Goal: Communication & Community: Answer question/provide support

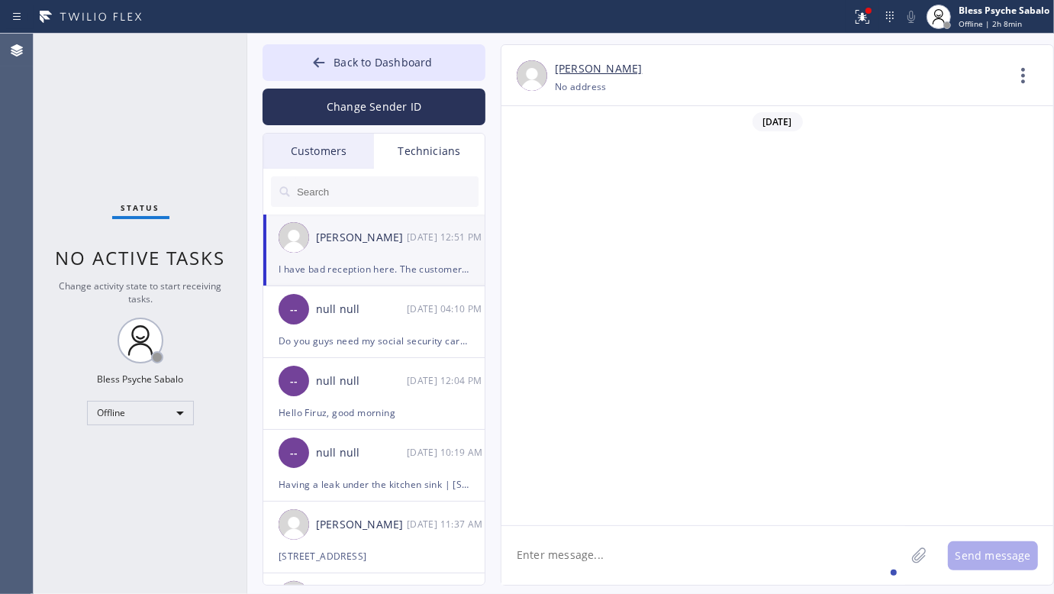
click at [407, 233] on div "[DATE] 12:51 PM" at bounding box center [446, 237] width 79 height 18
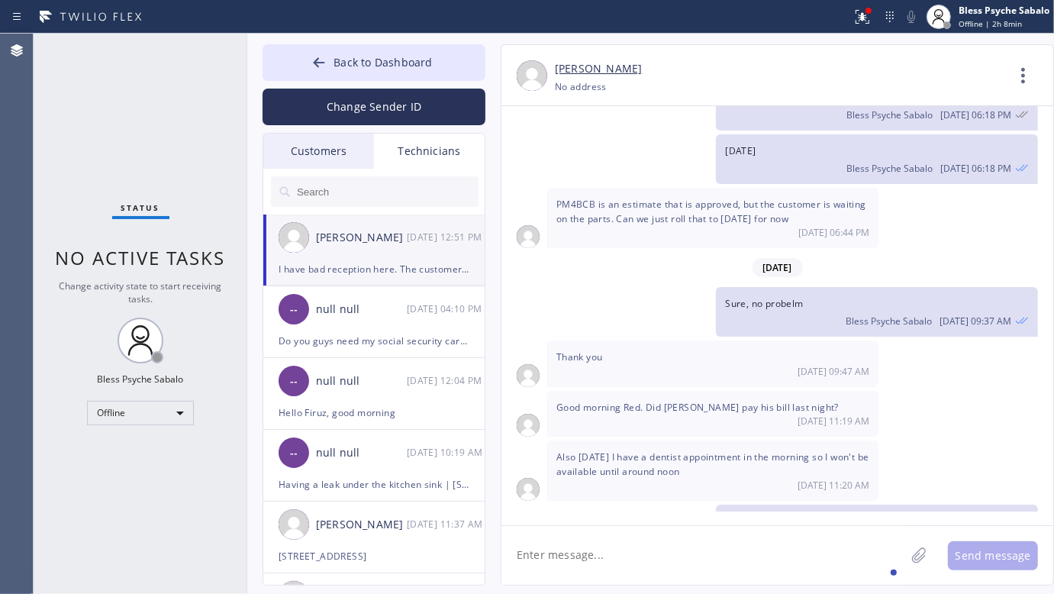
click at [677, 535] on textarea at bounding box center [703, 555] width 404 height 59
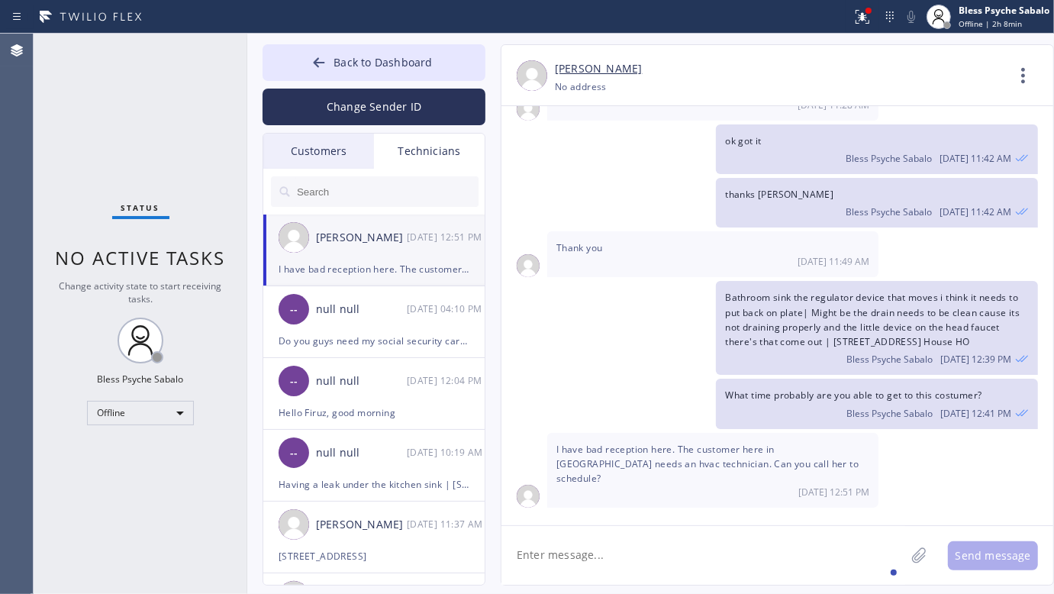
scroll to position [9902, 0]
click at [678, 547] on textarea at bounding box center [703, 555] width 404 height 59
click at [416, 192] on input "text" at bounding box center [386, 191] width 183 height 31
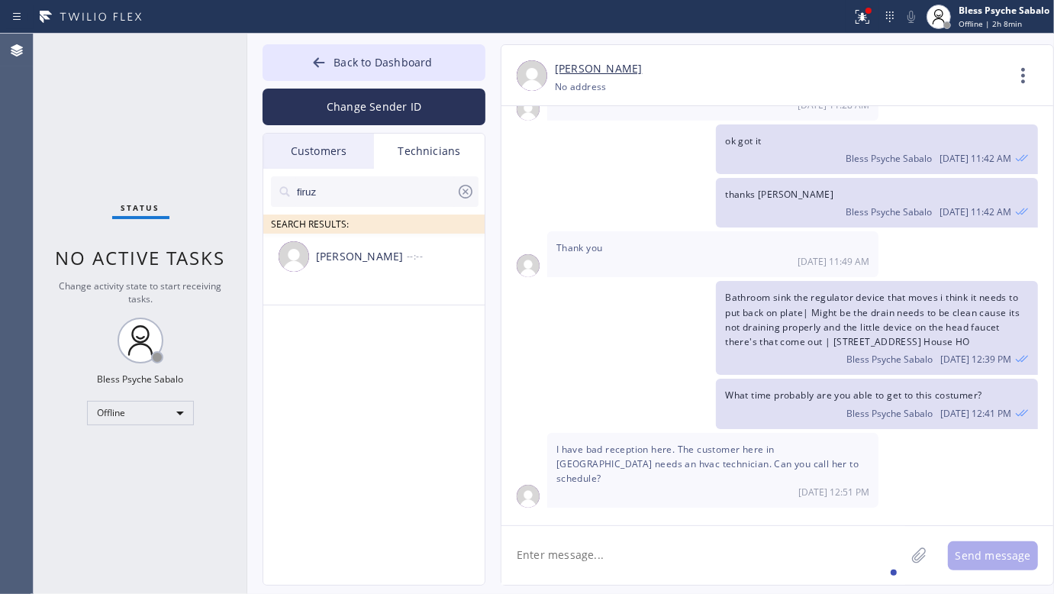
type input "firuz"
click at [356, 269] on div "[PERSON_NAME] --:--" at bounding box center [374, 257] width 223 height 46
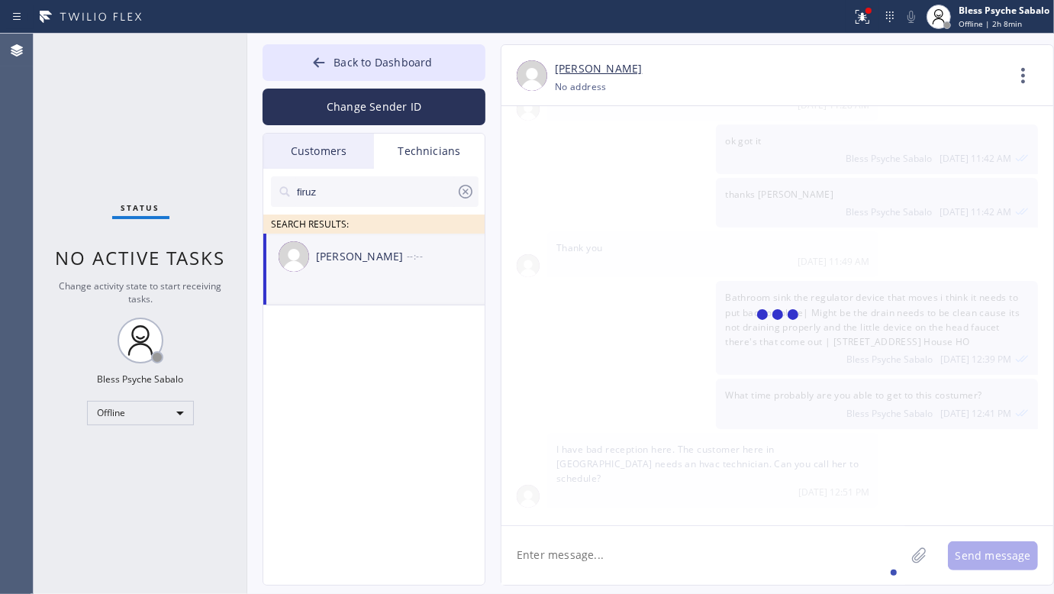
scroll to position [9420, 0]
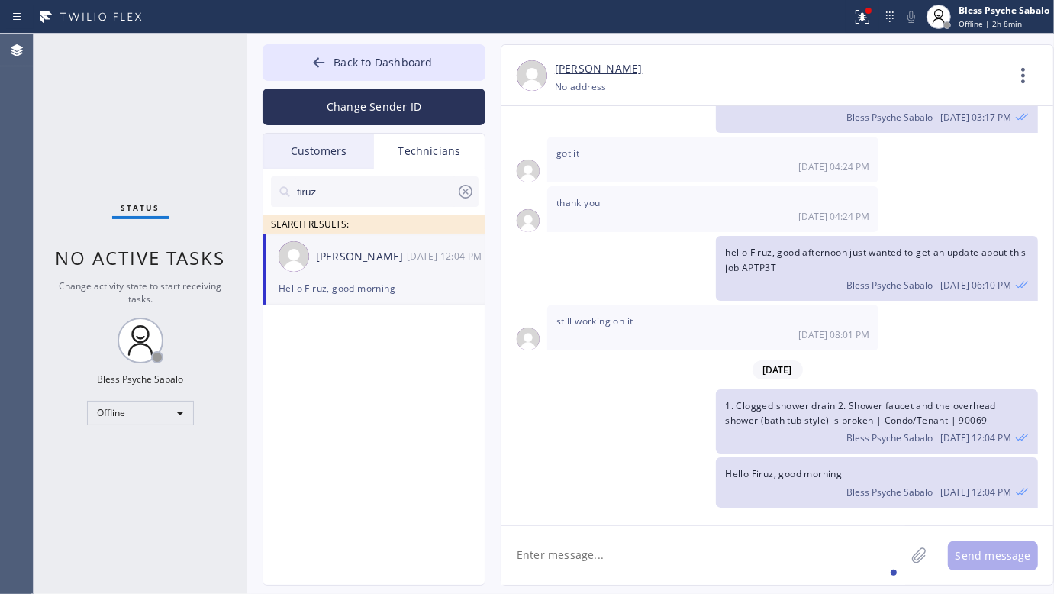
click at [653, 563] on textarea at bounding box center [703, 555] width 404 height 59
click at [1012, 89] on icon at bounding box center [1023, 75] width 37 height 37
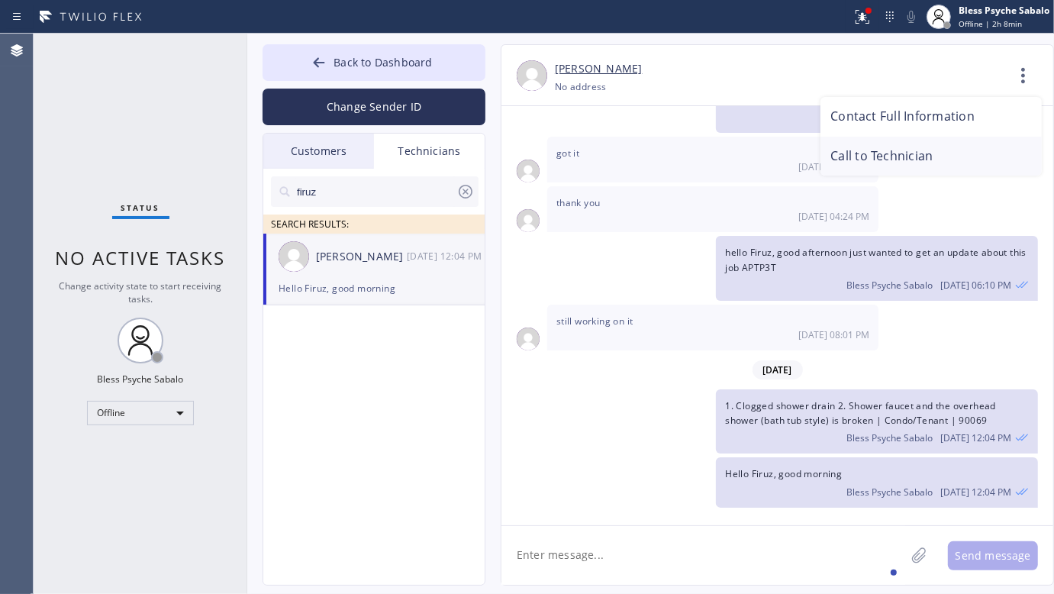
click at [866, 158] on li "Call to Technician" at bounding box center [930, 157] width 221 height 40
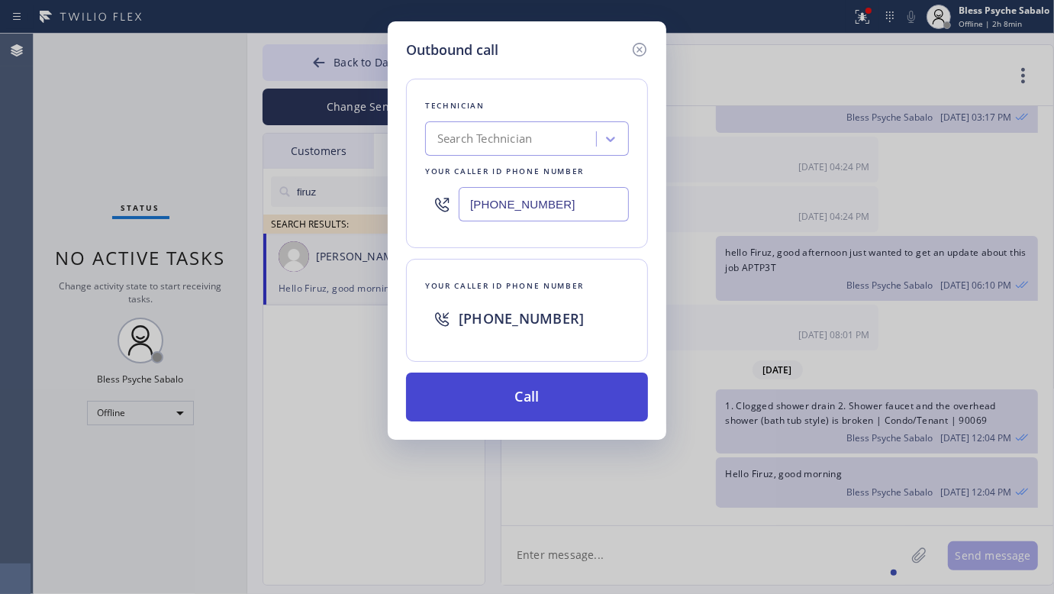
click at [593, 395] on button "Call" at bounding box center [527, 396] width 242 height 49
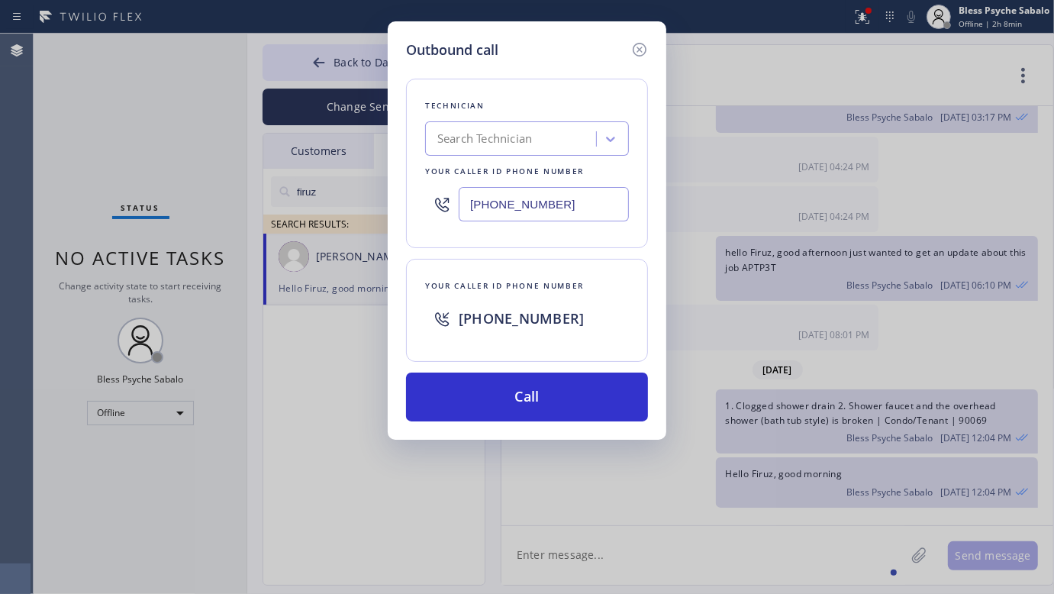
click at [645, 38] on div "Outbound call Technician Search Technician Your caller id phone number [PHONE_N…" at bounding box center [527, 230] width 279 height 418
click at [641, 51] on icon at bounding box center [640, 50] width 14 height 14
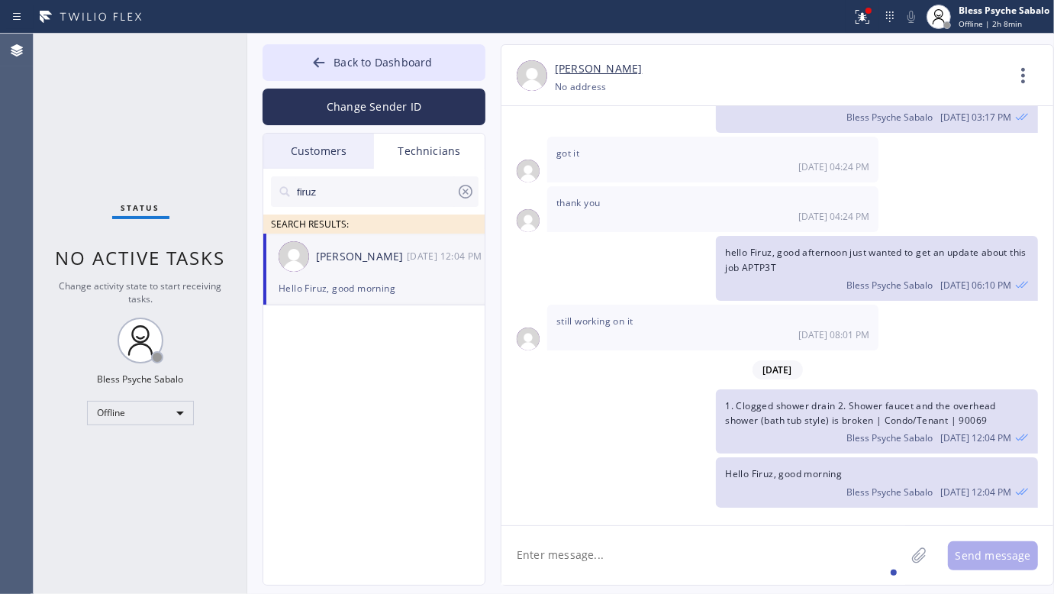
click at [153, 428] on div "Status No active tasks Change activity state to start receiving tasks. Bless Ps…" at bounding box center [141, 314] width 214 height 560
click at [157, 411] on div "Offline" at bounding box center [140, 413] width 107 height 24
click at [117, 455] on li "Available" at bounding box center [140, 453] width 104 height 18
click at [298, 451] on div "firuz SEARCH RESULTS: [PERSON_NAME] [DATE] 12:04 PM Hello Firuz, good morning" at bounding box center [374, 394] width 223 height 451
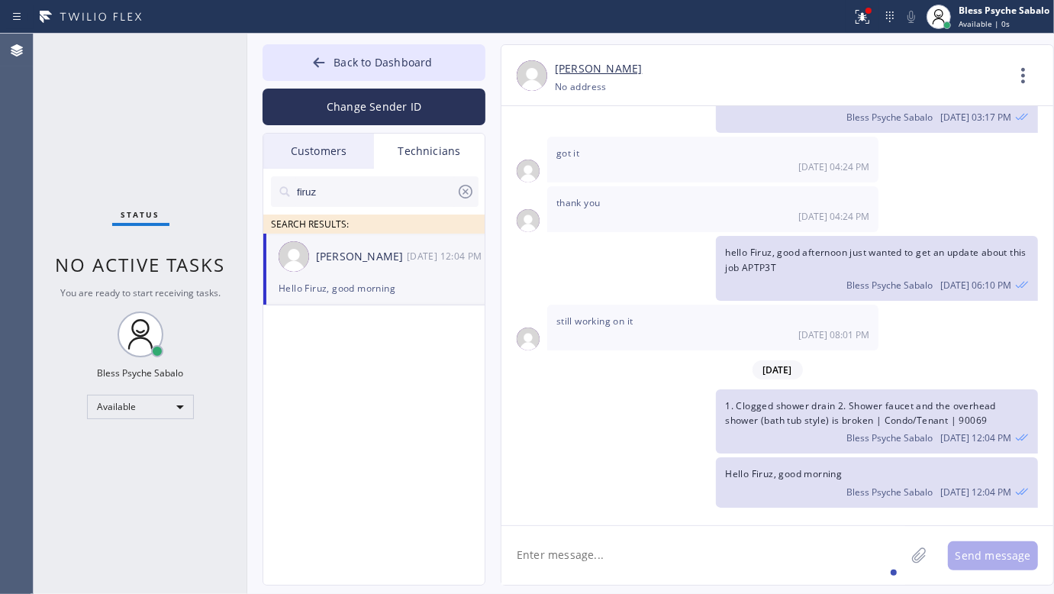
click at [585, 551] on textarea at bounding box center [703, 555] width 404 height 59
click at [1006, 78] on icon at bounding box center [1023, 75] width 37 height 37
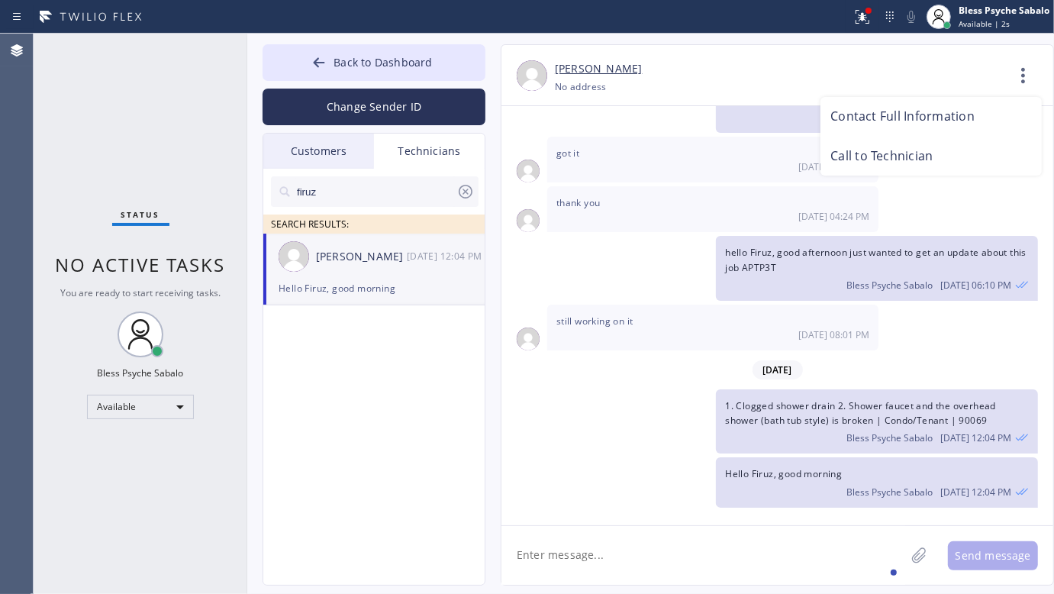
click at [1016, 81] on div at bounding box center [527, 297] width 1054 height 594
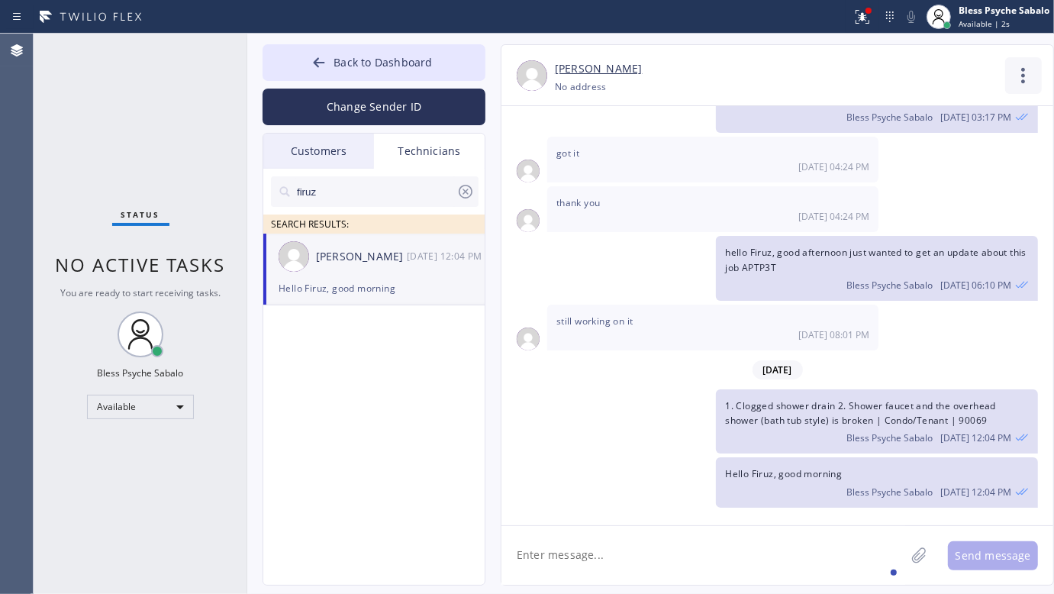
click at [1034, 82] on icon at bounding box center [1023, 75] width 37 height 37
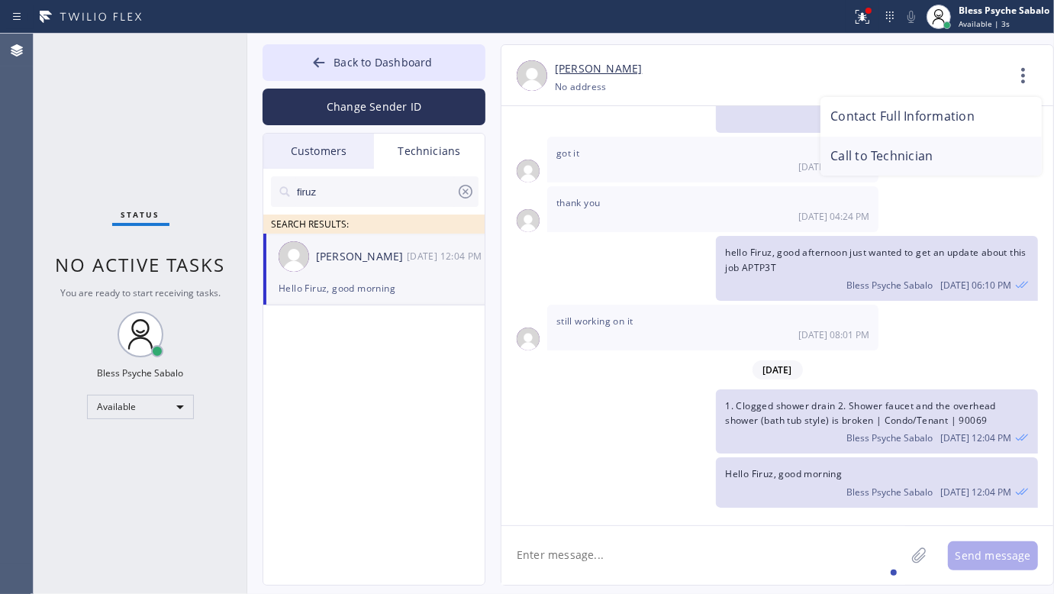
click at [927, 155] on li "Call to Technician" at bounding box center [930, 157] width 221 height 40
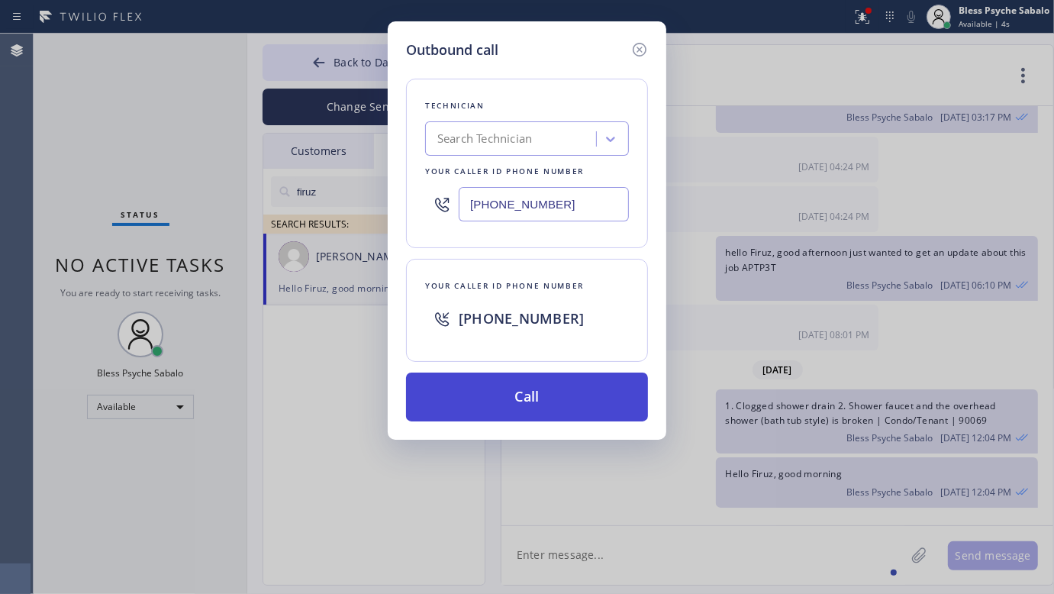
click at [565, 394] on button "Call" at bounding box center [527, 396] width 242 height 49
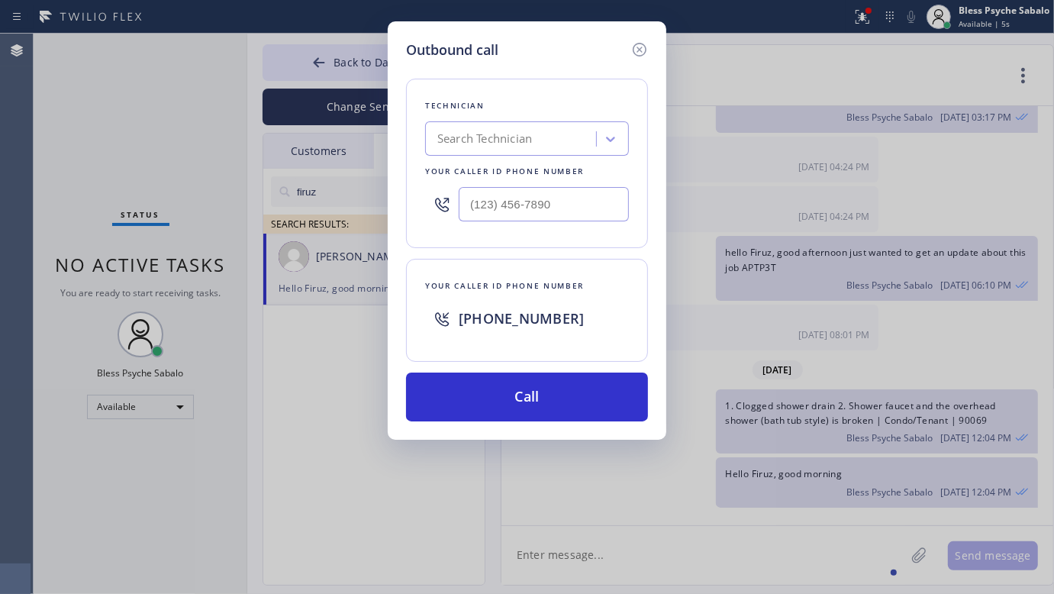
click at [640, 552] on textarea at bounding box center [703, 555] width 404 height 59
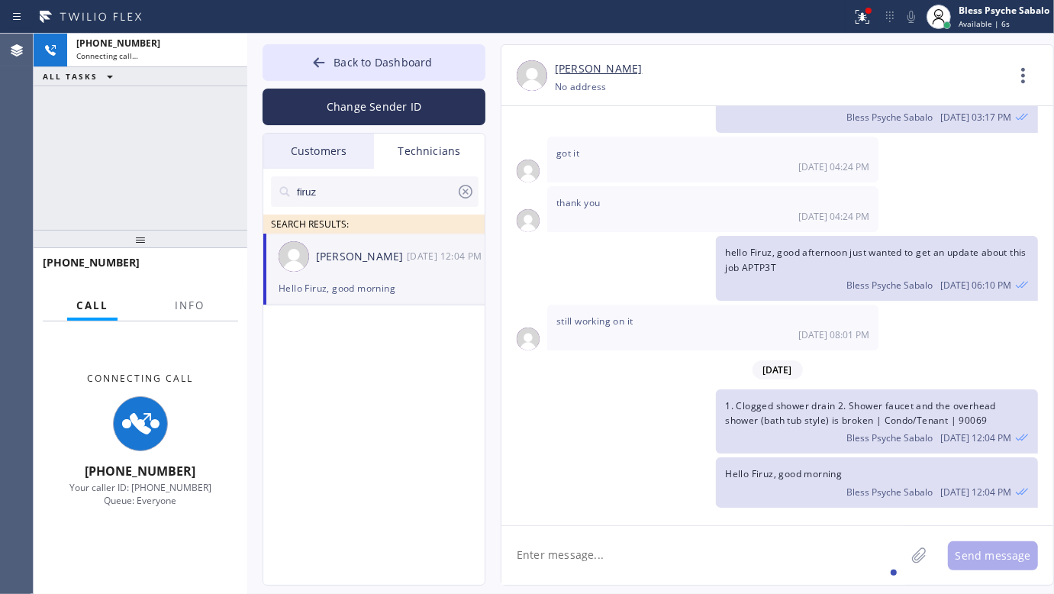
paste textarea "[STREET_ADDRESS]"
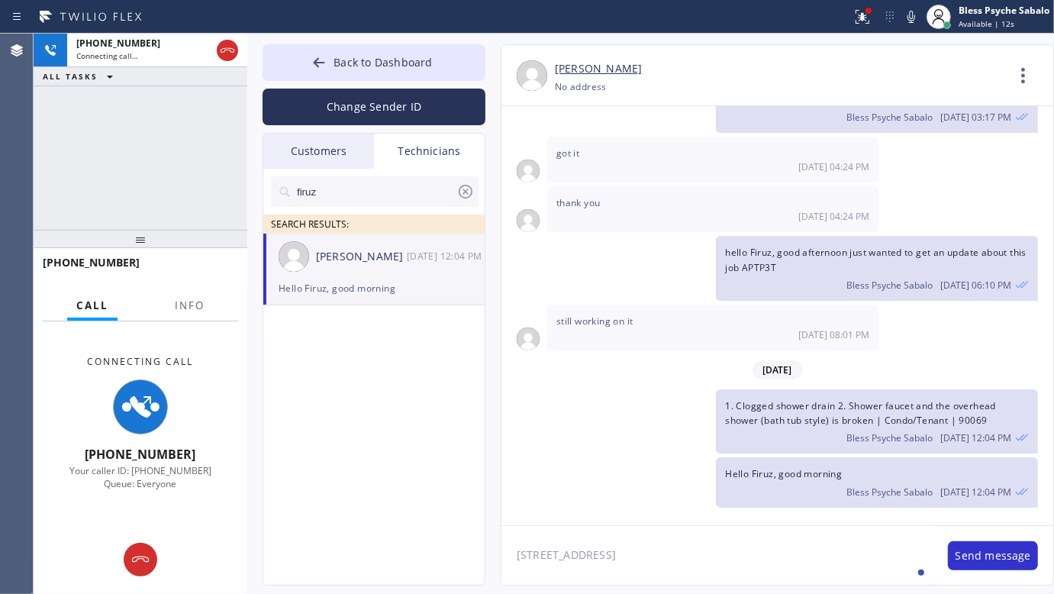
click at [672, 314] on div "still working on it [DATE] 08:01 PM" at bounding box center [712, 328] width 331 height 46
click at [761, 524] on div "[DATE] Bless Psyche Sabalo [DATE] 05:25 PM Hi [PERSON_NAME], good afternoon. my…" at bounding box center [777, 315] width 552 height 419
drag, startPoint x: 825, startPoint y: 539, endPoint x: 449, endPoint y: 530, distance: 376.4
click at [463, 533] on div "Back to Dashboard Change Sender ID Customers Technicians WA [PERSON_NAME] [DATE…" at bounding box center [650, 314] width 807 height 560
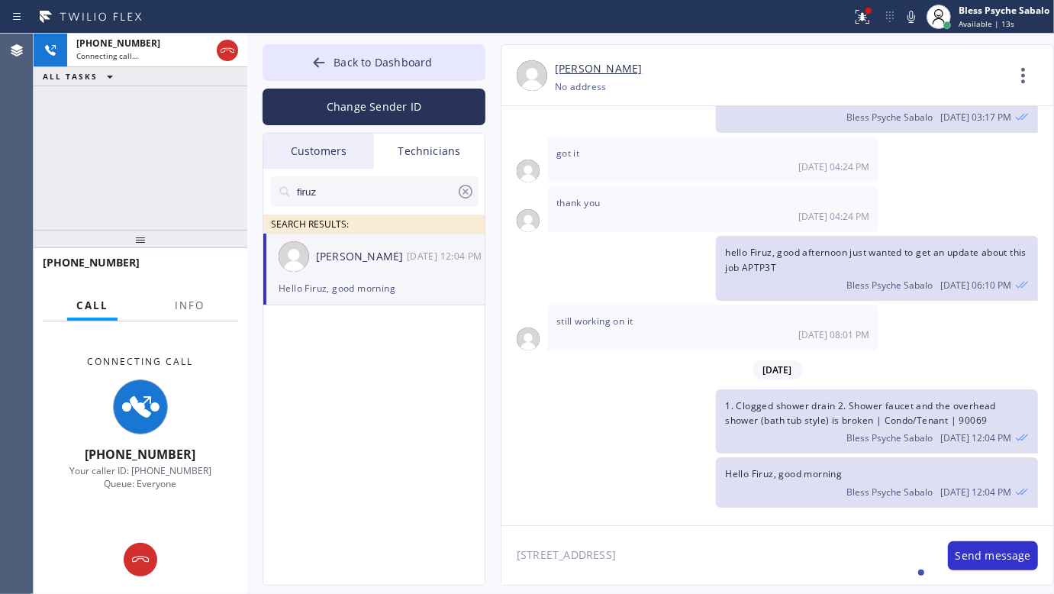
paste textarea "toilet got clogged | [GEOGRAPHIC_DATA], [GEOGRAPHIC_DATA] [GEOGRAPHIC_DATA]"
type textarea "toilet got clogged | [GEOGRAPHIC_DATA], [GEOGRAPHIC_DATA] [GEOGRAPHIC_DATA]"
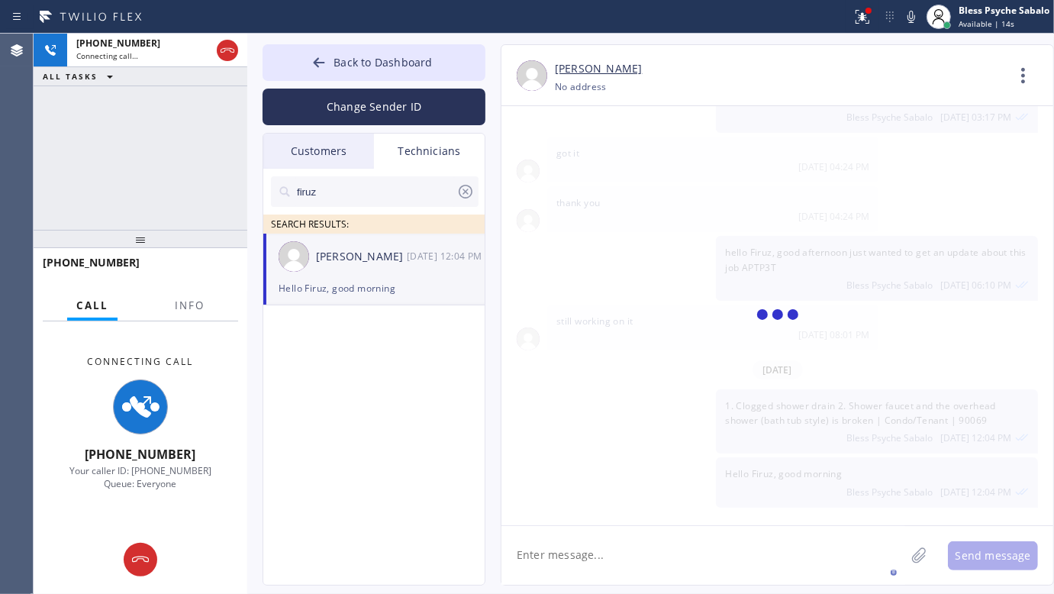
scroll to position [9508, 0]
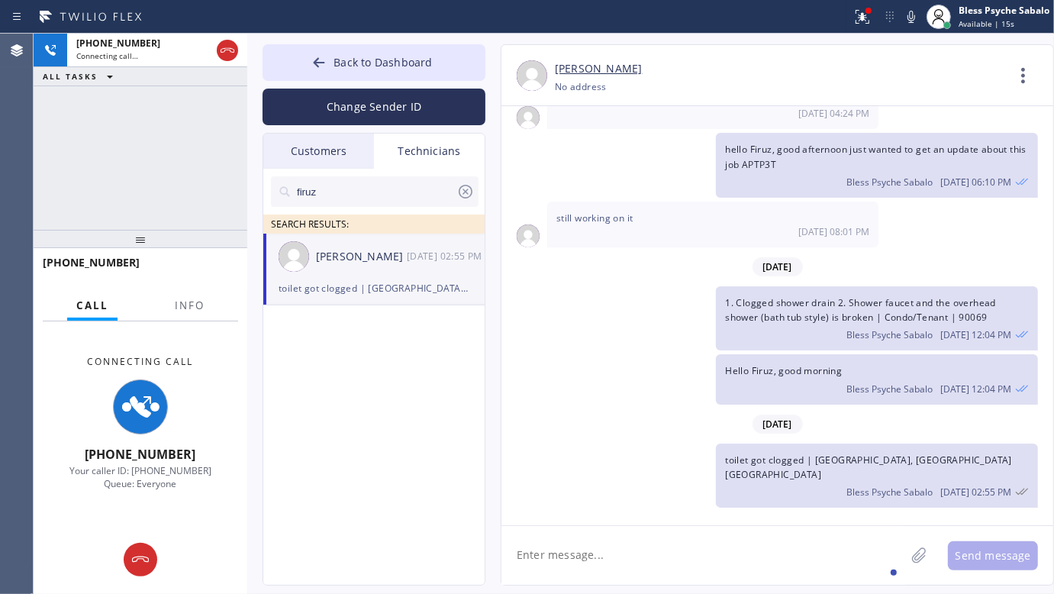
click at [643, 554] on textarea at bounding box center [703, 555] width 404 height 59
click at [640, 527] on textarea at bounding box center [703, 555] width 404 height 59
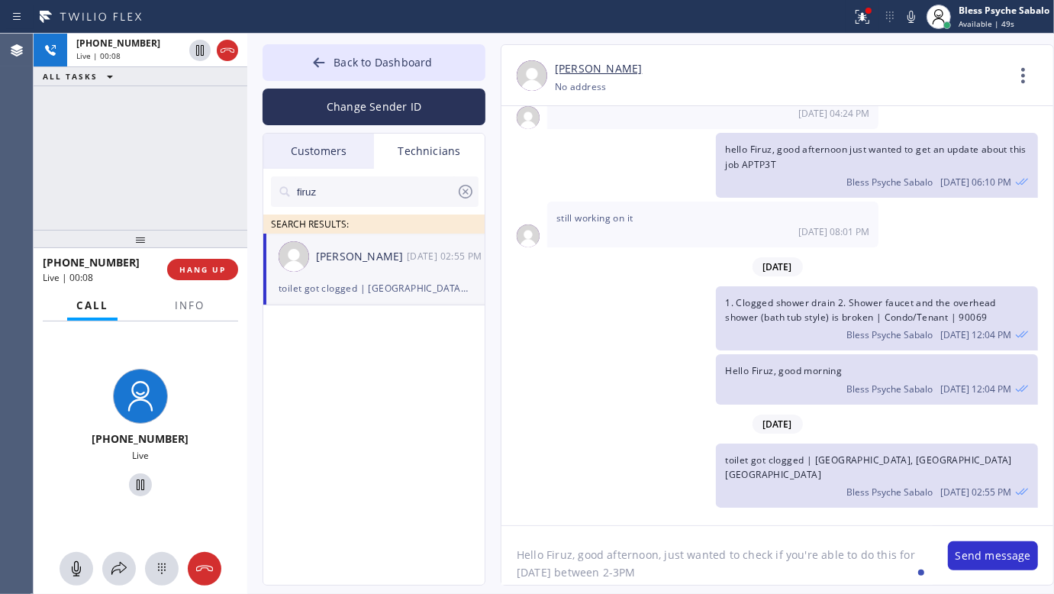
type textarea "Hello Firuz, good afternoon, just wanted to check if you're able to do this for…"
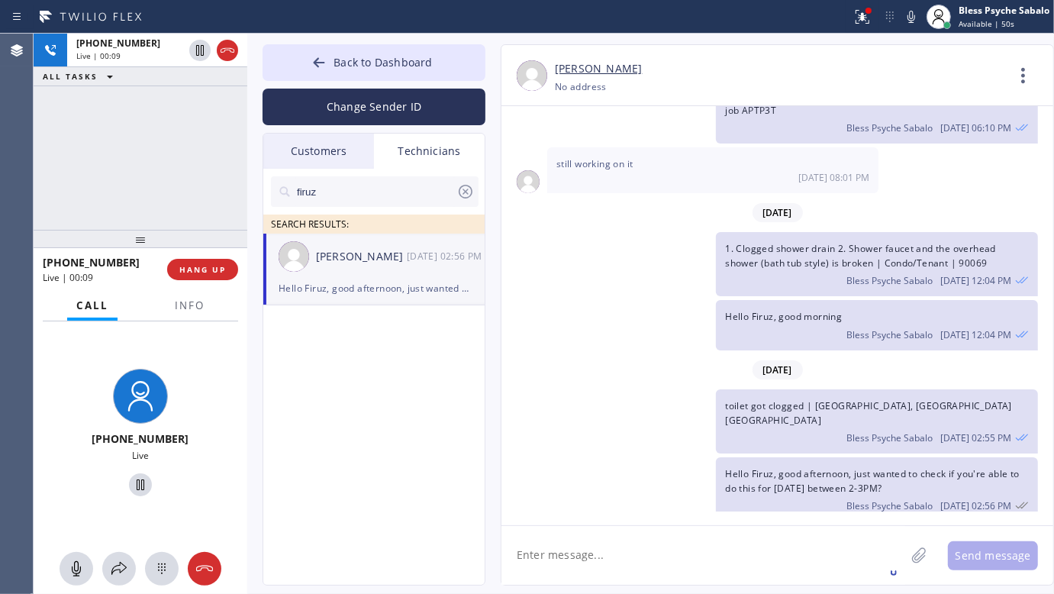
scroll to position [9577, 0]
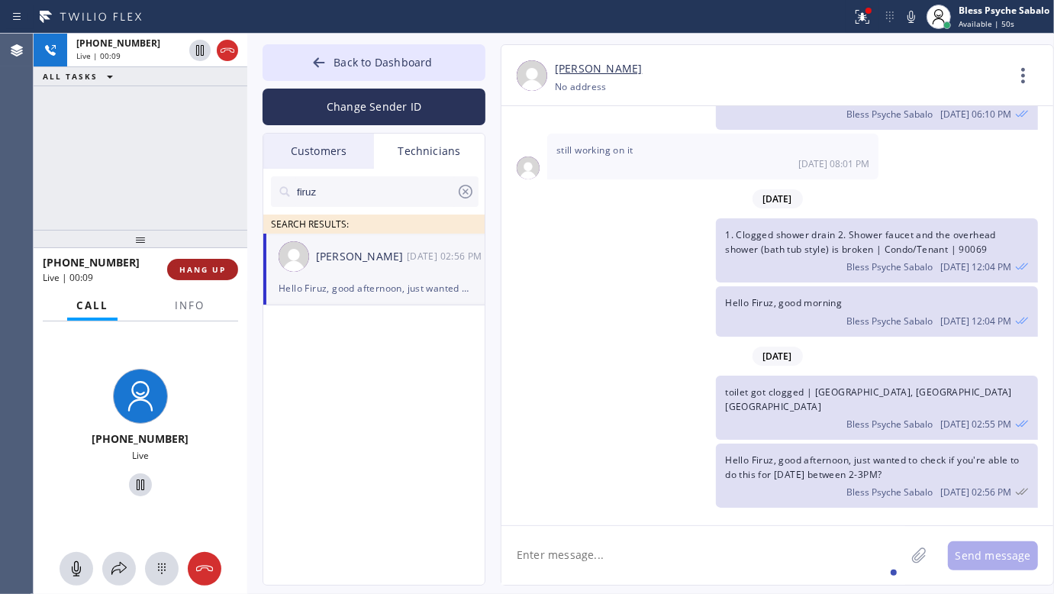
click at [192, 272] on span "HANG UP" at bounding box center [202, 269] width 47 height 11
click at [165, 136] on div "[PHONE_NUMBER] Live | 00:10 ALL TASKS ALL TASKS ACTIVE TASKS TASKS IN WRAP UP" at bounding box center [141, 132] width 214 height 196
click at [459, 359] on div "firuz SEARCH RESULTS: [PERSON_NAME] [DATE] 02:56 PM Hello Firuz, good afternoon…" at bounding box center [374, 394] width 223 height 451
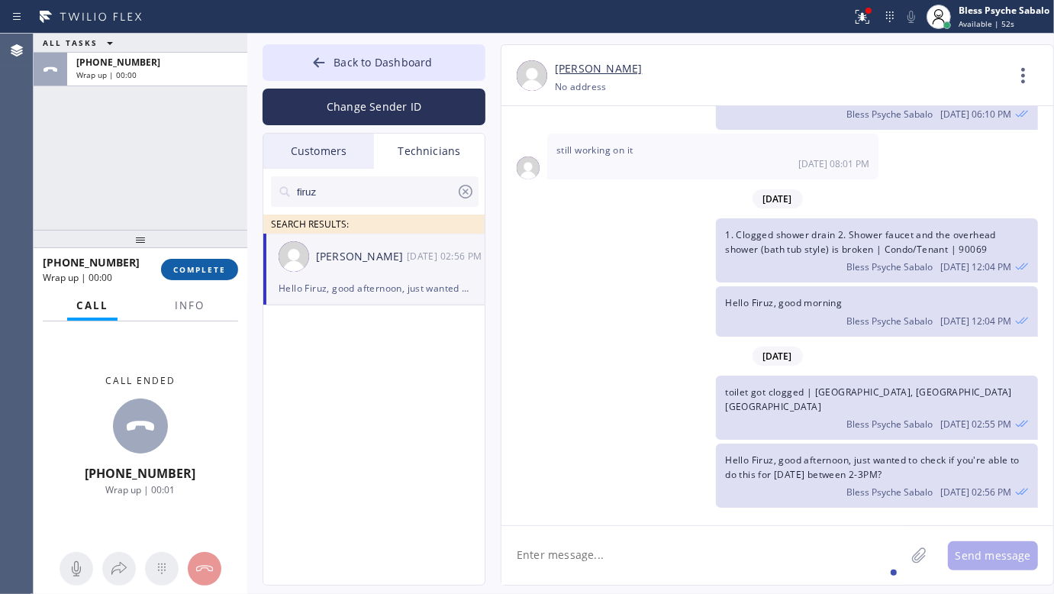
click at [201, 276] on button "COMPLETE" at bounding box center [199, 269] width 77 height 21
drag, startPoint x: 463, startPoint y: 448, endPoint x: 779, endPoint y: 308, distance: 346.5
click at [464, 444] on div "firuz SEARCH RESULTS: [PERSON_NAME] [DATE] 02:56 PM Hello Firuz, good afternoon…" at bounding box center [374, 394] width 223 height 451
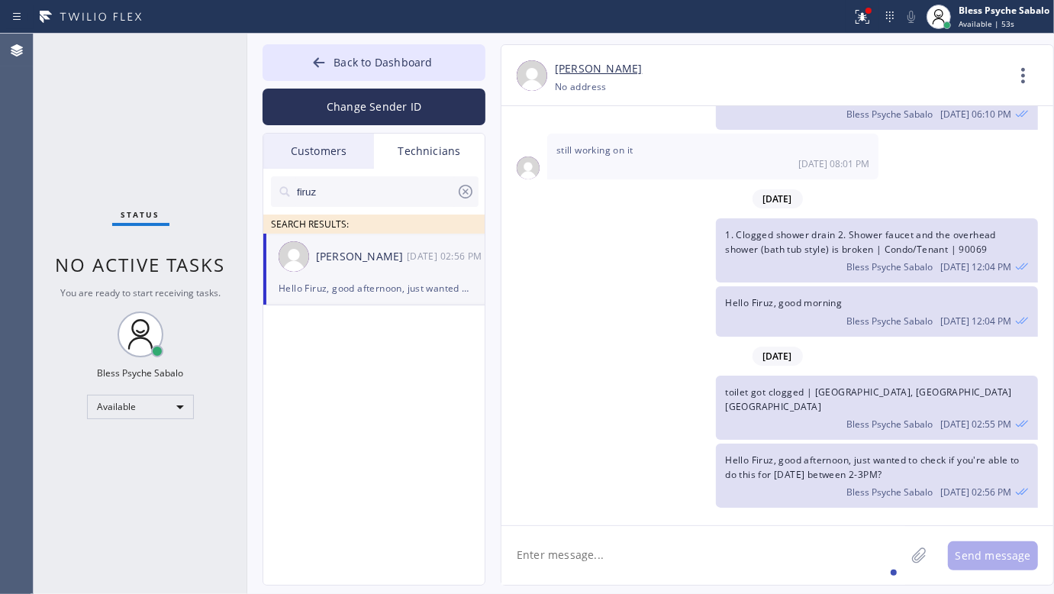
click at [1034, 55] on div "[PERSON_NAME] [PHONE_NUMBER] Choose phone number No address Contact Full Inform…" at bounding box center [777, 75] width 552 height 61
click at [1021, 81] on icon at bounding box center [1023, 75] width 4 height 15
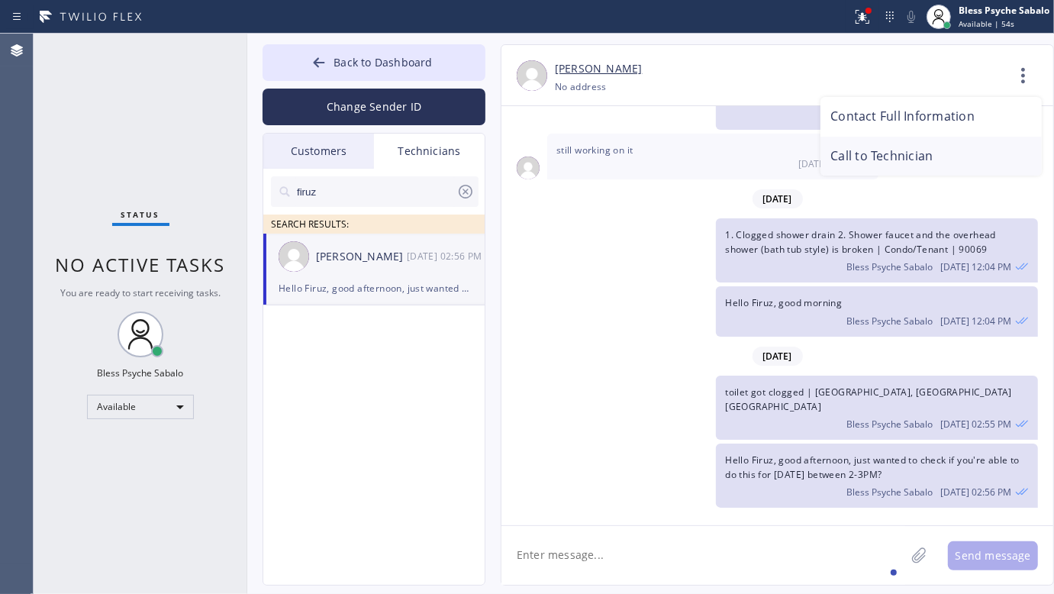
click at [875, 145] on li "Call to Technician" at bounding box center [930, 157] width 221 height 40
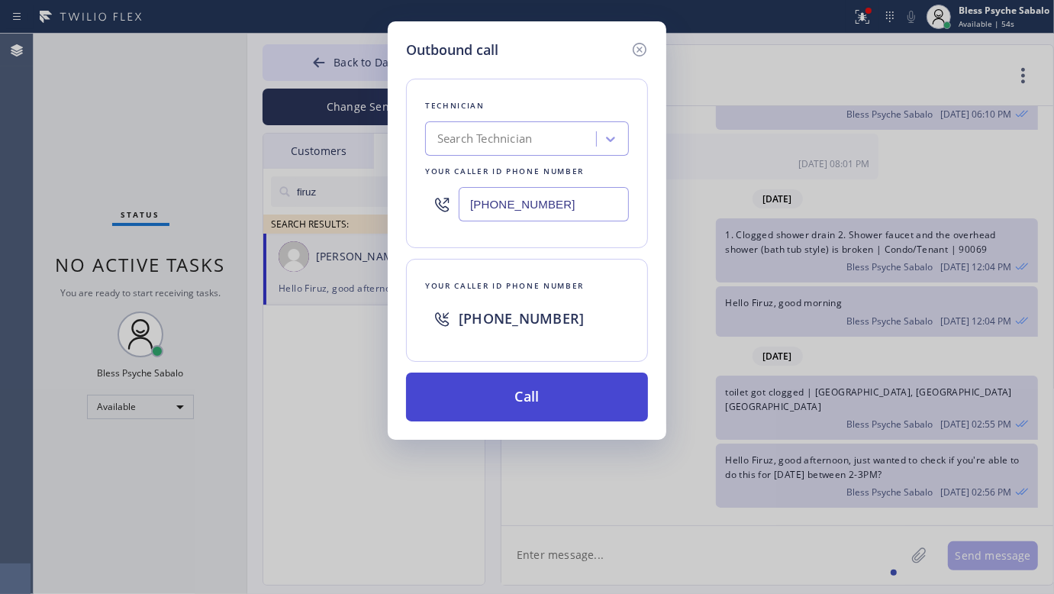
click at [585, 394] on button "Call" at bounding box center [527, 396] width 242 height 49
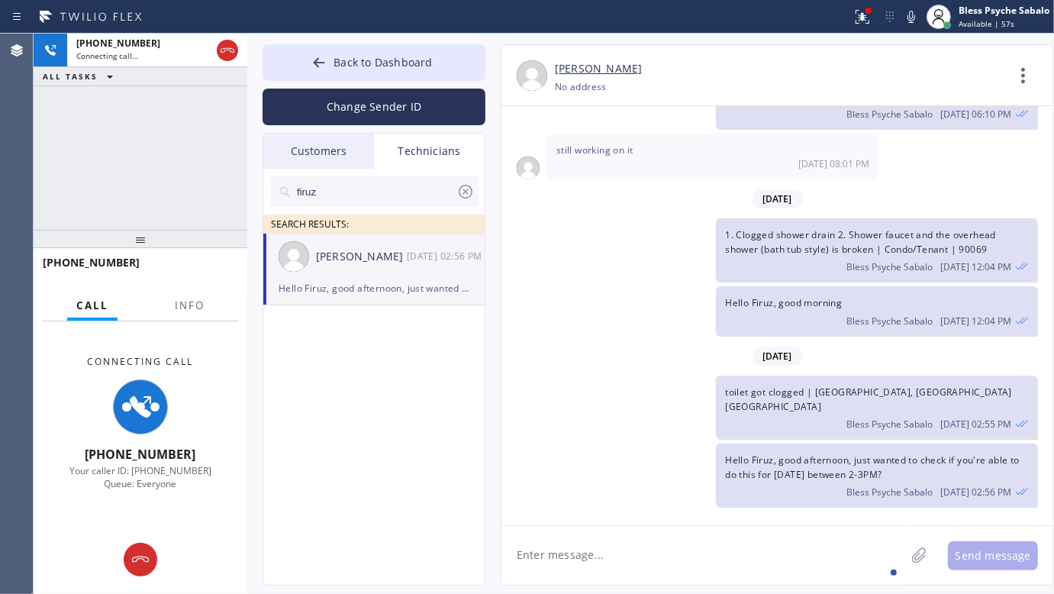
click at [779, 310] on div "Hello Firuz, good morning Bless Psyche Sabalo [DATE] 12:04 PM" at bounding box center [877, 311] width 322 height 50
drag, startPoint x: 947, startPoint y: 405, endPoint x: 711, endPoint y: 406, distance: 236.6
click at [711, 406] on div "toilet got clogged | [GEOGRAPHIC_DATA], [GEOGRAPHIC_DATA] [GEOGRAPHIC_DATA] Ble…" at bounding box center [769, 408] width 537 height 64
copy span "toilet got clogged | [GEOGRAPHIC_DATA], [GEOGRAPHIC_DATA] [GEOGRAPHIC_DATA]"
click at [668, 365] on div "[DATE]" at bounding box center [777, 355] width 552 height 31
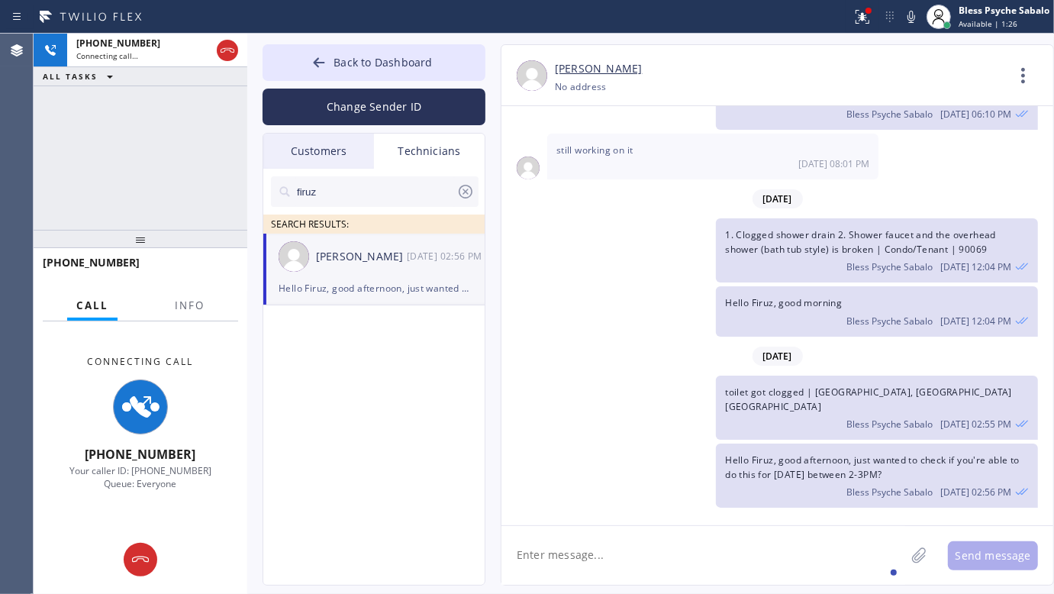
click at [303, 367] on div "firuz SEARCH RESULTS: [PERSON_NAME] [DATE] 02:56 PM Hello Firuz, good afternoon…" at bounding box center [374, 394] width 223 height 451
click at [223, 51] on icon at bounding box center [227, 50] width 18 height 18
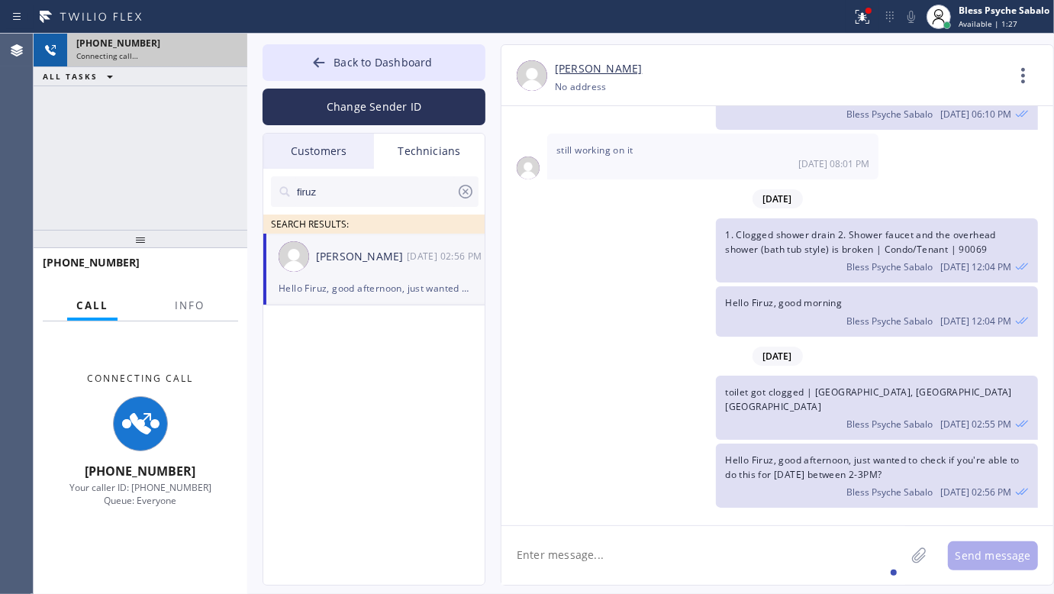
click at [447, 469] on div "firuz SEARCH RESULTS: [PERSON_NAME] [DATE] 02:56 PM Hello Firuz, good afternoon…" at bounding box center [374, 394] width 223 height 451
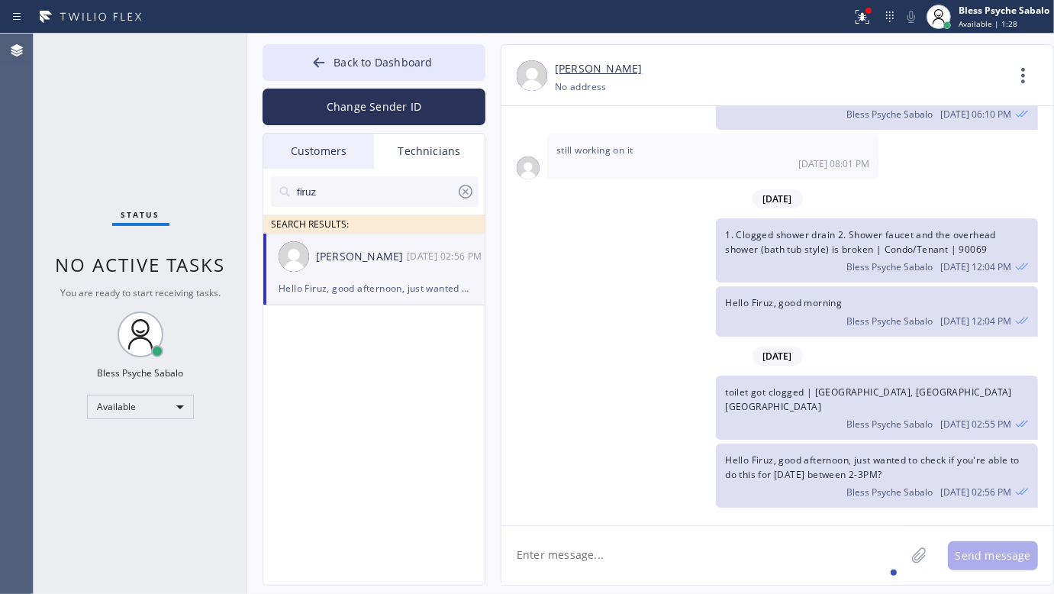
click at [409, 451] on div "firuz SEARCH RESULTS: [PERSON_NAME] [DATE] 02:56 PM Hello Firuz, good afternoon…" at bounding box center [374, 394] width 223 height 451
click at [569, 456] on div "Hello Firuz, good afternoon, just wanted to check if you're able to do this for…" at bounding box center [769, 475] width 537 height 64
click at [579, 318] on div "Hello Firuz, good morning Bless Psyche Sabalo [DATE] 12:04 PM" at bounding box center [769, 311] width 537 height 50
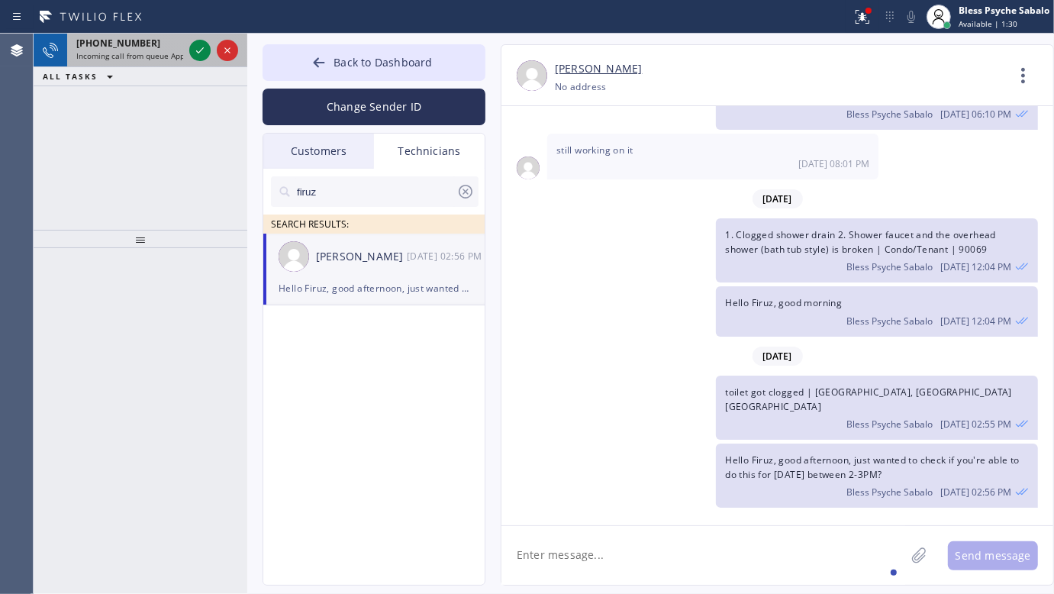
click at [122, 52] on span "Incoming call from queue Appliance Repair" at bounding box center [154, 55] width 156 height 11
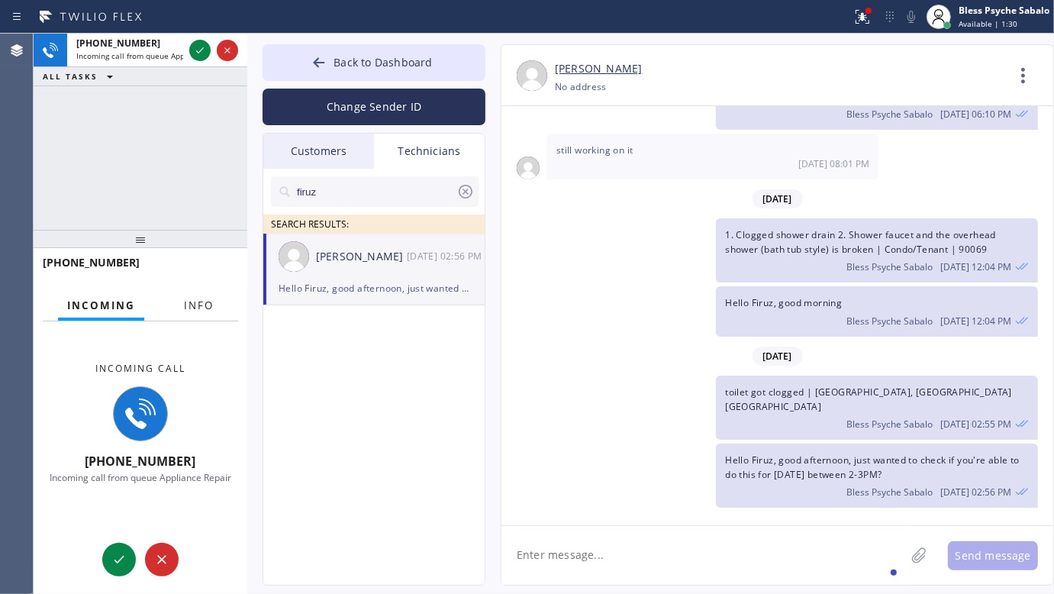
click at [191, 302] on span "Info" at bounding box center [199, 305] width 30 height 14
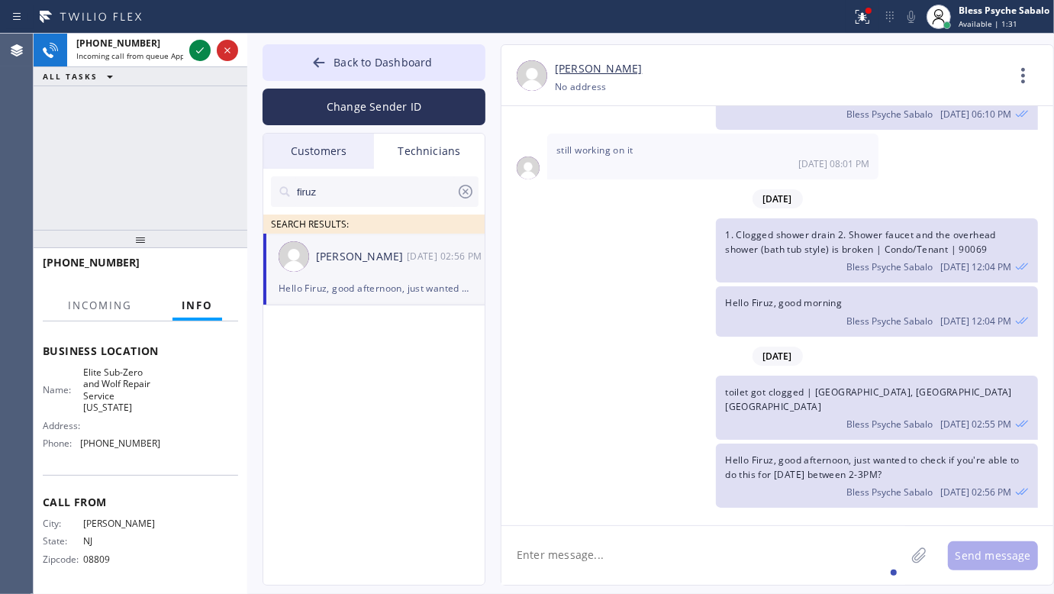
scroll to position [191, 0]
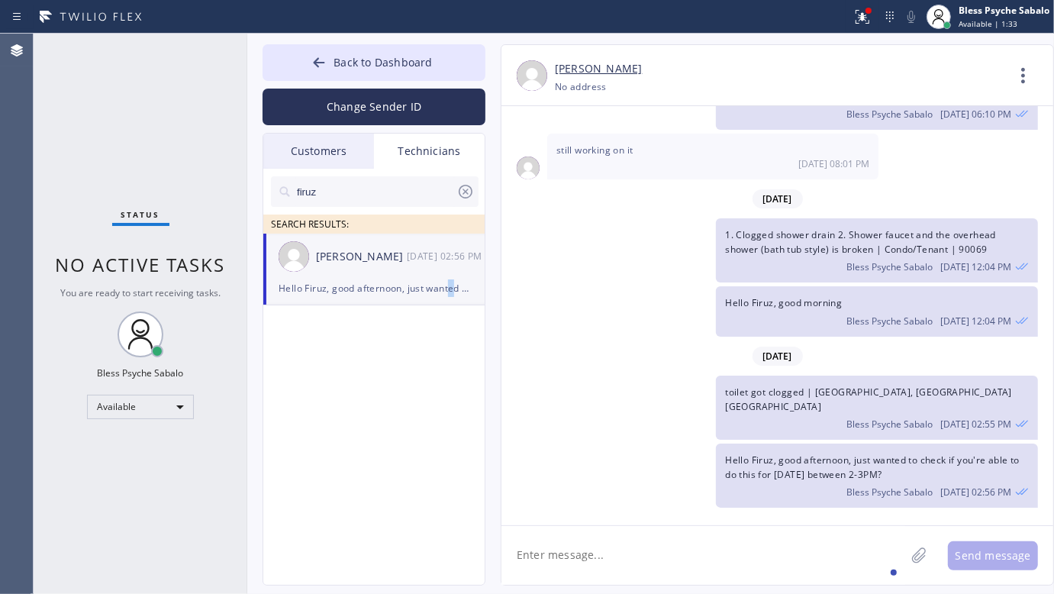
click at [451, 460] on div "firuz SEARCH RESULTS: [PERSON_NAME] [DATE] 02:56 PM Hello Firuz, good afternoon…" at bounding box center [374, 394] width 223 height 451
click at [166, 407] on div "Available" at bounding box center [140, 407] width 107 height 24
click at [131, 459] on li "Unavailable" at bounding box center [140, 465] width 104 height 18
drag, startPoint x: 284, startPoint y: 440, endPoint x: 390, endPoint y: 284, distance: 189.0
click at [289, 437] on div "firuz SEARCH RESULTS: [PERSON_NAME] [DATE] 02:56 PM Hello Firuz, good afternoon…" at bounding box center [374, 394] width 223 height 451
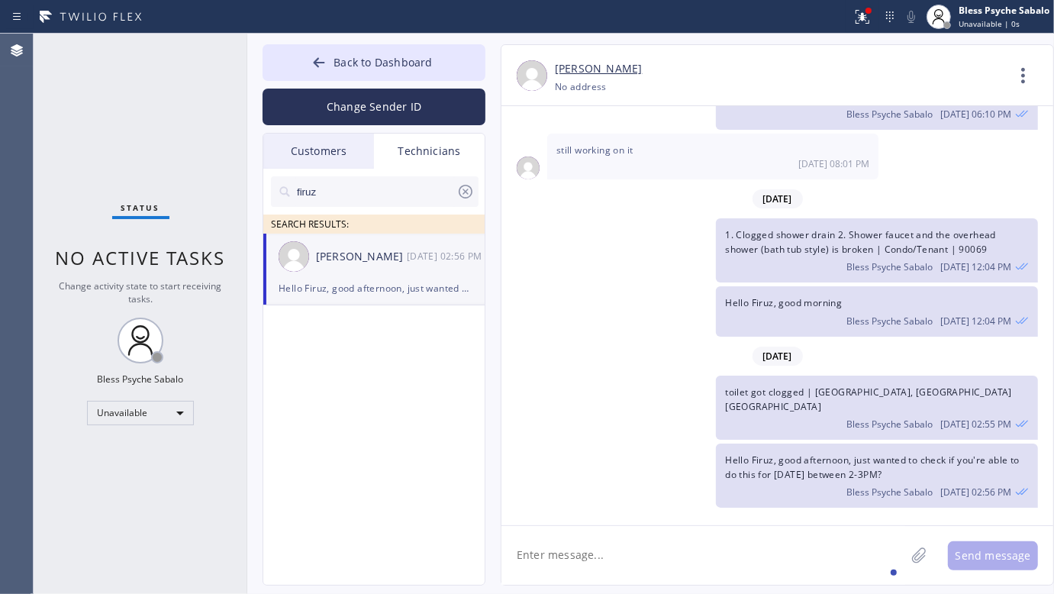
click at [460, 193] on icon at bounding box center [465, 191] width 18 height 18
click at [452, 146] on div "Technicians" at bounding box center [429, 151] width 111 height 35
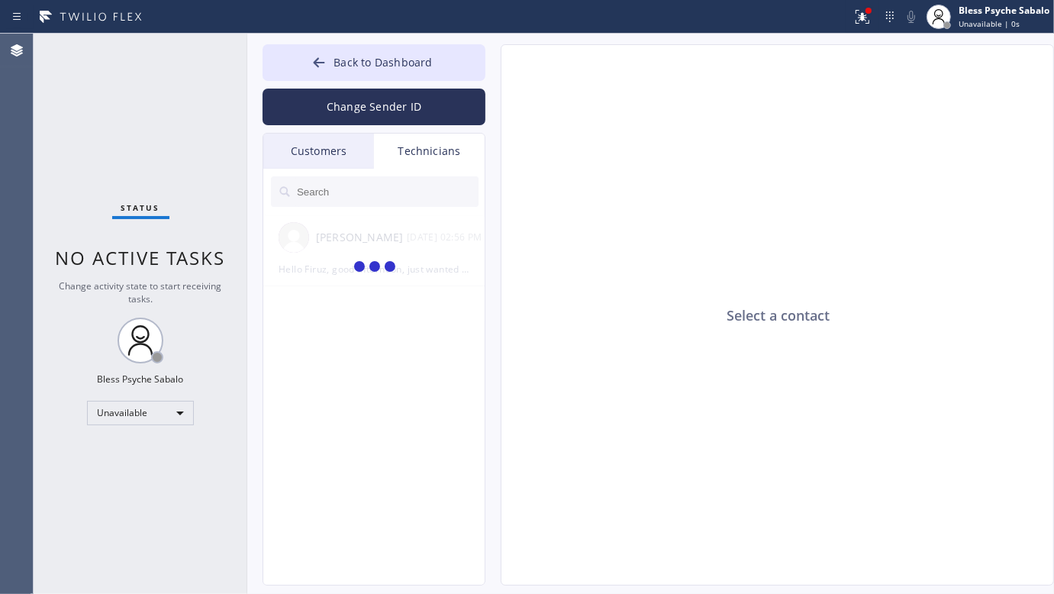
click at [376, 256] on div at bounding box center [374, 267] width 223 height 106
click at [369, 192] on input "text" at bounding box center [386, 191] width 183 height 31
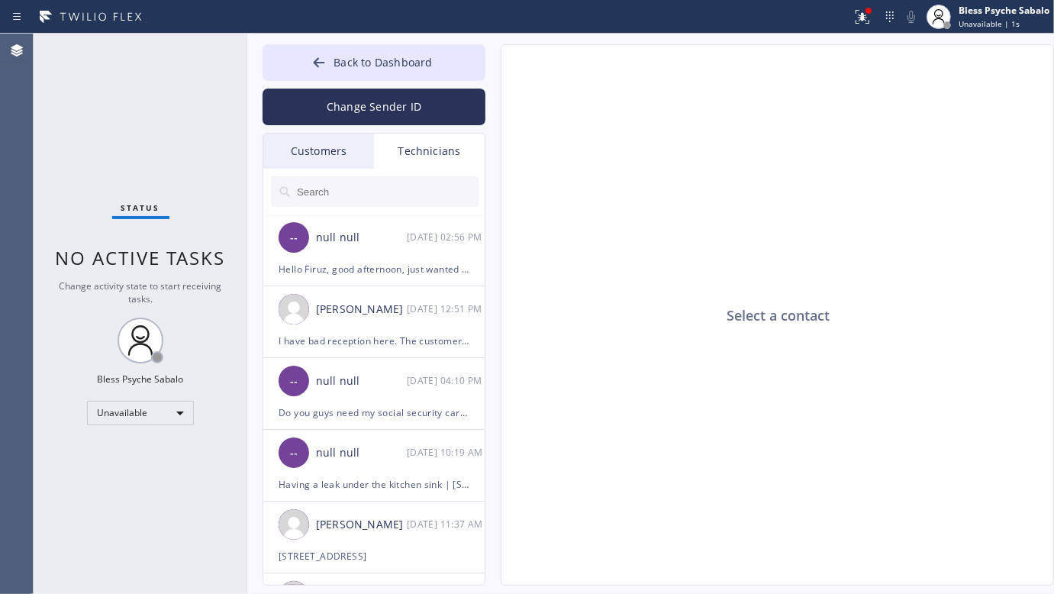
click at [328, 145] on div "Customers" at bounding box center [318, 151] width 111 height 35
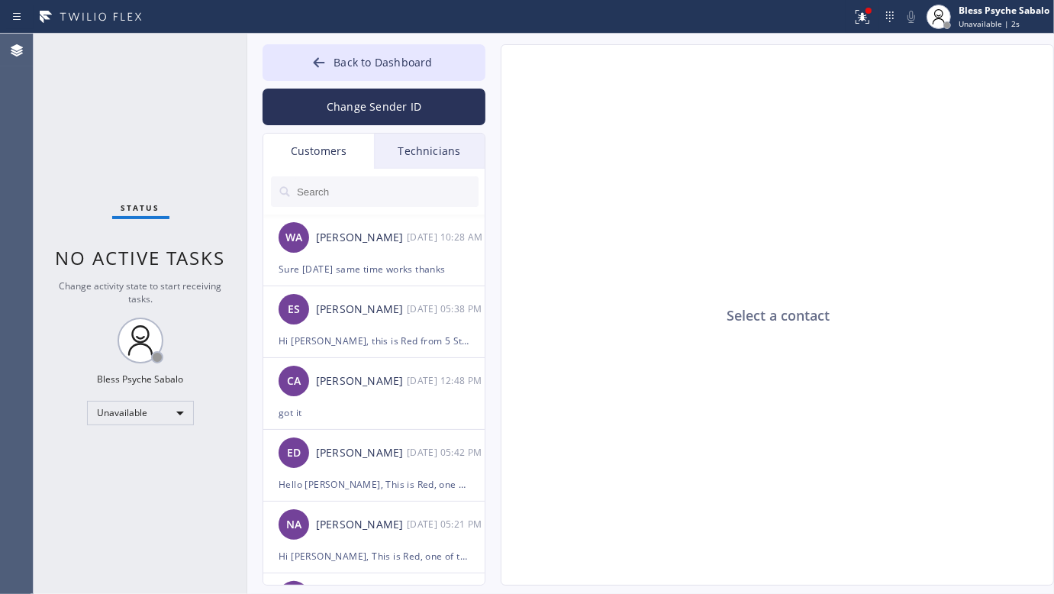
click at [391, 138] on div "Technicians" at bounding box center [429, 151] width 111 height 35
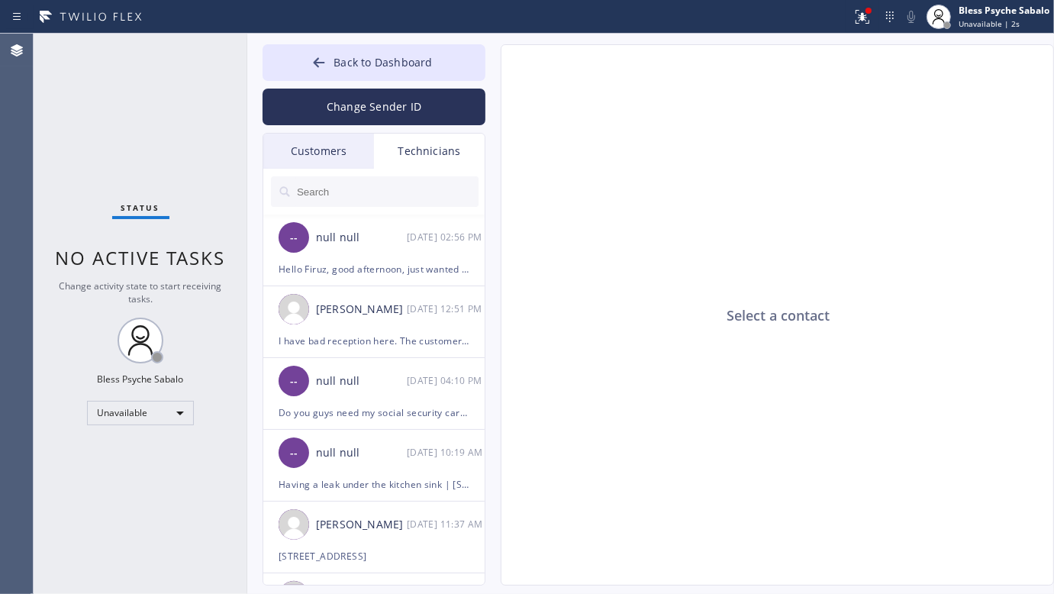
click at [372, 185] on input "text" at bounding box center [386, 191] width 183 height 31
click at [408, 189] on input "text" at bounding box center [386, 191] width 183 height 31
drag, startPoint x: 418, startPoint y: 150, endPoint x: 292, endPoint y: 147, distance: 126.0
click at [386, 149] on div "Technicians" at bounding box center [429, 151] width 111 height 35
click at [292, 147] on div "Customers" at bounding box center [318, 151] width 111 height 35
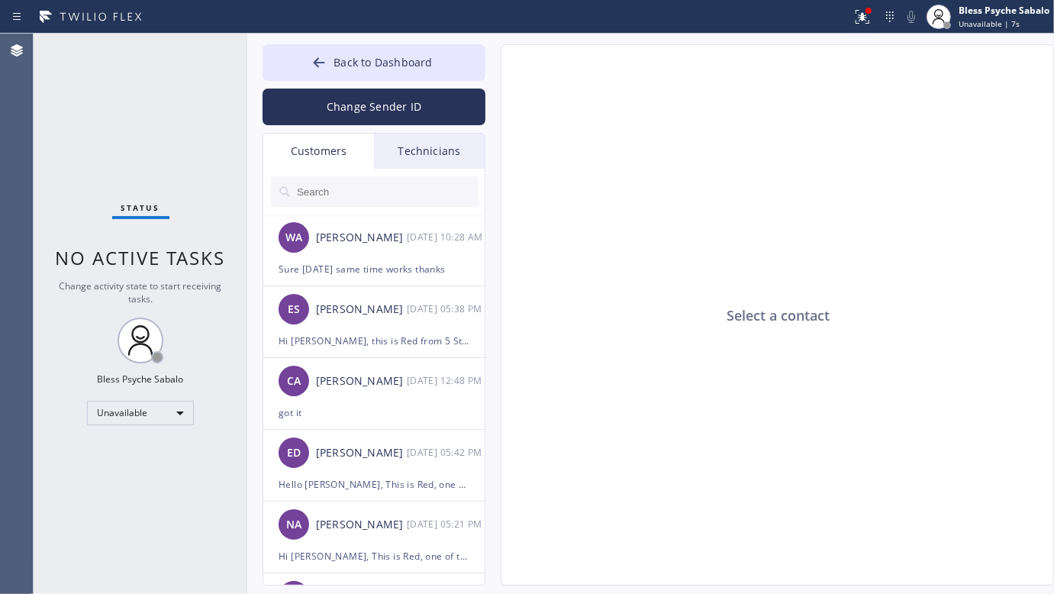
click at [443, 153] on div "Technicians" at bounding box center [429, 151] width 111 height 35
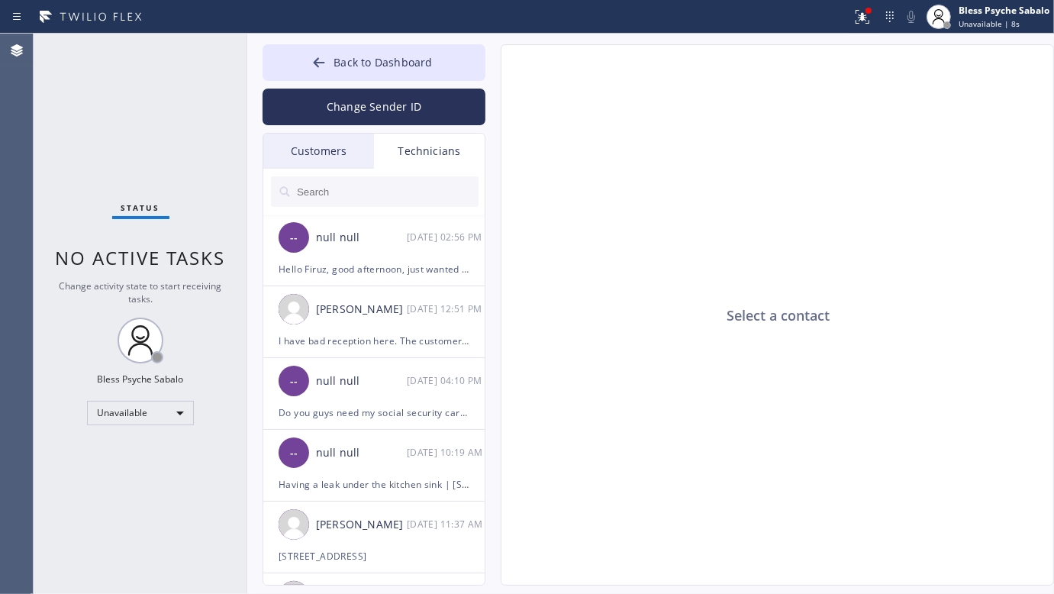
click at [385, 192] on input "text" at bounding box center [386, 191] width 183 height 31
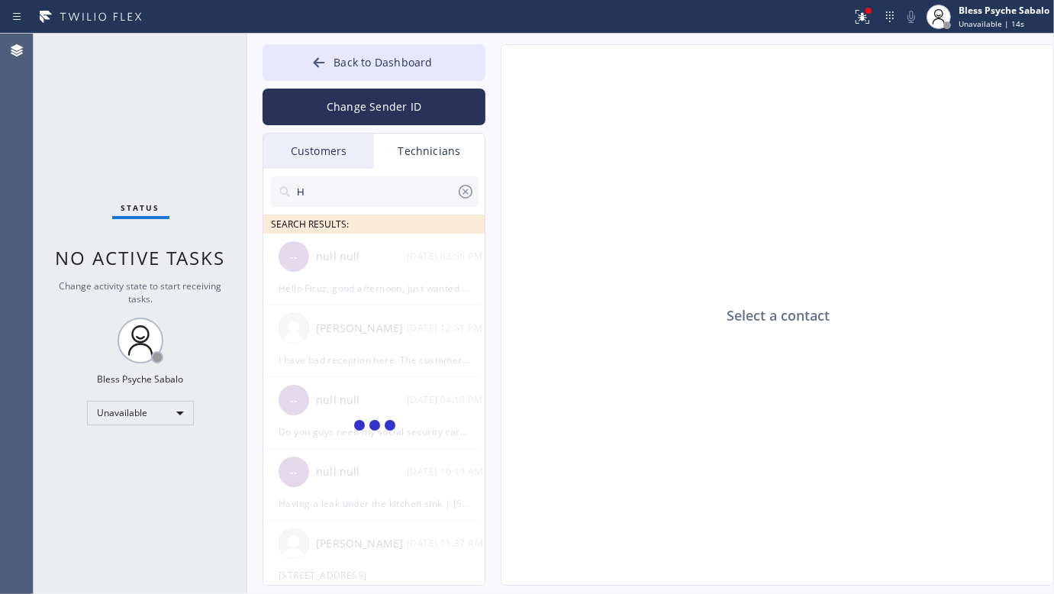
type input "H"
click at [470, 192] on icon at bounding box center [465, 191] width 18 height 18
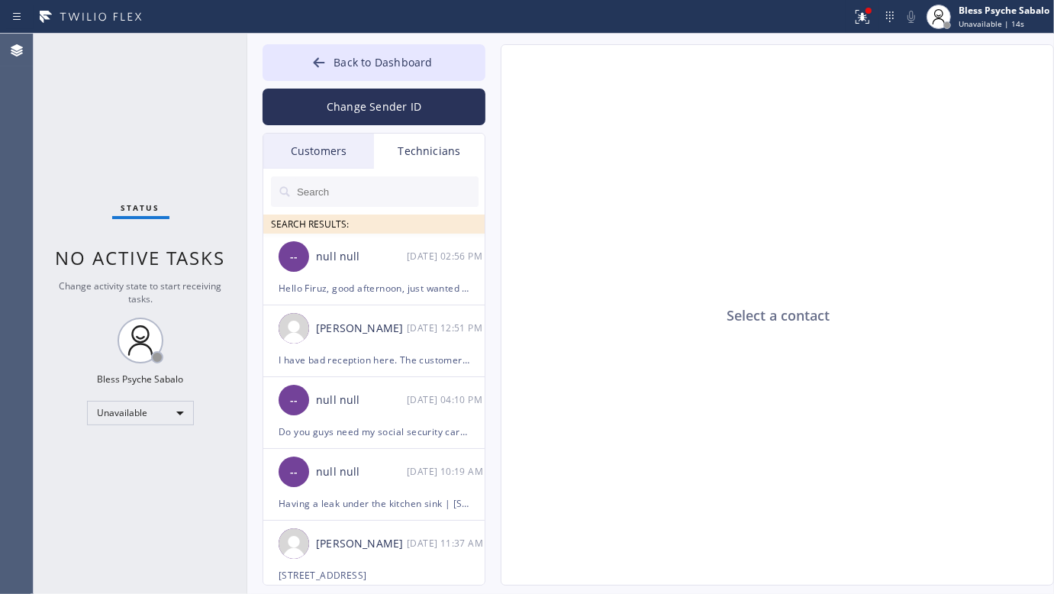
click at [459, 162] on div "Technicians" at bounding box center [429, 151] width 111 height 35
click at [456, 154] on div "Technicians" at bounding box center [429, 151] width 111 height 35
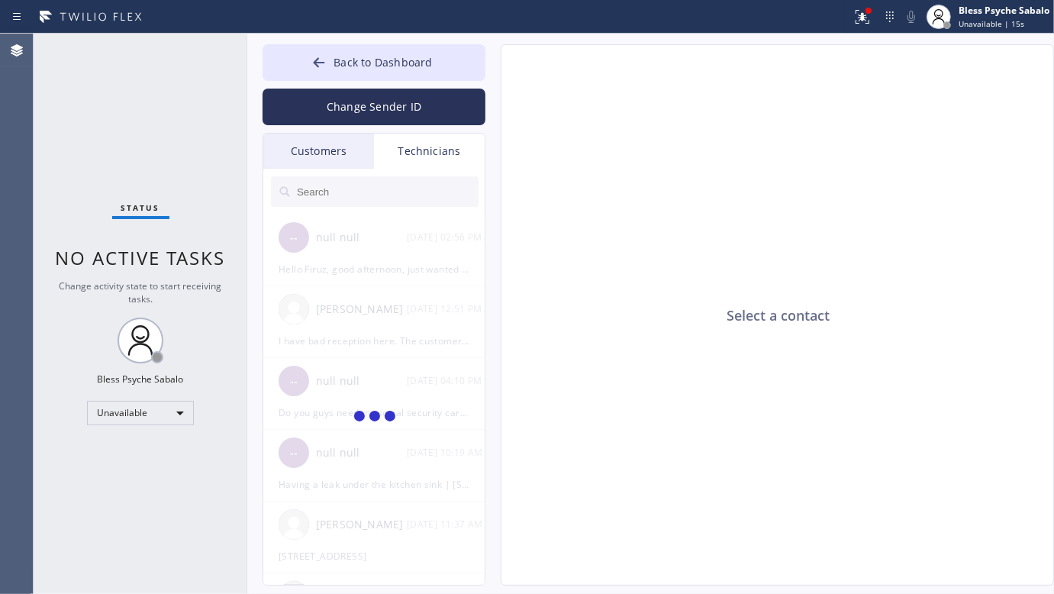
click at [334, 136] on div "Customers" at bounding box center [318, 151] width 111 height 35
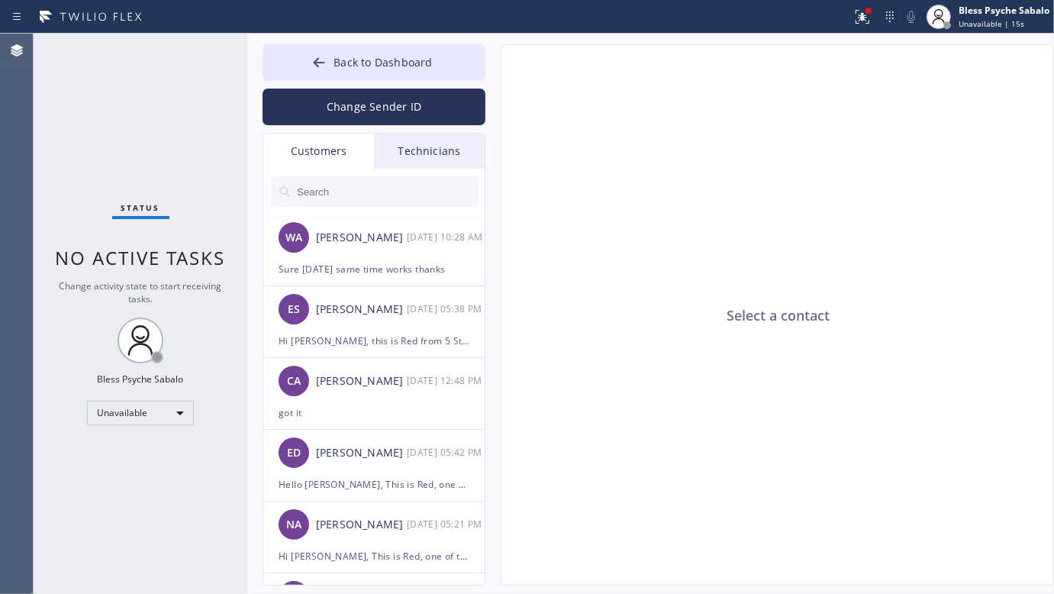
click at [411, 136] on div "Technicians" at bounding box center [429, 151] width 111 height 35
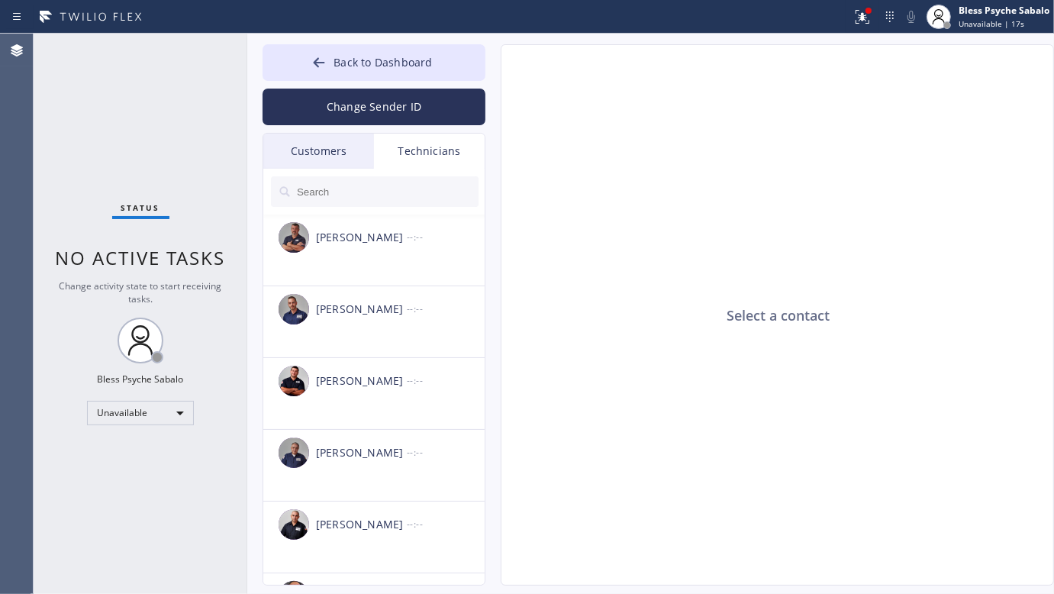
click at [390, 176] on input "text" at bounding box center [386, 191] width 183 height 31
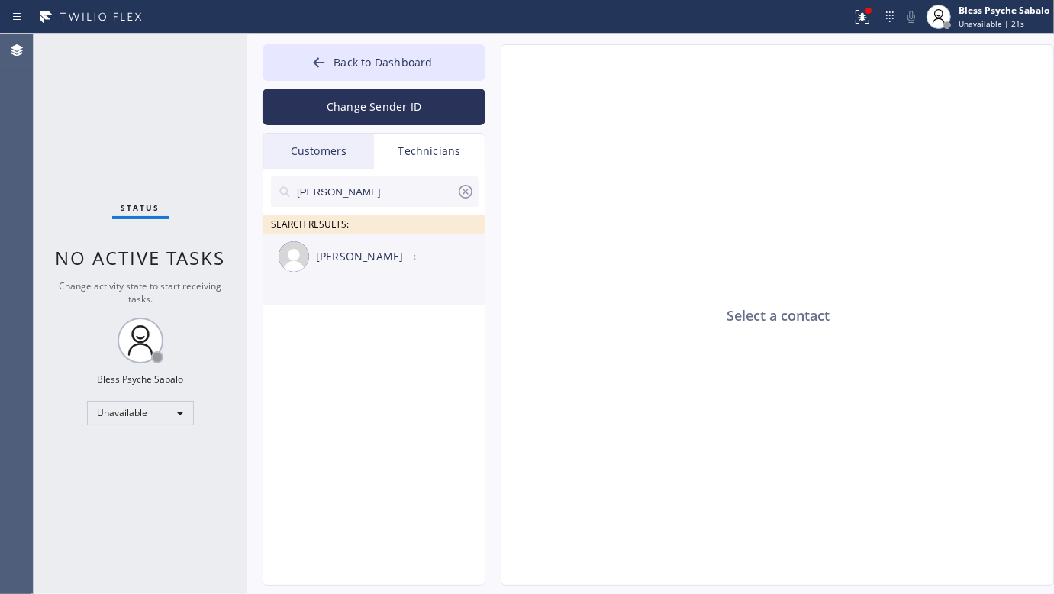
type input "[PERSON_NAME]"
click at [384, 253] on div "[PERSON_NAME]" at bounding box center [361, 257] width 91 height 18
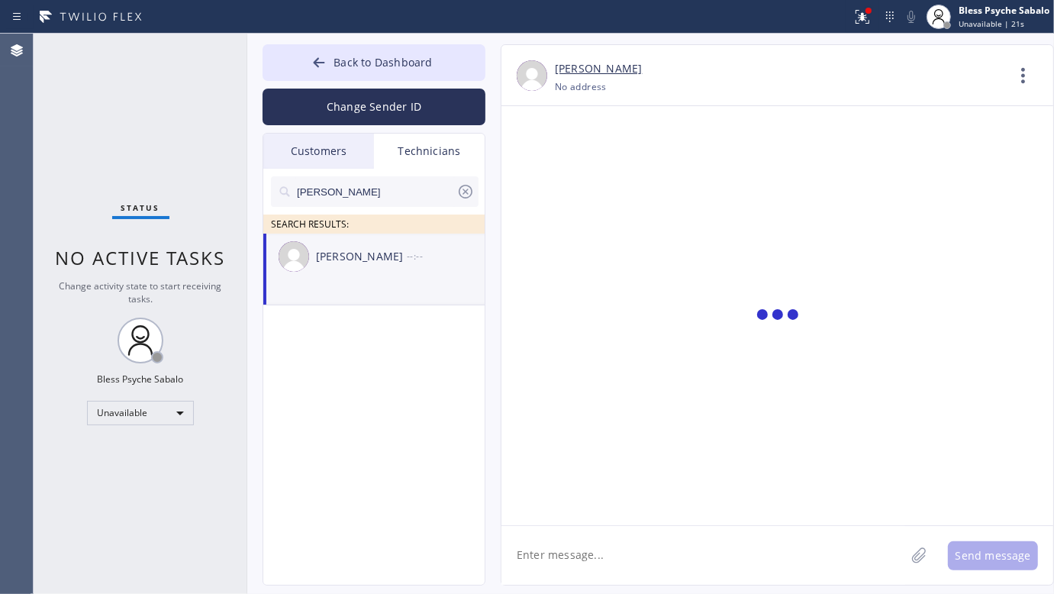
click at [645, 389] on div at bounding box center [777, 315] width 552 height 419
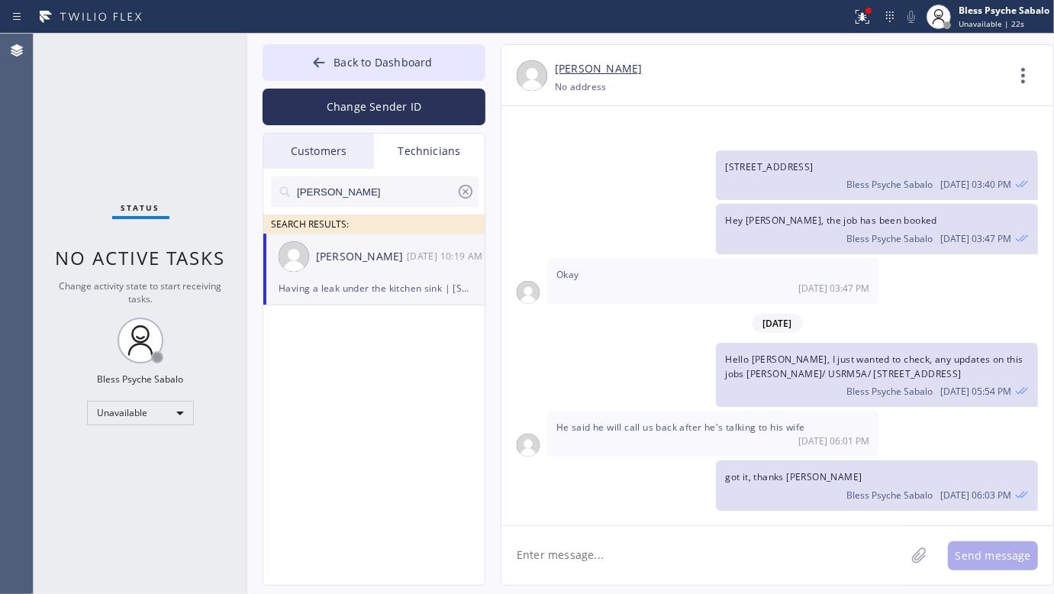
click at [639, 546] on textarea at bounding box center [703, 555] width 404 height 59
paste textarea "toilet got clogged | [GEOGRAPHIC_DATA], [GEOGRAPHIC_DATA] [GEOGRAPHIC_DATA]"
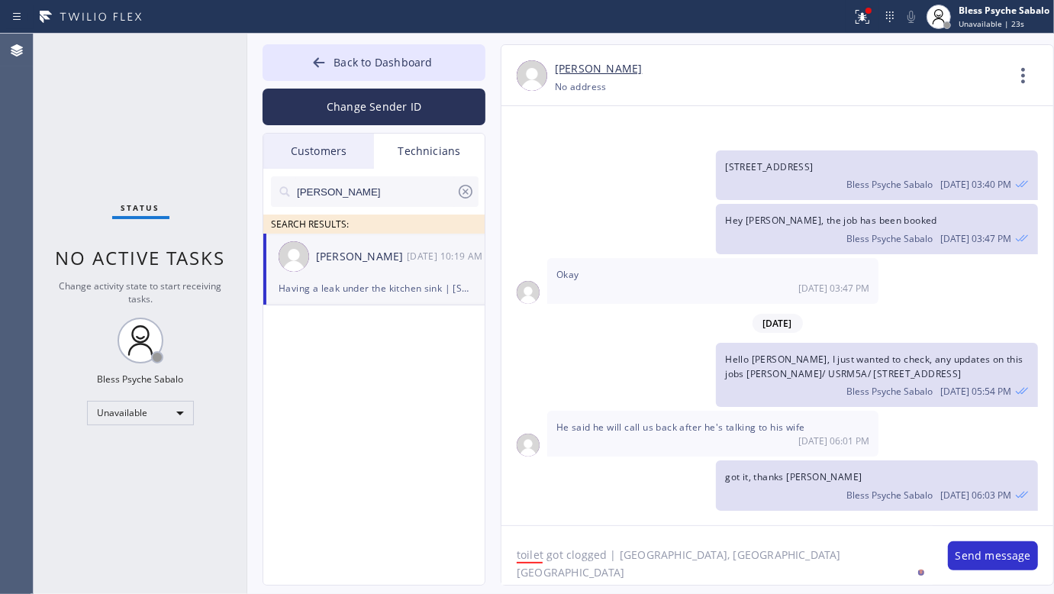
drag, startPoint x: 777, startPoint y: 553, endPoint x: 505, endPoint y: 517, distance: 274.1
click at [505, 517] on div "[PERSON_NAME] [PHONE_NUMBER] Choose phone number No address Contact Full Inform…" at bounding box center [777, 314] width 553 height 541
click at [788, 566] on textarea "toilet got clogged | [GEOGRAPHIC_DATA], [GEOGRAPHIC_DATA] [GEOGRAPHIC_DATA]" at bounding box center [716, 555] width 431 height 59
type textarea "toilet got clogged | [GEOGRAPHIC_DATA], [GEOGRAPHIC_DATA] [GEOGRAPHIC_DATA]"
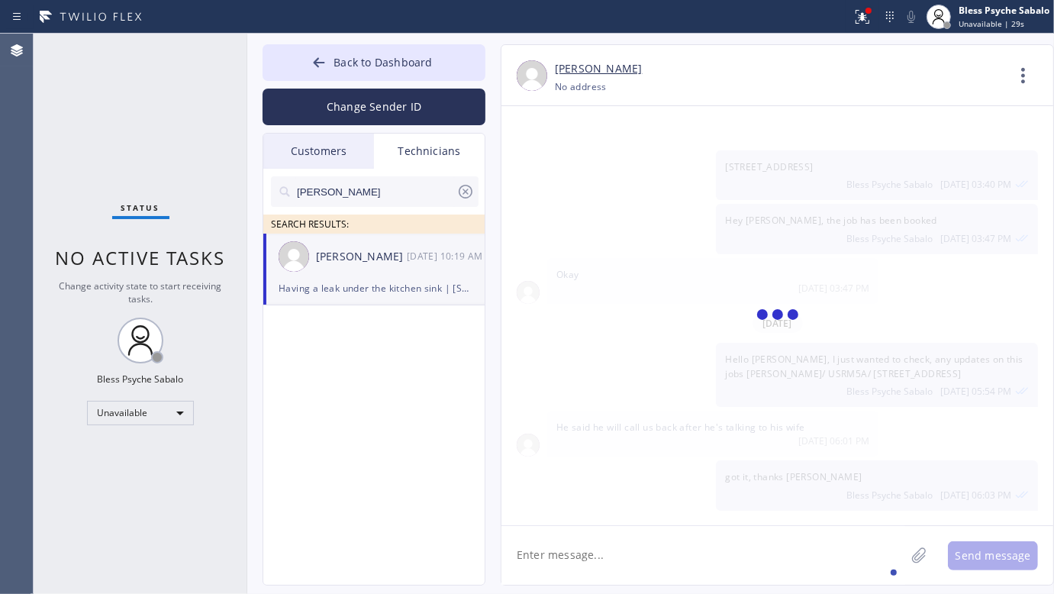
scroll to position [23407, 0]
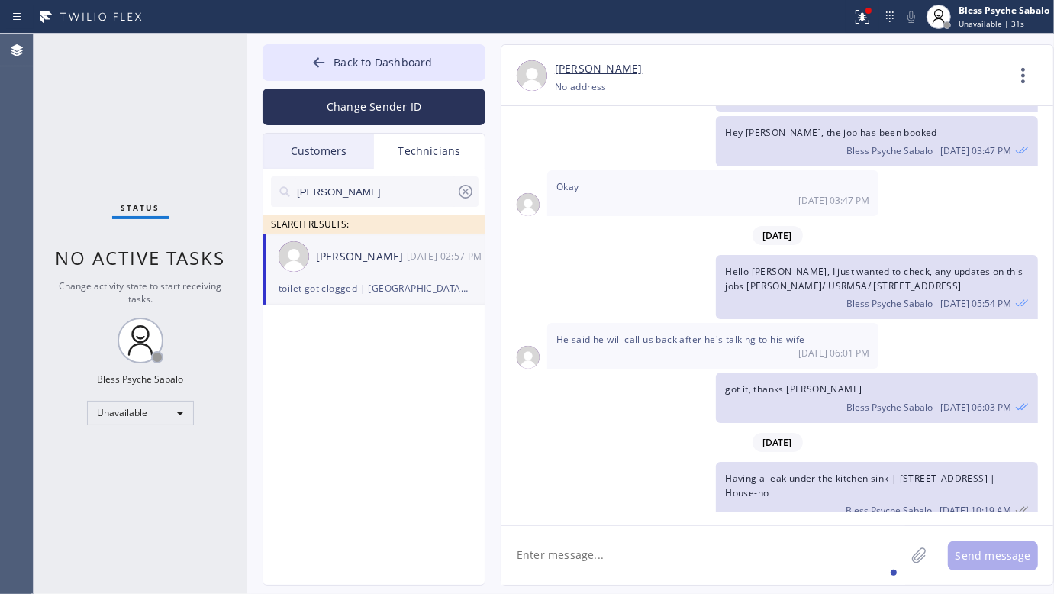
click at [660, 427] on div "[DATE]" at bounding box center [777, 442] width 552 height 31
click at [756, 546] on textarea at bounding box center [703, 555] width 404 height 59
click at [782, 546] on textarea at bounding box center [703, 555] width 404 height 59
type textarea "T"
click at [646, 372] on div "got it, thanks [PERSON_NAME] Bless Psyche Sabalo [DATE] 06:03 PM" at bounding box center [769, 397] width 537 height 50
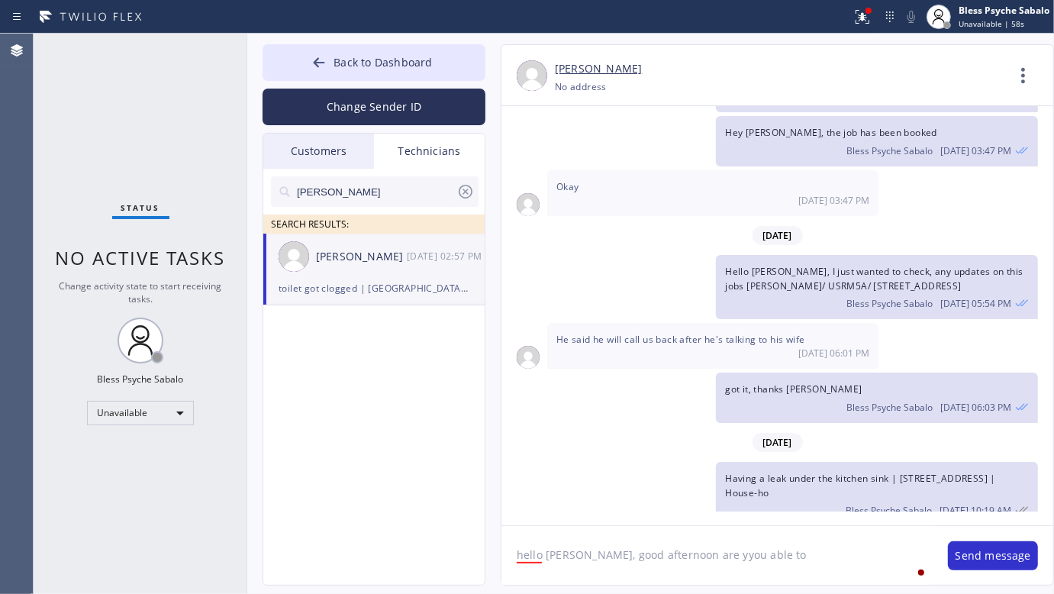
click at [703, 556] on textarea "hello [PERSON_NAME], good afternoon are yyou able to" at bounding box center [716, 555] width 431 height 59
click at [682, 559] on textarea "hello [PERSON_NAME], good afternoon are yyou able to" at bounding box center [716, 555] width 431 height 59
click at [685, 559] on textarea "hello [PERSON_NAME], good afternoon are yyou able to" at bounding box center [716, 555] width 431 height 59
click at [762, 554] on textarea "hello [PERSON_NAME], good afternoon are you able to" at bounding box center [716, 555] width 431 height 59
click at [572, 558] on textarea "hello [PERSON_NAME], good afternoon are you able to take this by 2-5PM" at bounding box center [716, 555] width 431 height 59
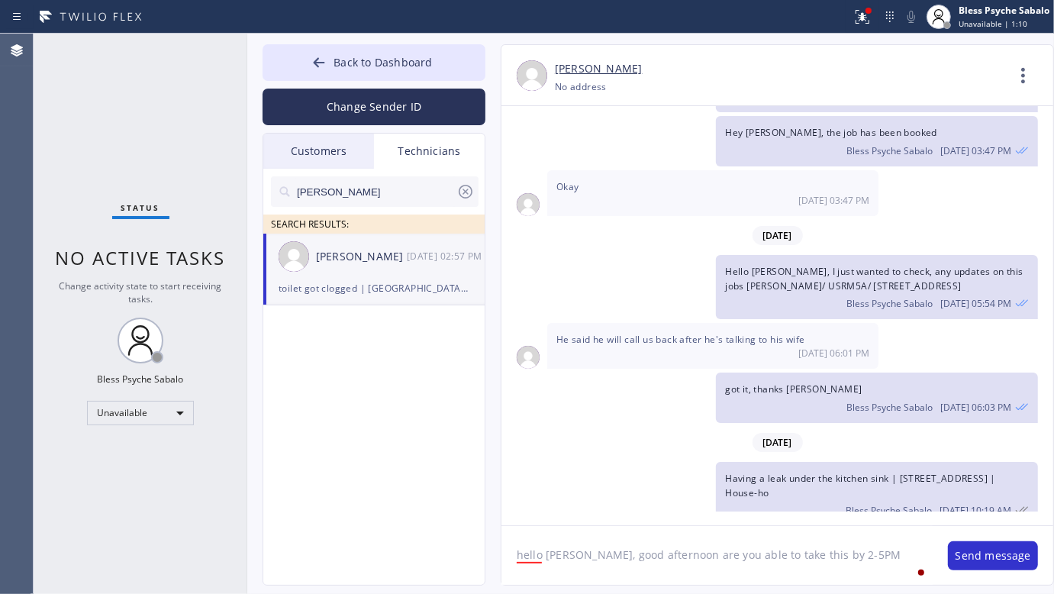
click at [666, 552] on textarea "hello [PERSON_NAME], good afternoon are you able to take this by 2-5PM" at bounding box center [716, 555] width 431 height 59
click at [663, 550] on textarea "hello [PERSON_NAME], good afternoon are you able to take this by 2-5PM" at bounding box center [716, 555] width 431 height 59
click at [672, 569] on textarea "hello [PERSON_NAME], good afternoon just wanted to check with you if are you ab…" at bounding box center [716, 555] width 431 height 59
click at [624, 572] on textarea "hello [PERSON_NAME], good afternoon just wanted to check with you if are you ab…" at bounding box center [716, 555] width 431 height 59
click at [834, 554] on textarea "hello [PERSON_NAME], good afternoon just wanted to check with you if are you ab…" at bounding box center [716, 555] width 431 height 59
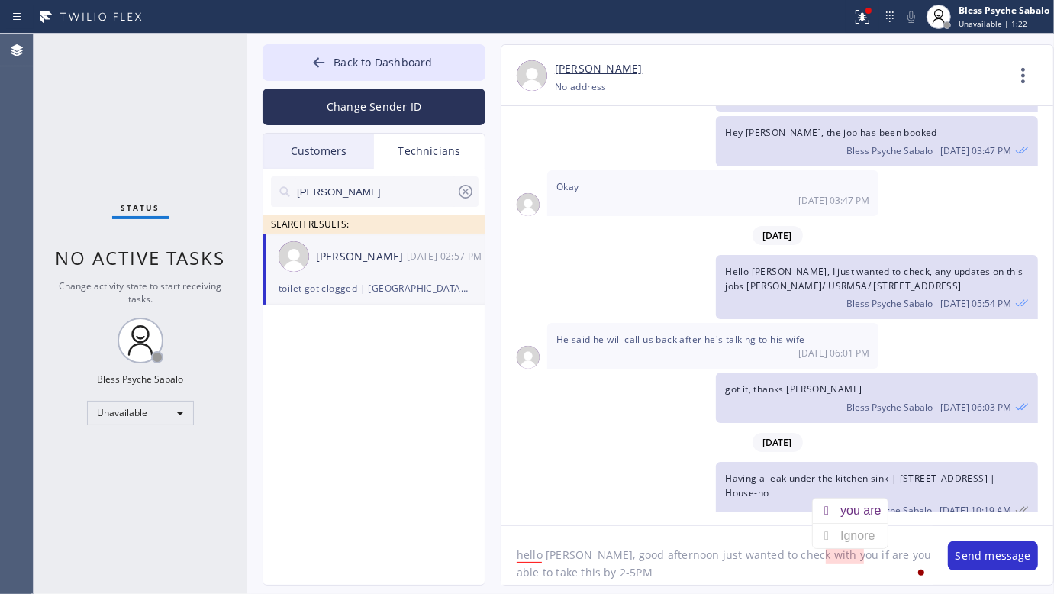
click at [834, 554] on textarea "hello [PERSON_NAME], good afternoon just wanted to check with you if are you ab…" at bounding box center [716, 555] width 431 height 59
click at [865, 517] on div "you are" at bounding box center [863, 510] width 47 height 24
click at [737, 584] on textarea "hello [PERSON_NAME], good afternoon just wanted to check with you if you are ab…" at bounding box center [716, 555] width 431 height 59
type textarea "hello [PERSON_NAME], good afternoon just wanted to check with you if you are ab…"
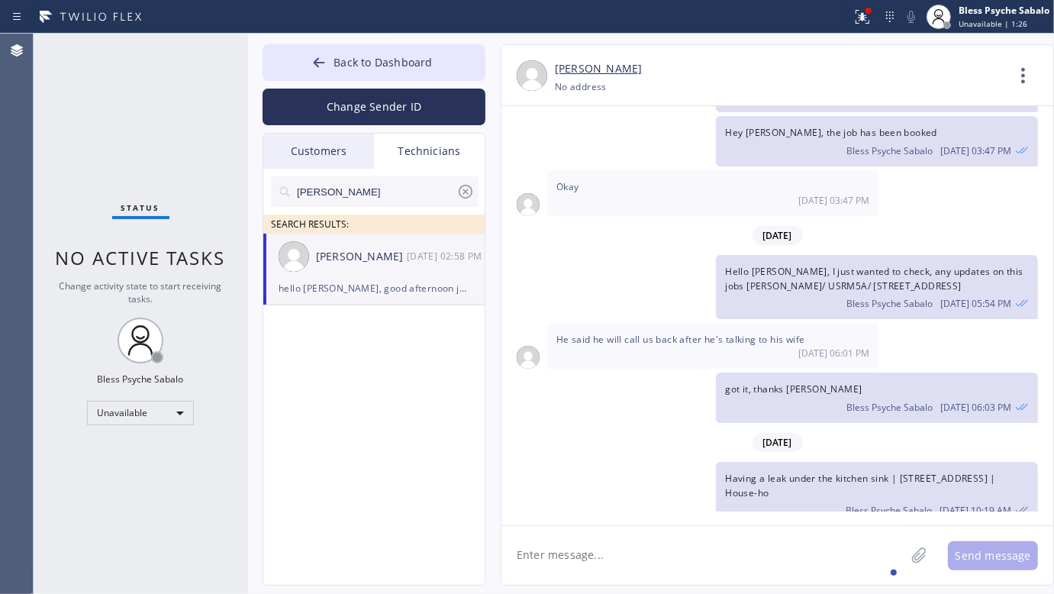
scroll to position [23475, 0]
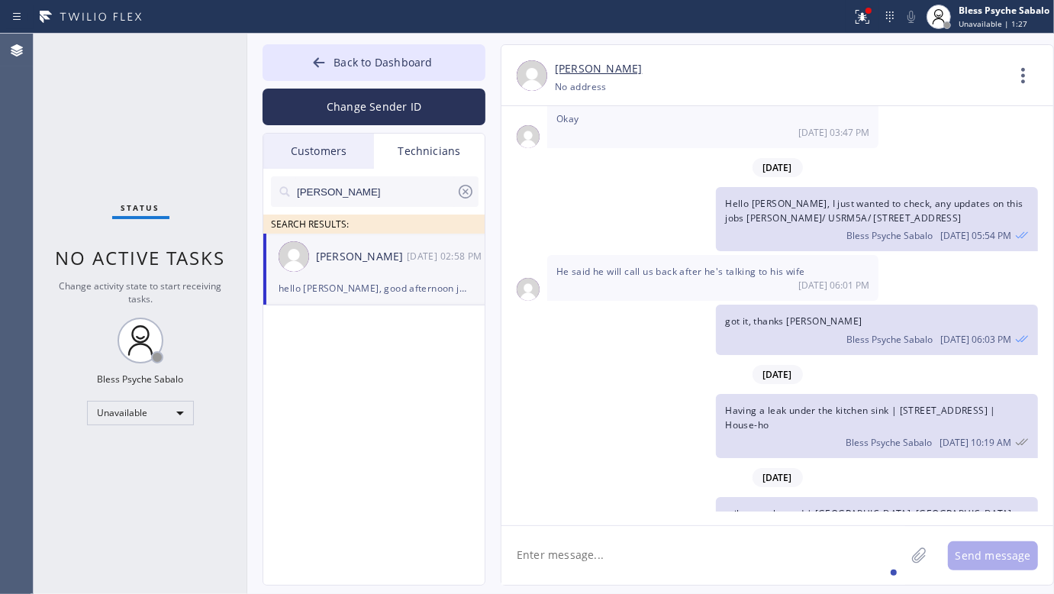
click at [704, 565] on div "hello [PERSON_NAME], good afternoon just wanted to check with you if you are ab…" at bounding box center [769, 597] width 537 height 64
click at [638, 394] on div "Having a leak under the kitchen sink | [STREET_ADDRESS] | House-ho Bless Psyche…" at bounding box center [769, 426] width 537 height 64
click at [643, 462] on div "[DATE]" at bounding box center [777, 477] width 552 height 31
click at [1013, 69] on icon at bounding box center [1023, 75] width 37 height 37
click at [910, 166] on li "Call to Technician" at bounding box center [930, 157] width 221 height 40
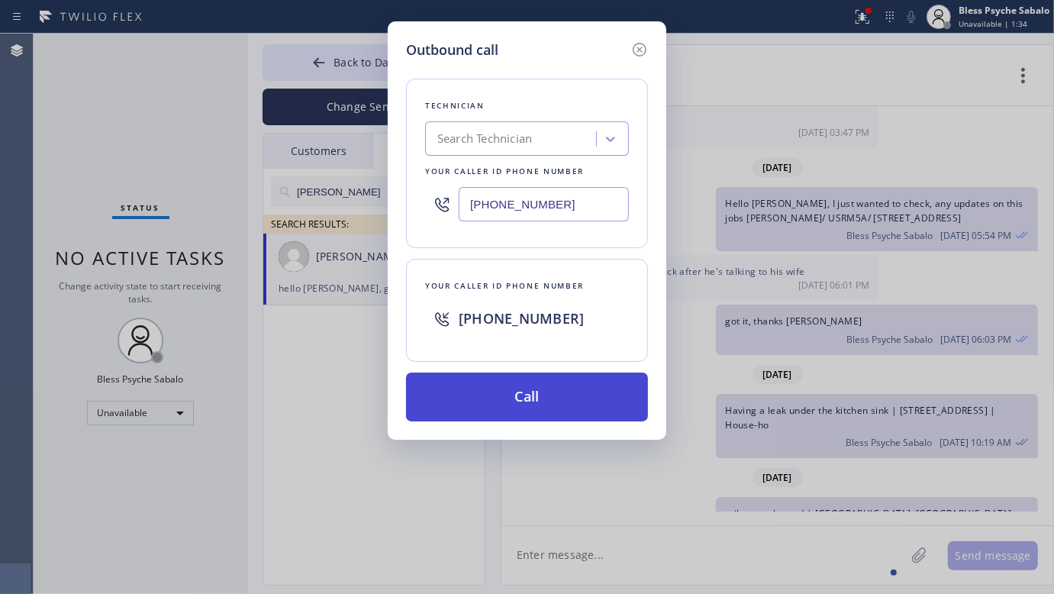
click at [570, 407] on button "Call" at bounding box center [527, 396] width 242 height 49
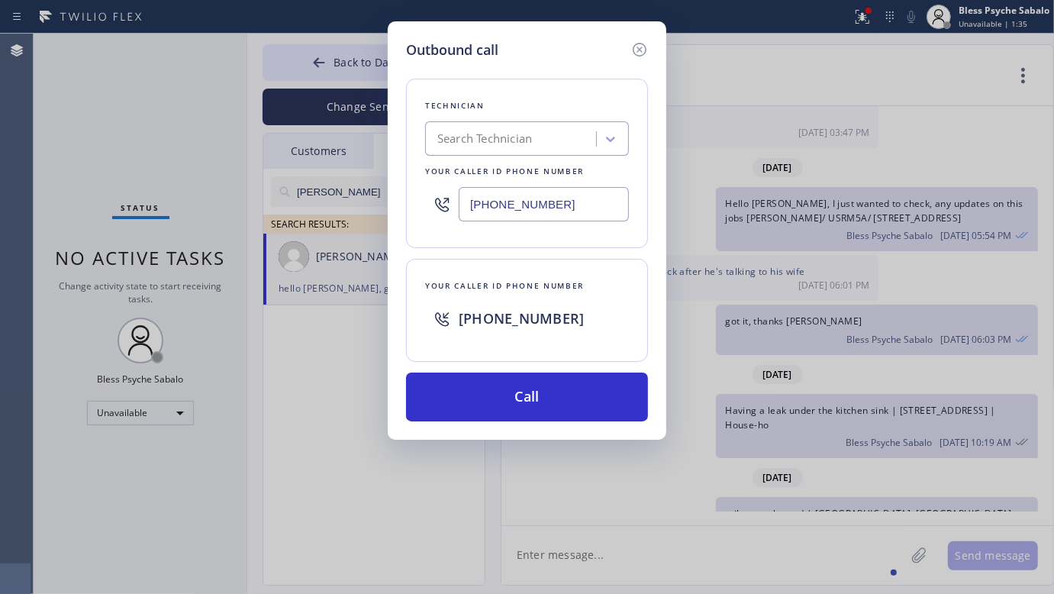
click at [720, 424] on div "Outbound call Technician Search Technician Your caller id phone number [PHONE_N…" at bounding box center [527, 297] width 1054 height 594
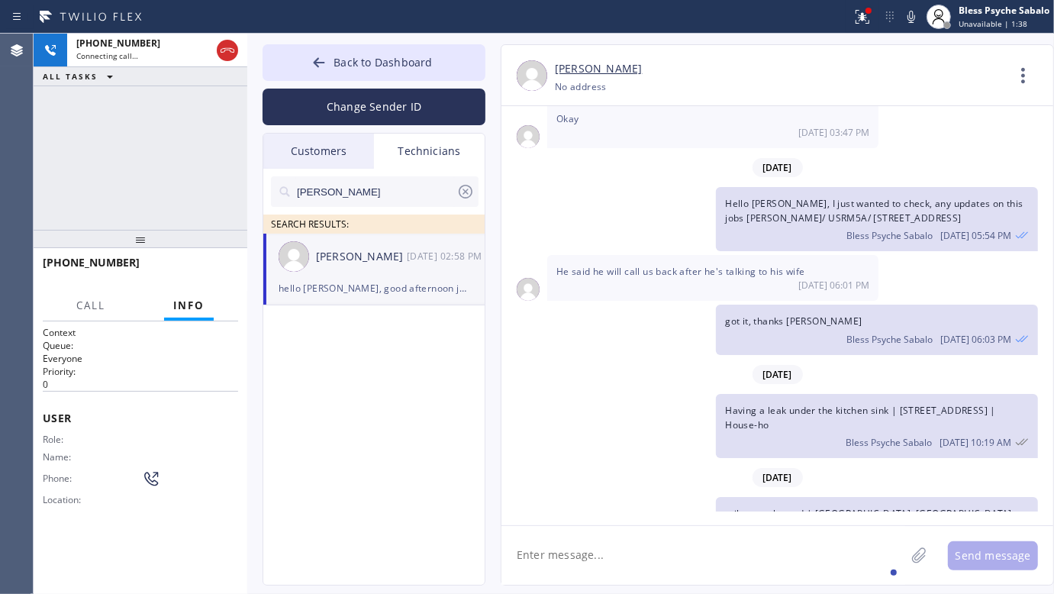
click at [689, 497] on div "toilet got clogged | [GEOGRAPHIC_DATA], CA 91042 [GEOGRAPHIC_DATA] Bless Psyche…" at bounding box center [769, 529] width 537 height 64
click at [649, 284] on div "[DATE] Hi [PERSON_NAME], My name is Red, and I’m with your new dispatch team. W…" at bounding box center [777, 308] width 552 height 405
click at [162, 204] on div "[PHONE_NUMBER] Connecting call… ALL TASKS ALL TASKS ACTIVE TASKS TASKS IN WRAP …" at bounding box center [141, 132] width 214 height 196
click at [559, 462] on div "[DATE]" at bounding box center [777, 477] width 552 height 31
click at [220, 271] on span "HANG UP" at bounding box center [202, 269] width 47 height 11
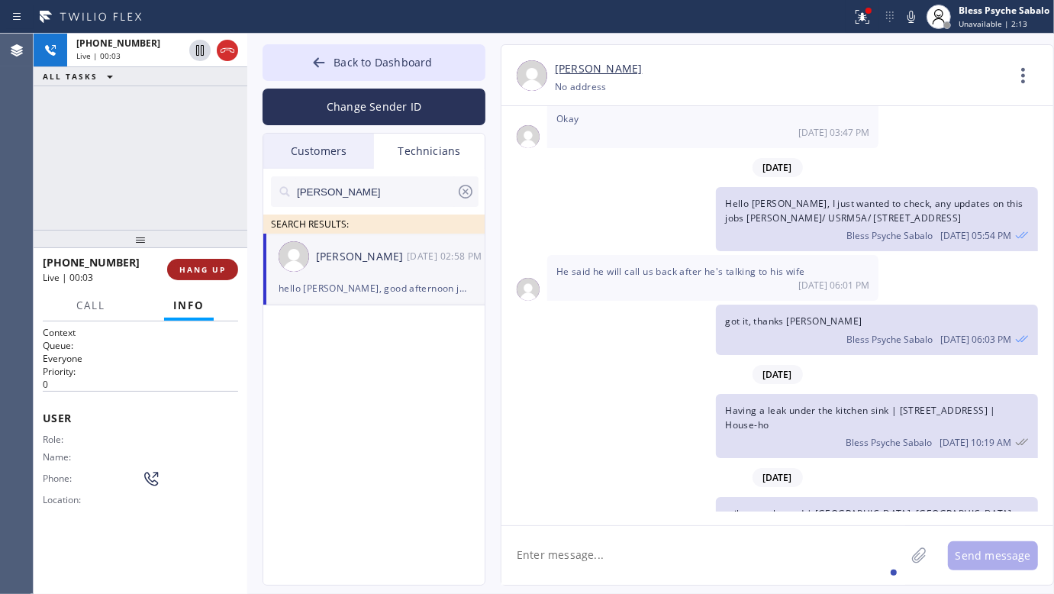
click at [220, 271] on span "HANG UP" at bounding box center [202, 269] width 47 height 11
click at [172, 208] on div "[PHONE_NUMBER] Live | 00:03 ALL TASKS ALL TASKS ACTIVE TASKS TASKS IN WRAP UP" at bounding box center [141, 132] width 214 height 196
click at [435, 371] on div "[PERSON_NAME] SEARCH RESULTS: [PERSON_NAME] [DATE] 02:58 PM hello [PERSON_NAME]…" at bounding box center [374, 394] width 223 height 451
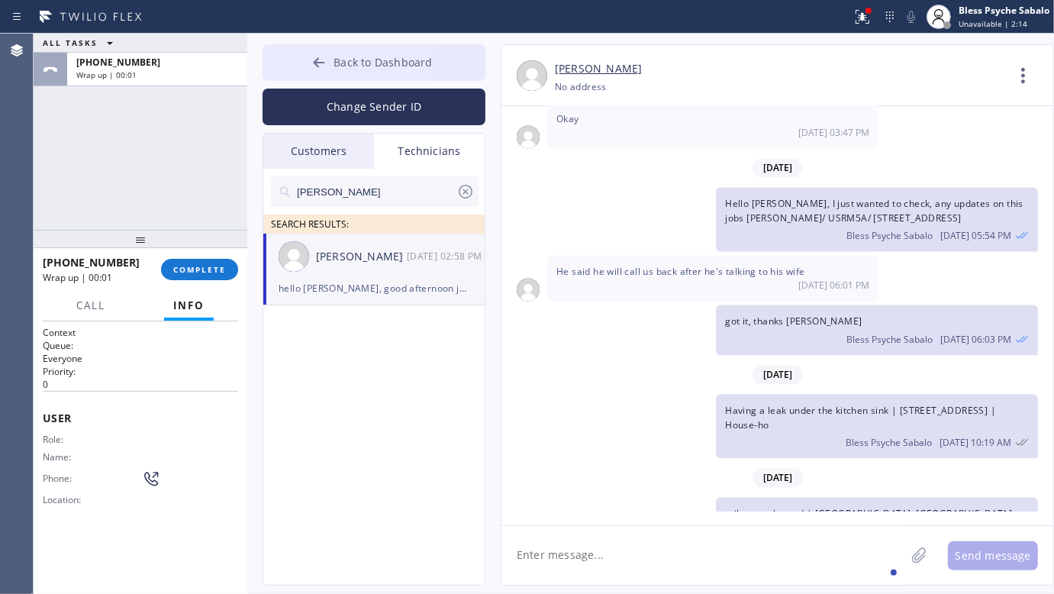
click at [360, 59] on span "Back to Dashboard" at bounding box center [383, 62] width 98 height 15
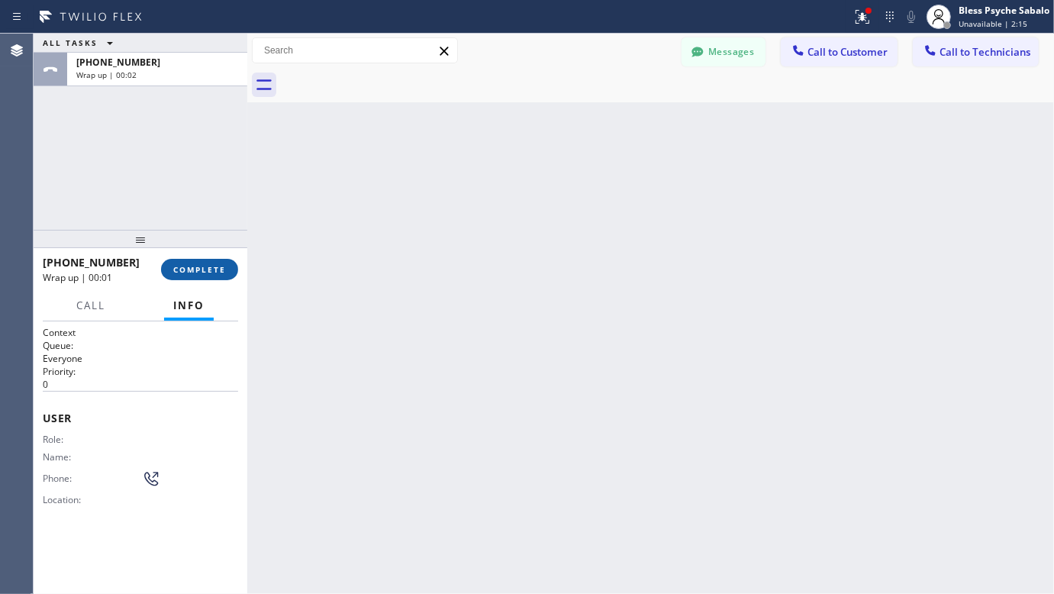
click at [225, 263] on button "COMPLETE" at bounding box center [199, 269] width 77 height 21
drag, startPoint x: 208, startPoint y: 170, endPoint x: 368, endPoint y: 151, distance: 160.7
click at [211, 164] on div "ALL TASKS ALL TASKS ACTIVE TASKS TASKS IN WRAP UP [PHONE_NUMBER] Wrap up | 00:02" at bounding box center [141, 132] width 214 height 196
drag, startPoint x: 614, startPoint y: 181, endPoint x: 833, endPoint y: 88, distance: 237.3
click at [619, 178] on div "Back to Dashboard Change Sender ID Customers Technicians WA [PERSON_NAME] [DATE…" at bounding box center [650, 314] width 807 height 560
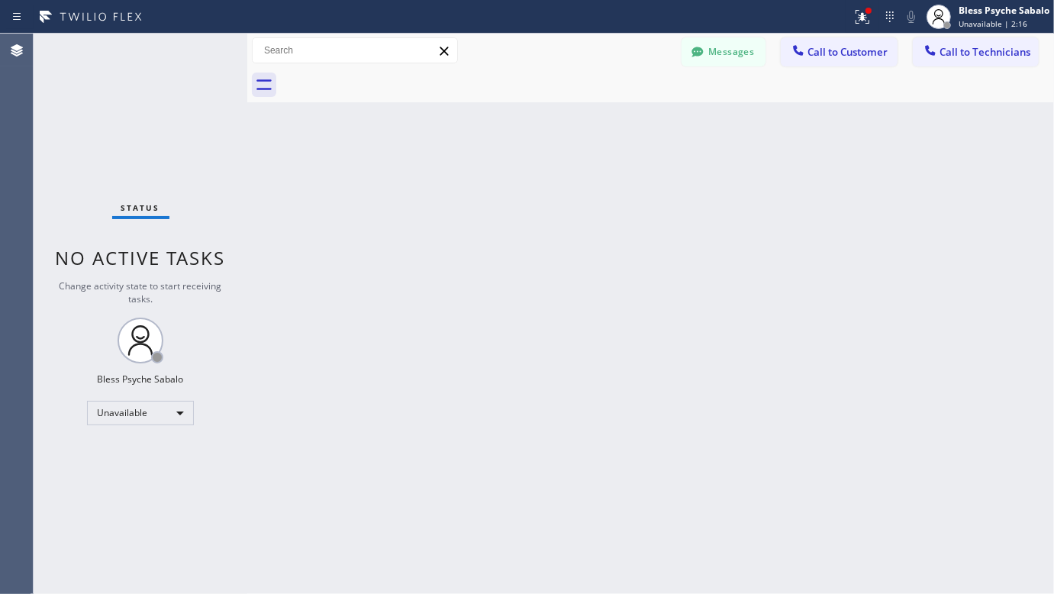
drag, startPoint x: 925, startPoint y: 44, endPoint x: 806, endPoint y: 82, distance: 124.8
click at [926, 44] on icon at bounding box center [930, 50] width 15 height 15
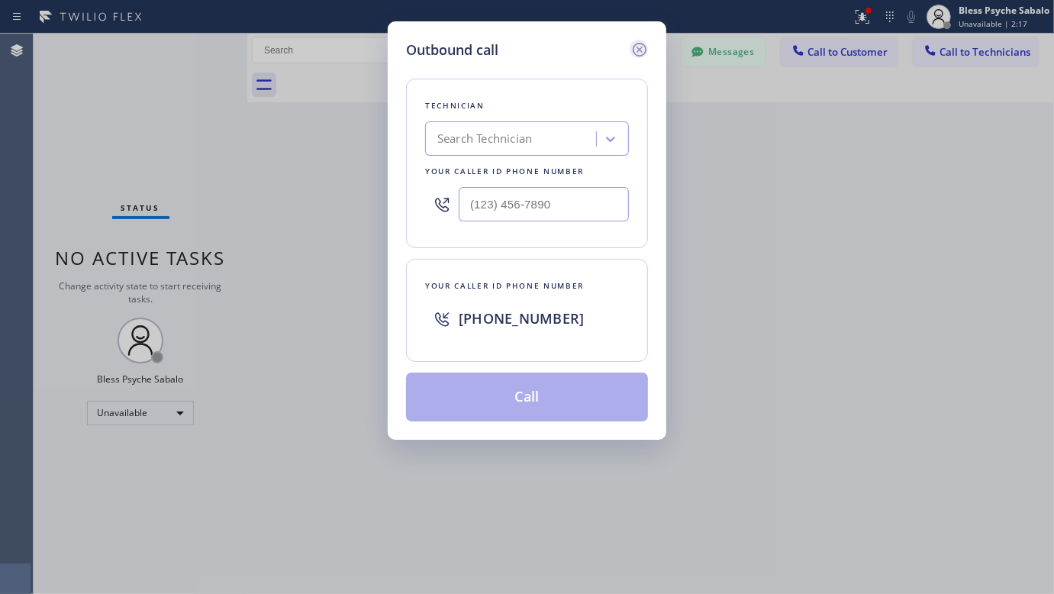
click at [639, 50] on icon at bounding box center [640, 50] width 14 height 14
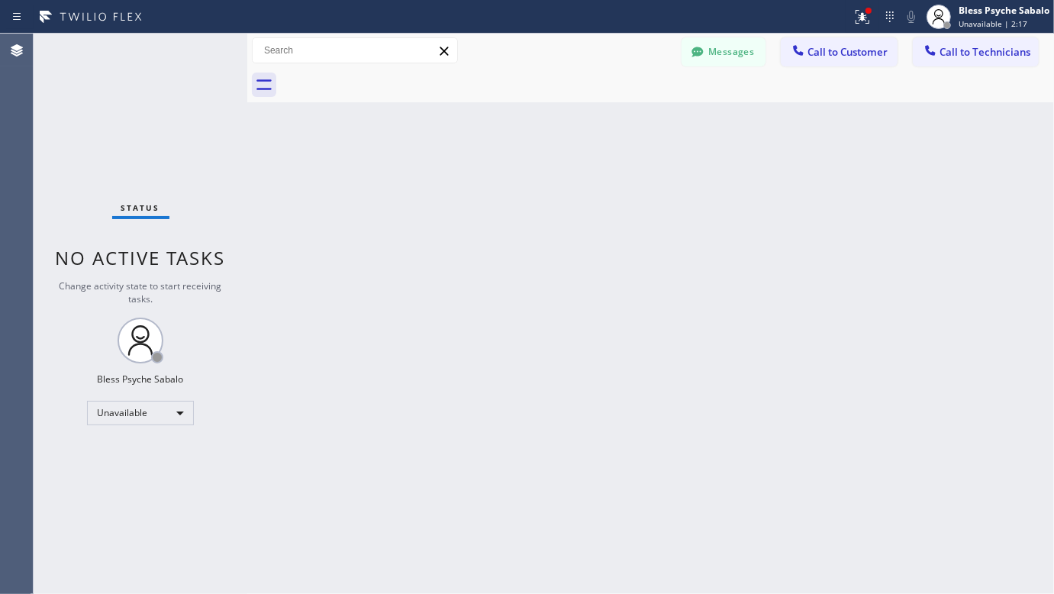
click at [741, 154] on div "Back to Dashboard Change Sender ID Customers Technicians WA [PERSON_NAME] [DATE…" at bounding box center [650, 314] width 807 height 560
click at [752, 199] on div "Back to Dashboard Change Sender ID Customers Technicians WA [PERSON_NAME] [DATE…" at bounding box center [650, 314] width 807 height 560
click at [737, 44] on button "Messages" at bounding box center [724, 51] width 84 height 29
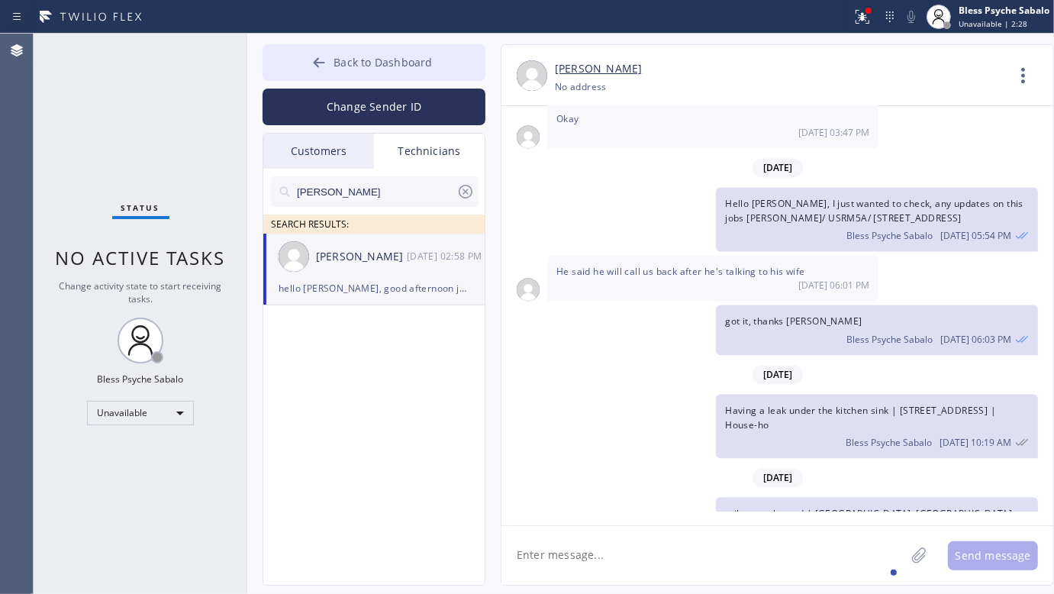
click at [422, 55] on span "Back to Dashboard" at bounding box center [383, 62] width 98 height 15
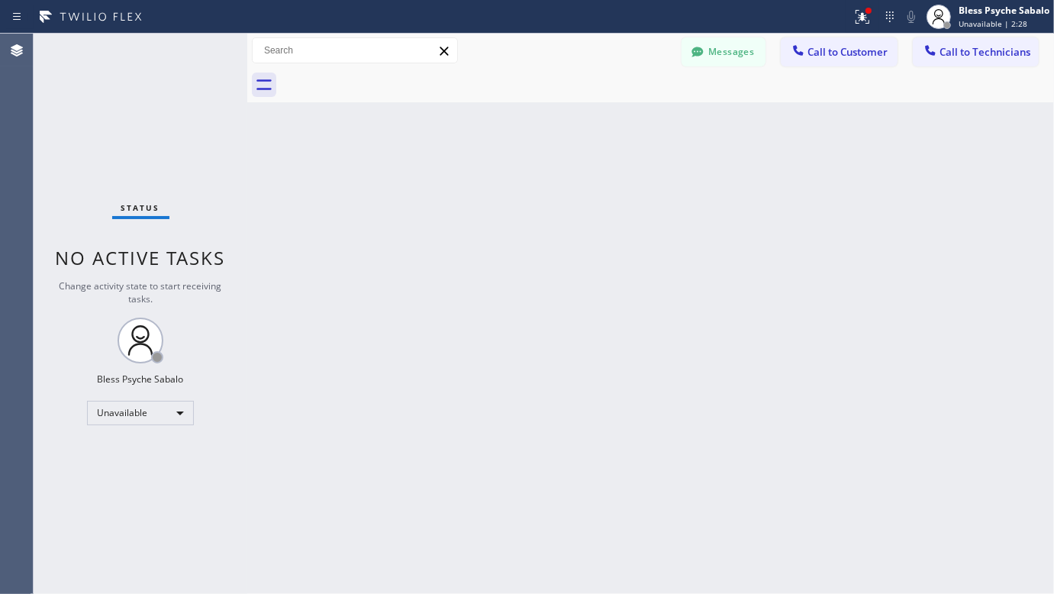
drag, startPoint x: 695, startPoint y: 161, endPoint x: 720, endPoint y: 153, distance: 26.5
click at [700, 160] on div "Back to Dashboard Change Sender ID Customers Technicians WA [PERSON_NAME] [DATE…" at bounding box center [650, 314] width 807 height 560
click at [978, 43] on button "Call to Technicians" at bounding box center [976, 51] width 126 height 29
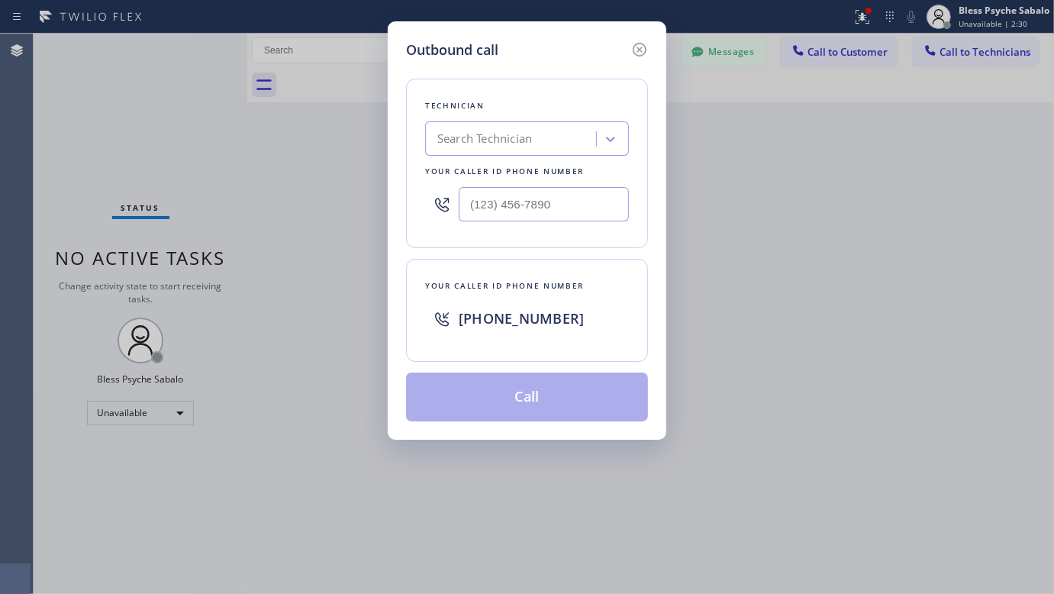
click at [532, 140] on div "Search Technician" at bounding box center [484, 140] width 95 height 18
type input "[PERSON_NAME]"
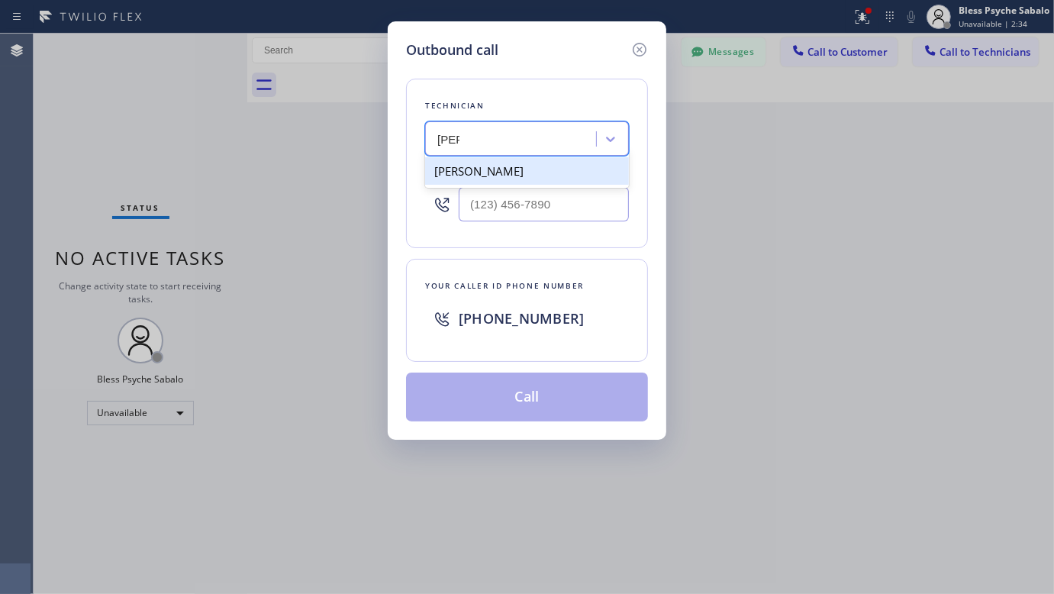
click at [529, 172] on div "[PERSON_NAME]" at bounding box center [527, 170] width 204 height 27
type input "[PHONE_NUMBER]"
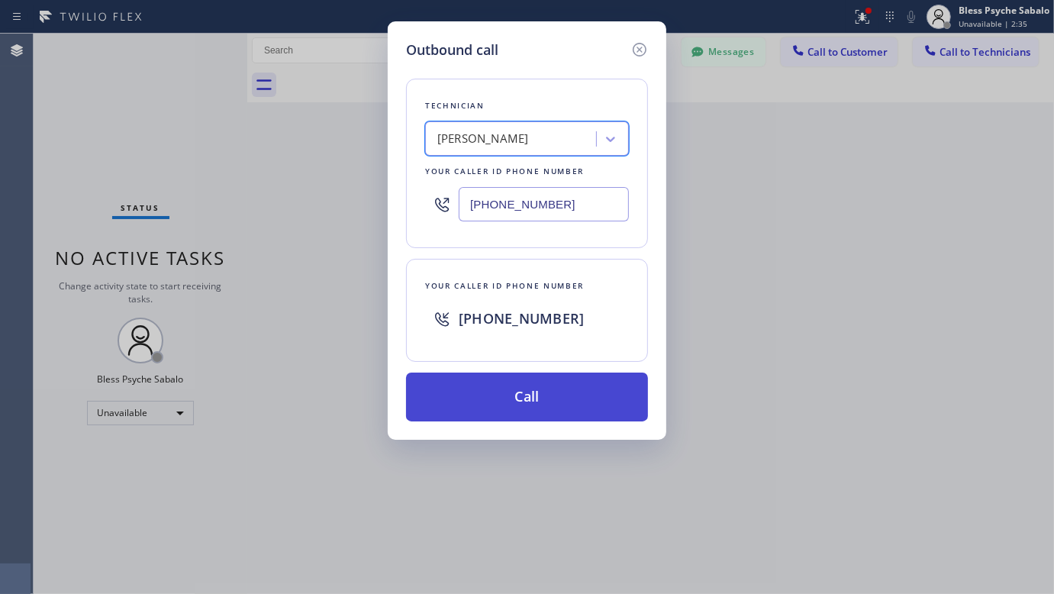
click at [550, 405] on button "Call" at bounding box center [527, 396] width 242 height 49
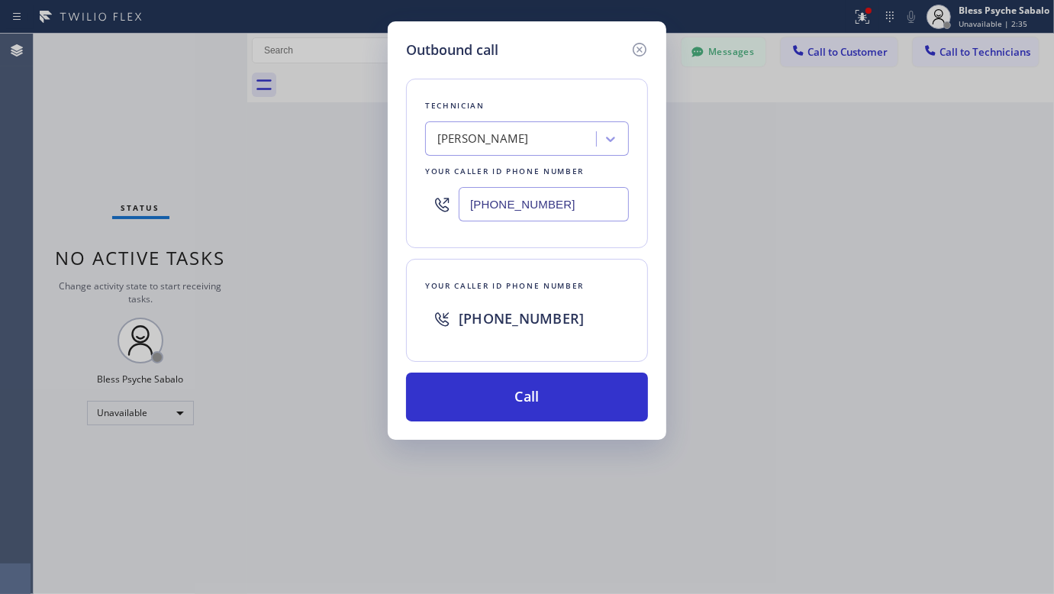
click at [837, 359] on div "Outbound call Technician [PERSON_NAME] Your caller id phone number [PHONE_NUMBE…" at bounding box center [527, 297] width 1054 height 594
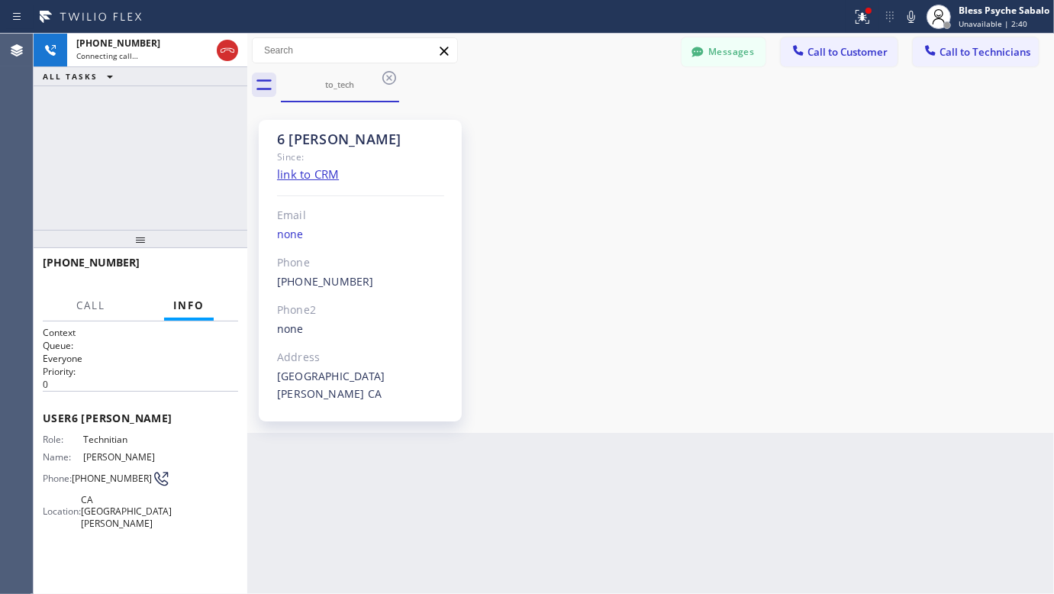
click at [745, 241] on div "6 Nick Since: link to CRM Email none Phone [PHONE_NUMBER] Outbound call Technic…" at bounding box center [650, 267] width 799 height 323
click at [735, 24] on div at bounding box center [426, 17] width 840 height 24
click at [729, 63] on button "Messages" at bounding box center [724, 51] width 84 height 29
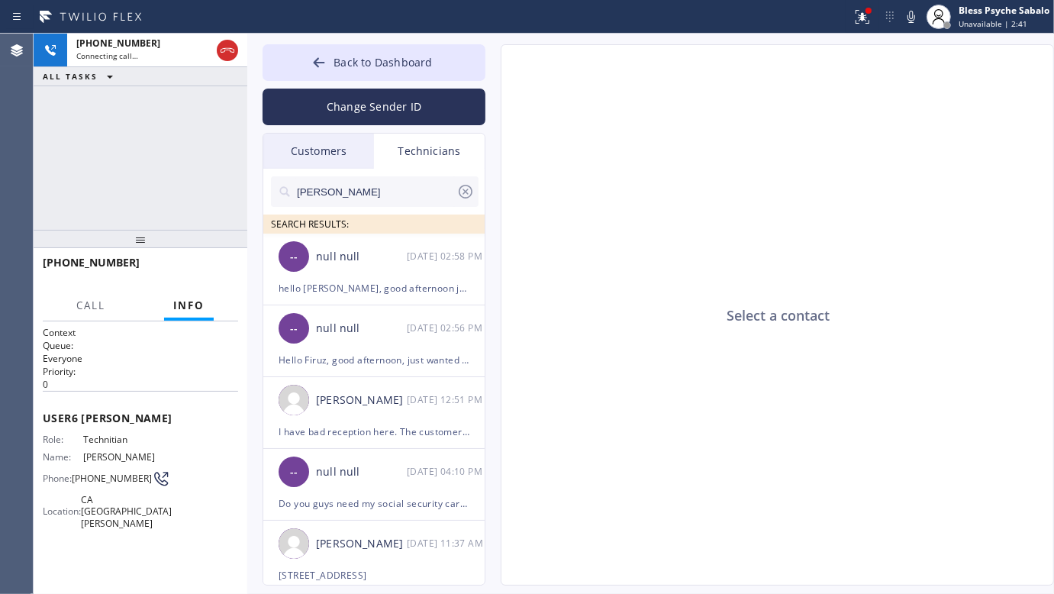
drag, startPoint x: 704, startPoint y: 200, endPoint x: 504, endPoint y: 184, distance: 200.6
click at [703, 200] on div "Select a contact" at bounding box center [777, 315] width 553 height 541
click at [387, 198] on input "[PERSON_NAME]" at bounding box center [375, 191] width 161 height 31
click at [386, 197] on input "[PERSON_NAME]" at bounding box center [375, 191] width 161 height 31
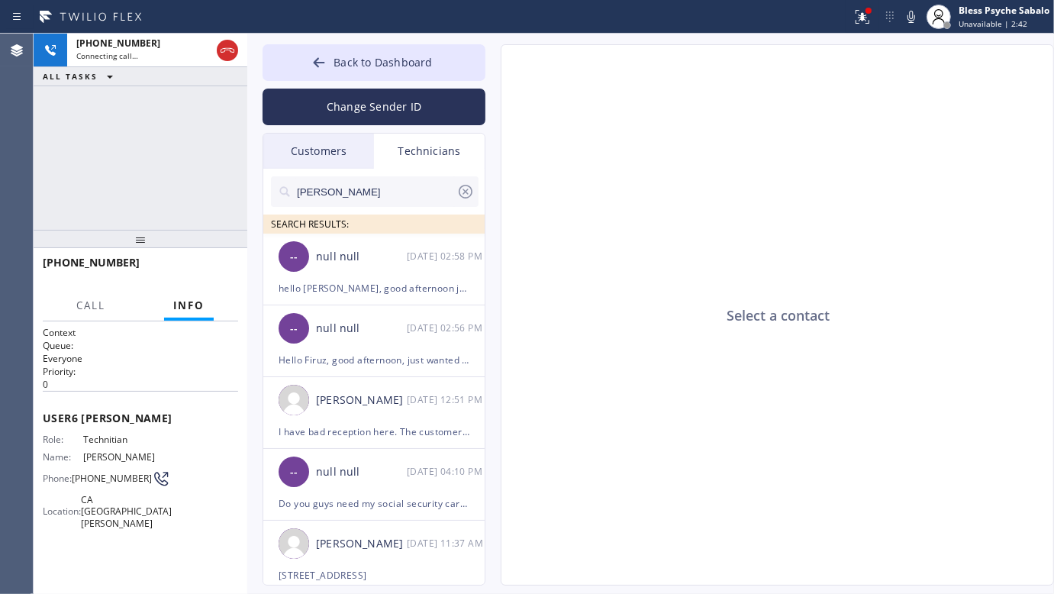
click at [464, 189] on icon at bounding box center [465, 191] width 18 height 18
click at [422, 189] on input "text" at bounding box center [386, 191] width 183 height 31
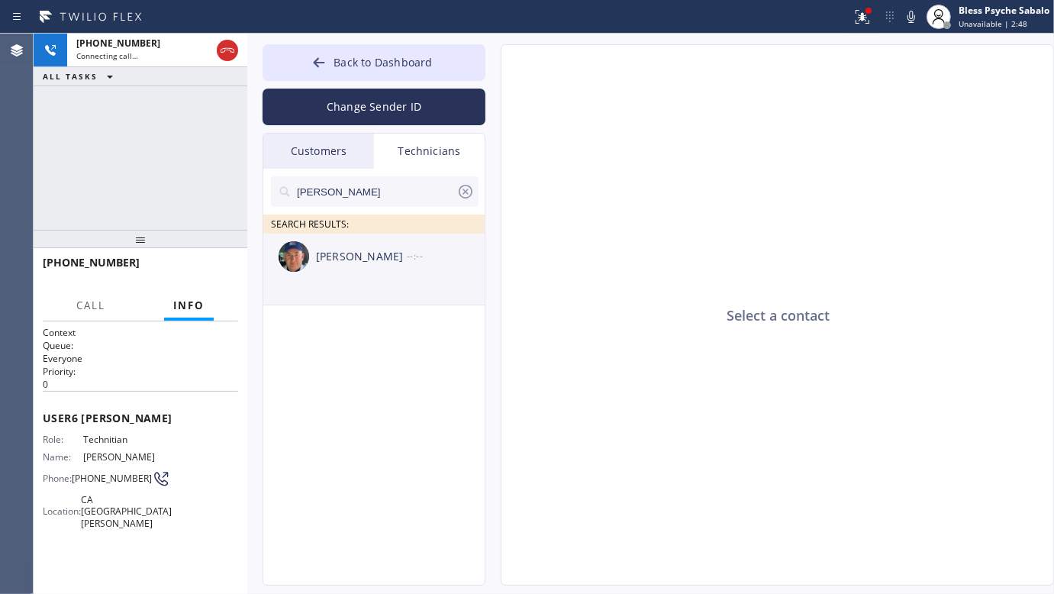
type input "[PERSON_NAME]"
click at [407, 248] on div "--:--" at bounding box center [446, 256] width 79 height 18
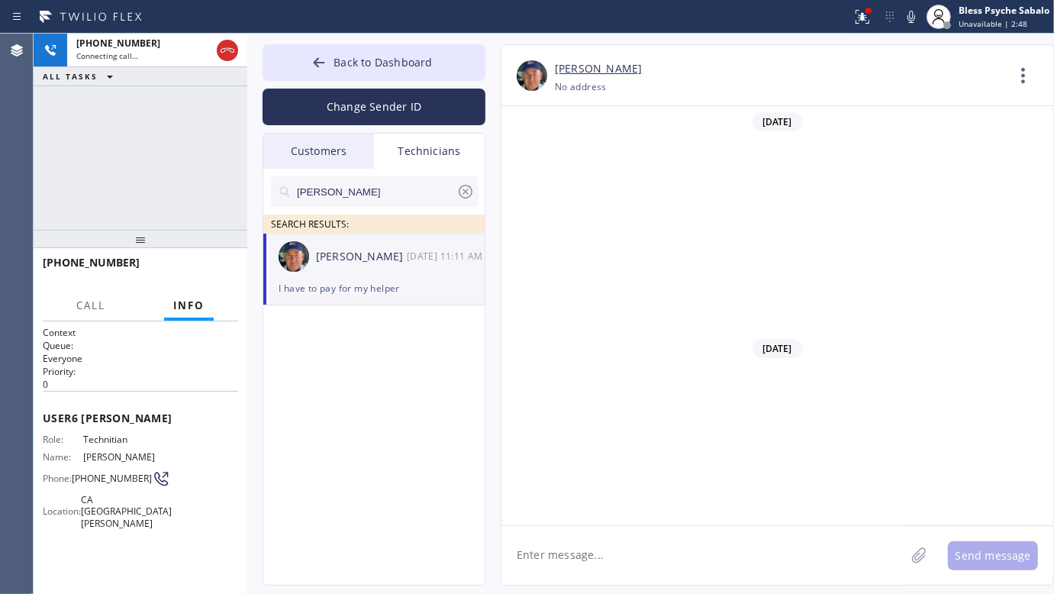
scroll to position [20678, 0]
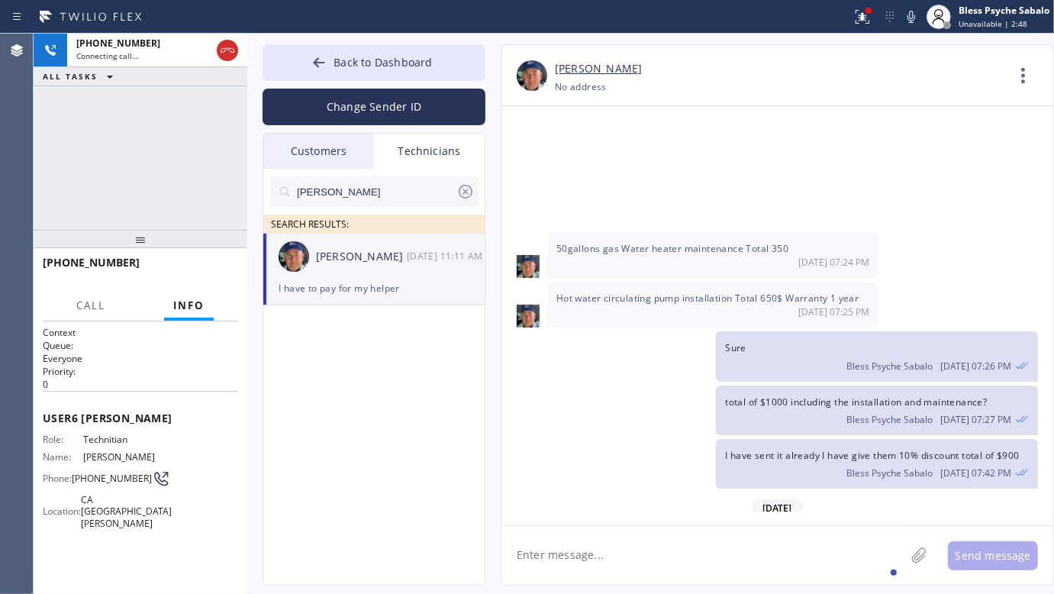
drag, startPoint x: 633, startPoint y: 532, endPoint x: 649, endPoint y: 572, distance: 43.2
click at [638, 542] on textarea at bounding box center [703, 555] width 404 height 59
click at [649, 572] on textarea at bounding box center [703, 555] width 404 height 59
paste textarea "toilet got clogged | [GEOGRAPHIC_DATA], [GEOGRAPHIC_DATA] [GEOGRAPHIC_DATA]"
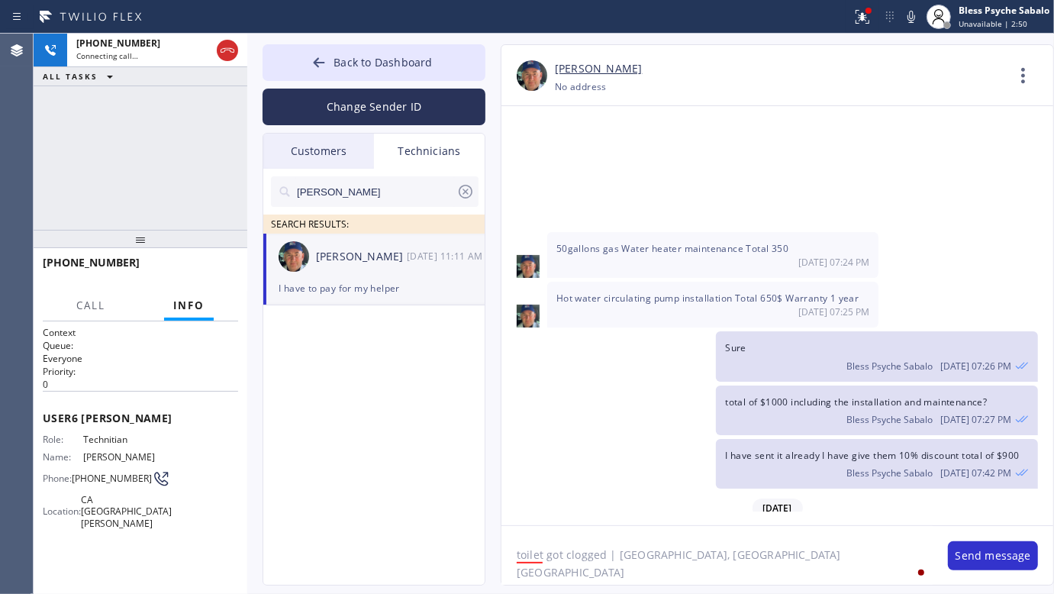
scroll to position [13, 0]
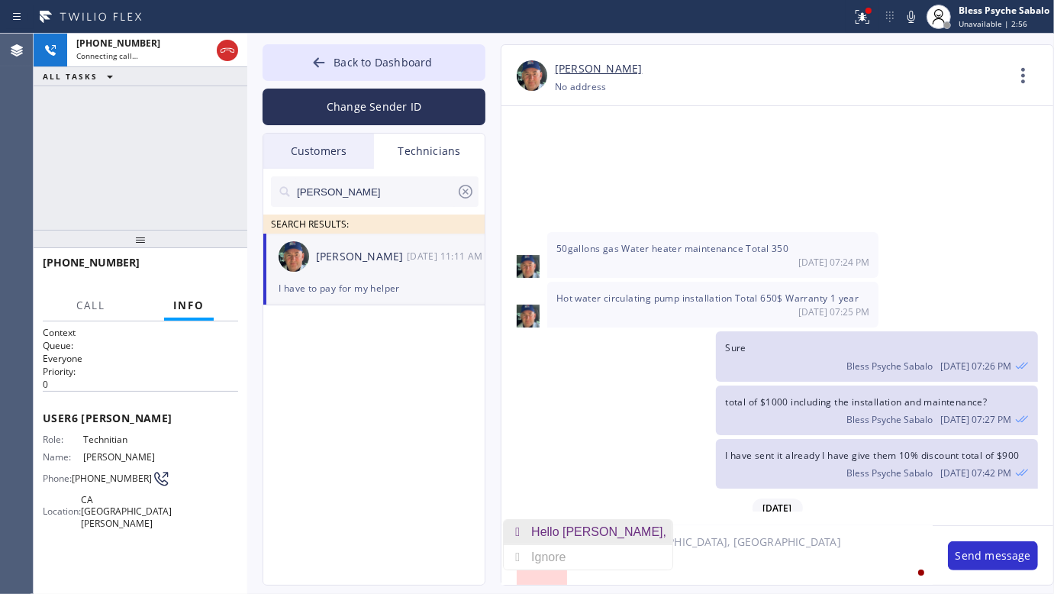
drag, startPoint x: 552, startPoint y: 525, endPoint x: 600, endPoint y: 550, distance: 53.9
click at [553, 525] on div "Hello [PERSON_NAME]," at bounding box center [601, 532] width 141 height 24
type textarea "toilet got clogged | [GEOGRAPHIC_DATA], [GEOGRAPHIC_DATA] [GEOGRAPHIC_DATA] Hel…"
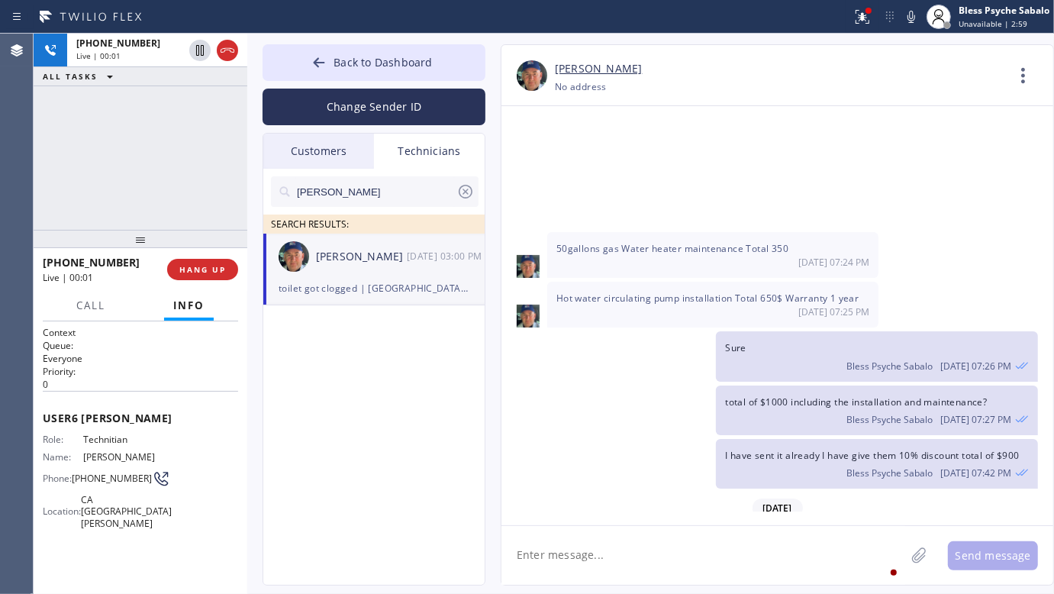
scroll to position [20766, 0]
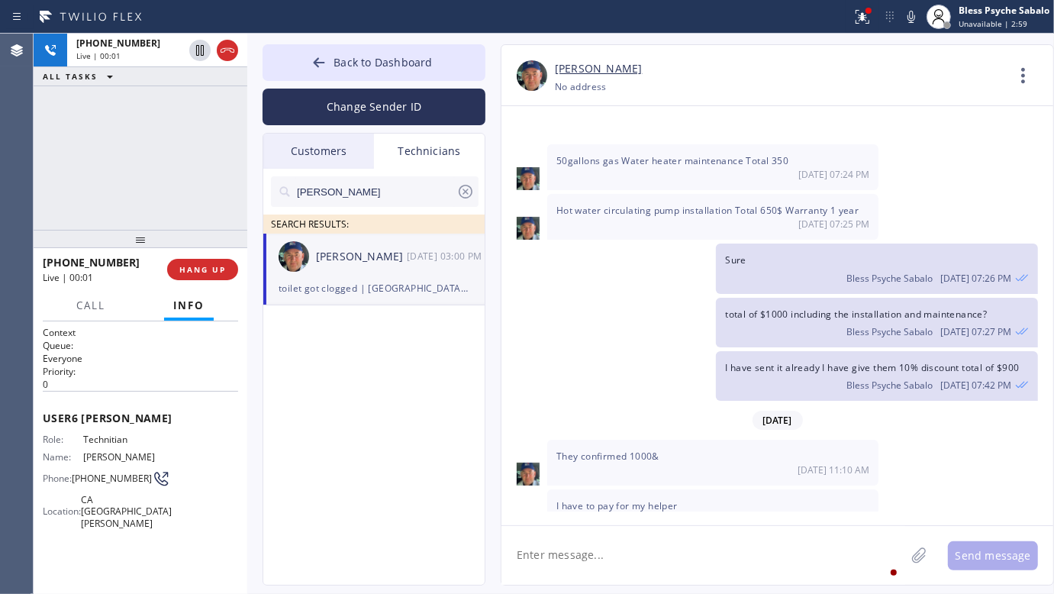
click at [199, 254] on div "[PHONE_NUMBER] Live | 00:01 HANG UP" at bounding box center [140, 270] width 195 height 40
drag, startPoint x: 192, startPoint y: 276, endPoint x: 185, endPoint y: 261, distance: 16.4
click at [192, 275] on button "HANG UP" at bounding box center [202, 269] width 71 height 21
click at [164, 231] on div at bounding box center [141, 239] width 214 height 18
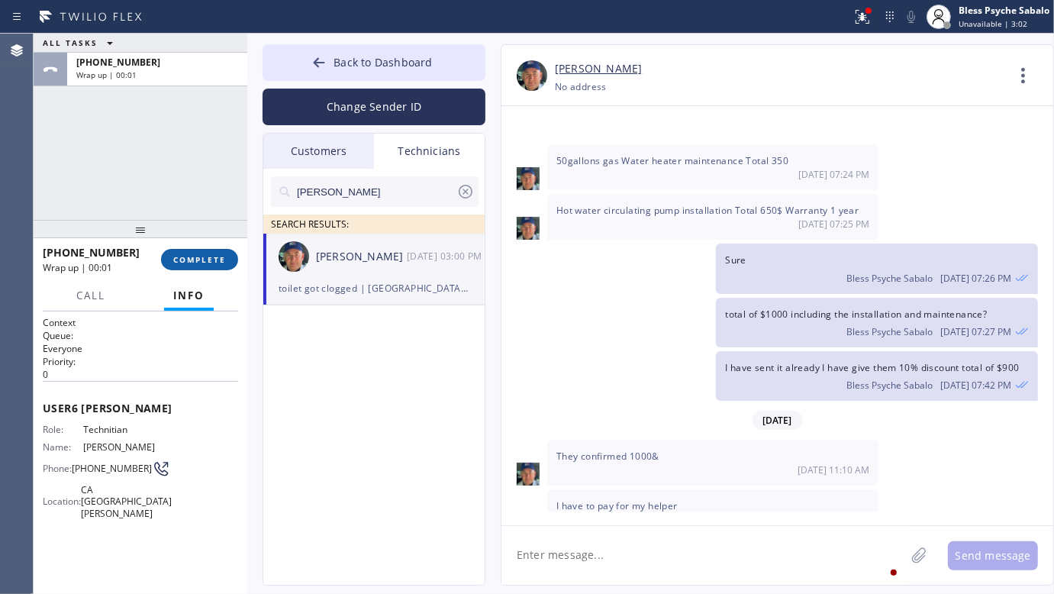
click at [216, 260] on span "COMPLETE" at bounding box center [199, 259] width 53 height 11
drag, startPoint x: 185, startPoint y: 185, endPoint x: 805, endPoint y: 198, distance: 620.7
click at [225, 182] on div "ALL TASKS ALL TASKS ACTIVE TASKS TASKS IN WRAP UP [PHONE_NUMBER] Wrap up | 00:02" at bounding box center [141, 127] width 214 height 186
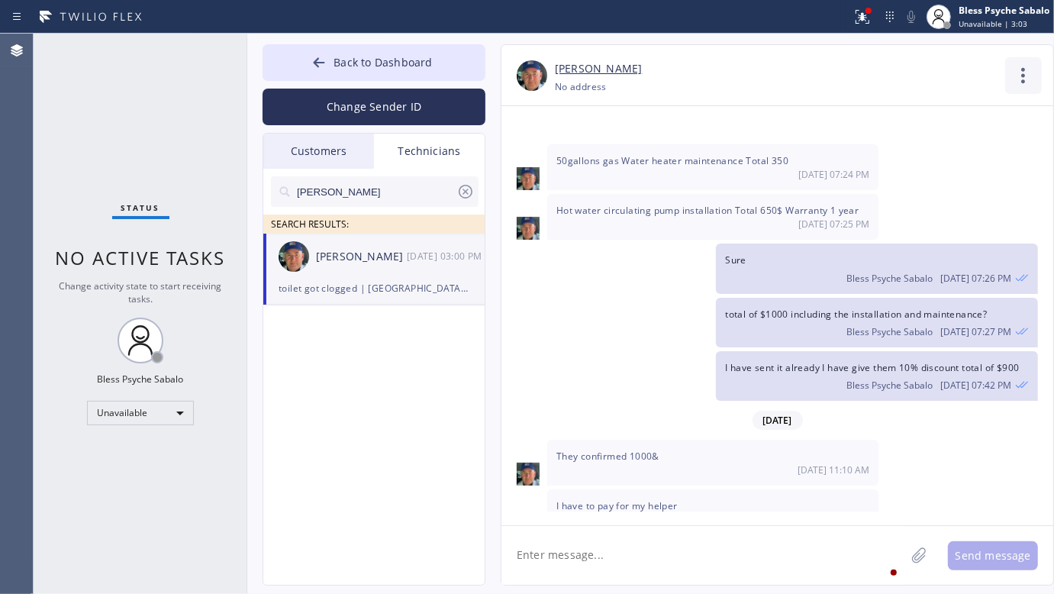
click at [1033, 71] on icon at bounding box center [1023, 75] width 37 height 37
click at [857, 151] on li "Call to Technician" at bounding box center [930, 157] width 221 height 40
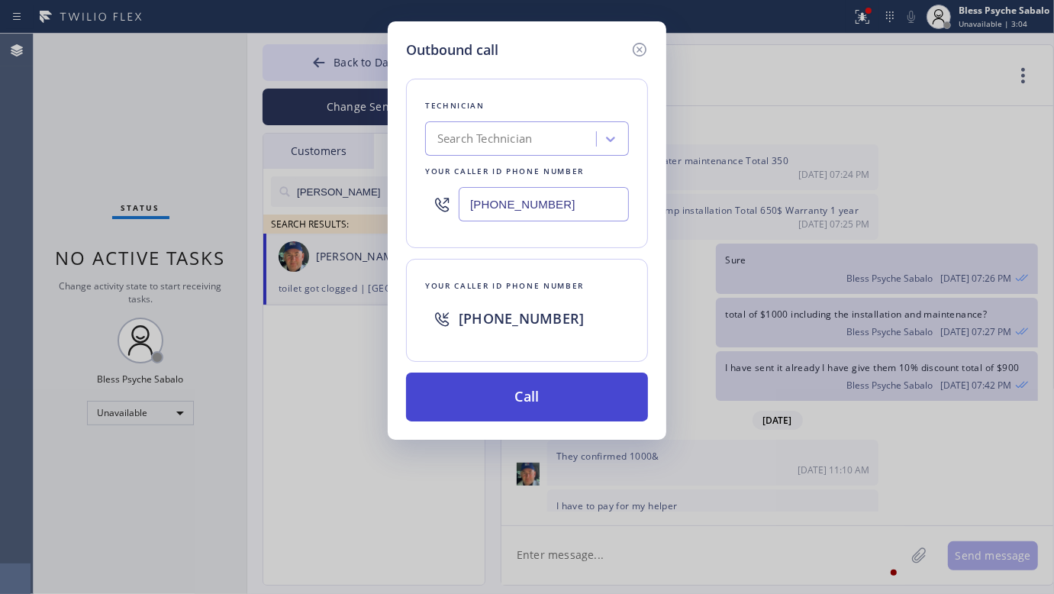
click at [608, 394] on button "Call" at bounding box center [527, 396] width 242 height 49
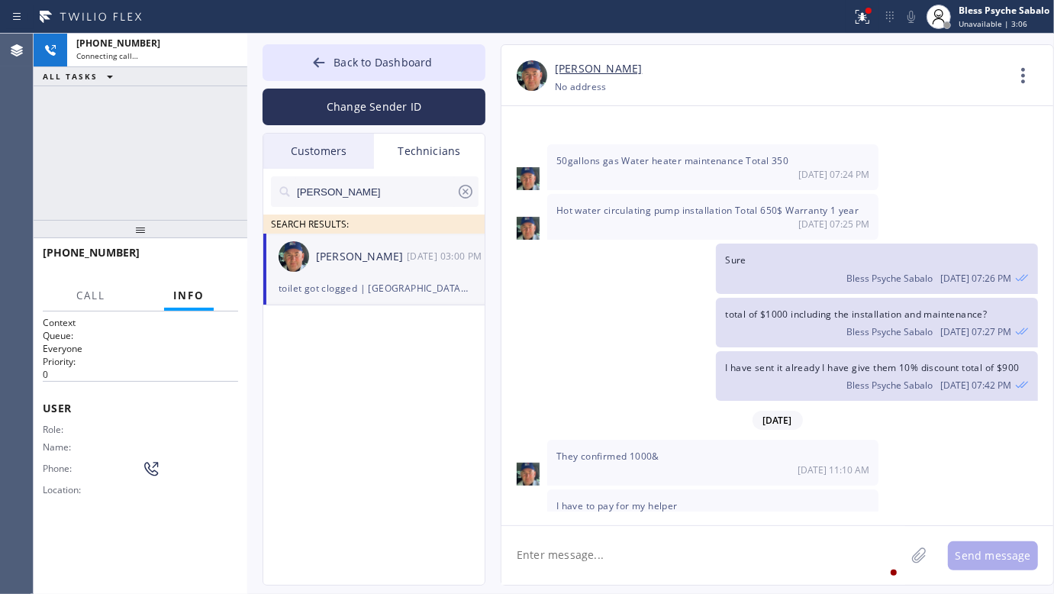
click at [660, 561] on textarea at bounding box center [703, 555] width 404 height 59
type textarea "Are you able to do this [DATE] by 3-5?"
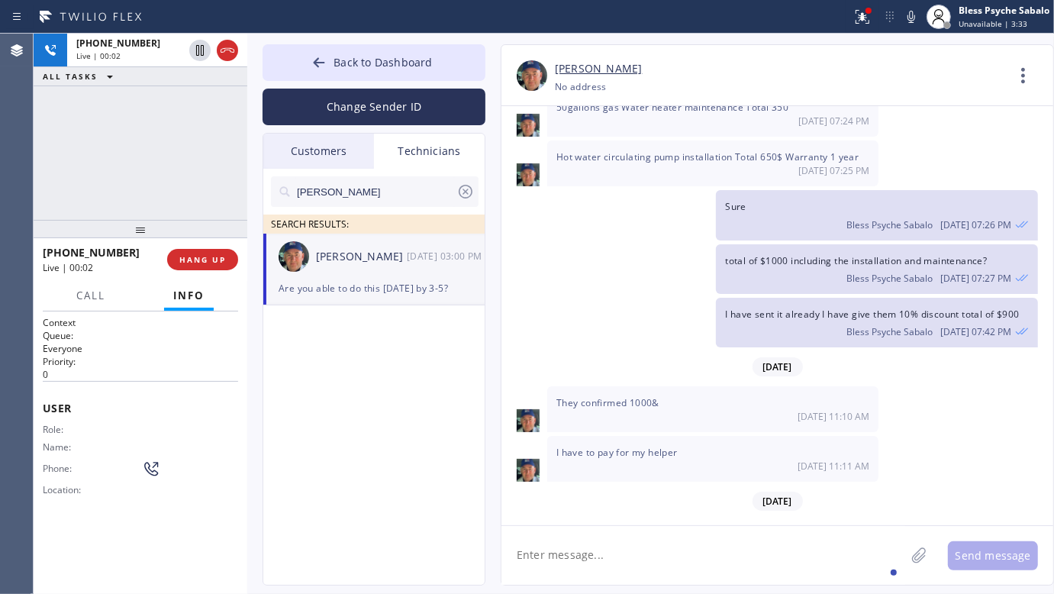
click at [324, 379] on div "nick SEARCH RESULTS: [PERSON_NAME] [DATE] 03:00 PM Are you able to do this [DAT…" at bounding box center [374, 394] width 223 height 451
click at [856, 325] on span "Bless Psyche Sabalo" at bounding box center [889, 331] width 86 height 13
click at [883, 386] on div "They confirmed 1000& [DATE] 11:10 AM" at bounding box center [777, 409] width 552 height 46
click at [640, 446] on span "I have to pay for my helper" at bounding box center [616, 452] width 121 height 13
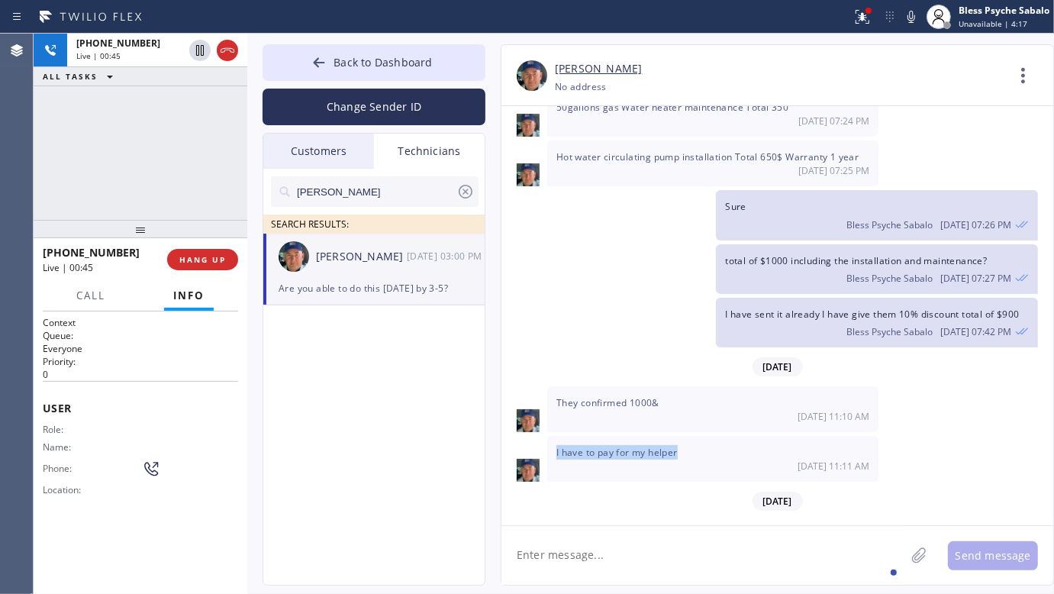
click at [640, 446] on span "I have to pay for my helper" at bounding box center [616, 452] width 121 height 13
click at [593, 396] on span "They confirmed 1000&" at bounding box center [607, 402] width 103 height 13
click at [607, 446] on span "I have to pay for my helper" at bounding box center [616, 452] width 121 height 13
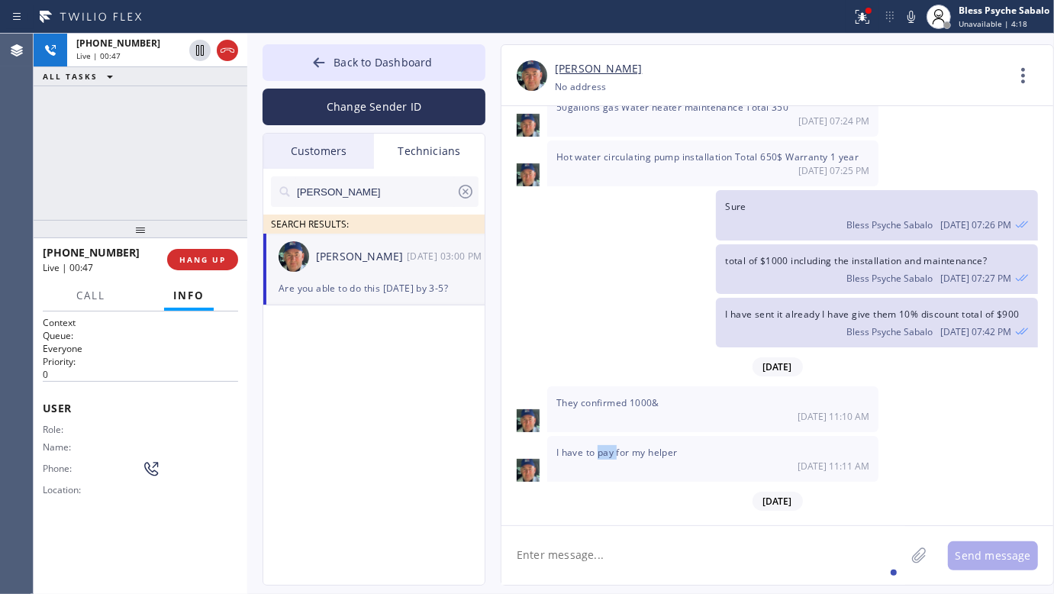
click at [607, 446] on span "I have to pay for my helper" at bounding box center [616, 452] width 121 height 13
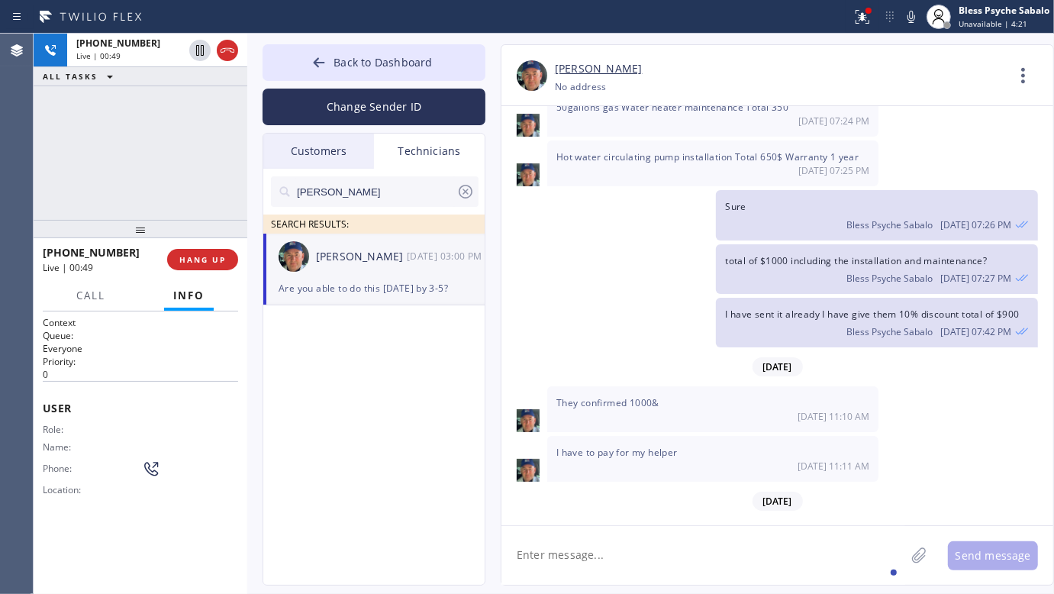
click at [775, 530] on span "toilet got clogged | [GEOGRAPHIC_DATA], [GEOGRAPHIC_DATA] [GEOGRAPHIC_DATA] Hel…" at bounding box center [868, 543] width 287 height 27
click at [730, 436] on div "I have to pay for my helper [DATE] 11:11 AM" at bounding box center [712, 459] width 331 height 46
click at [386, 254] on div "[PERSON_NAME]" at bounding box center [361, 257] width 91 height 18
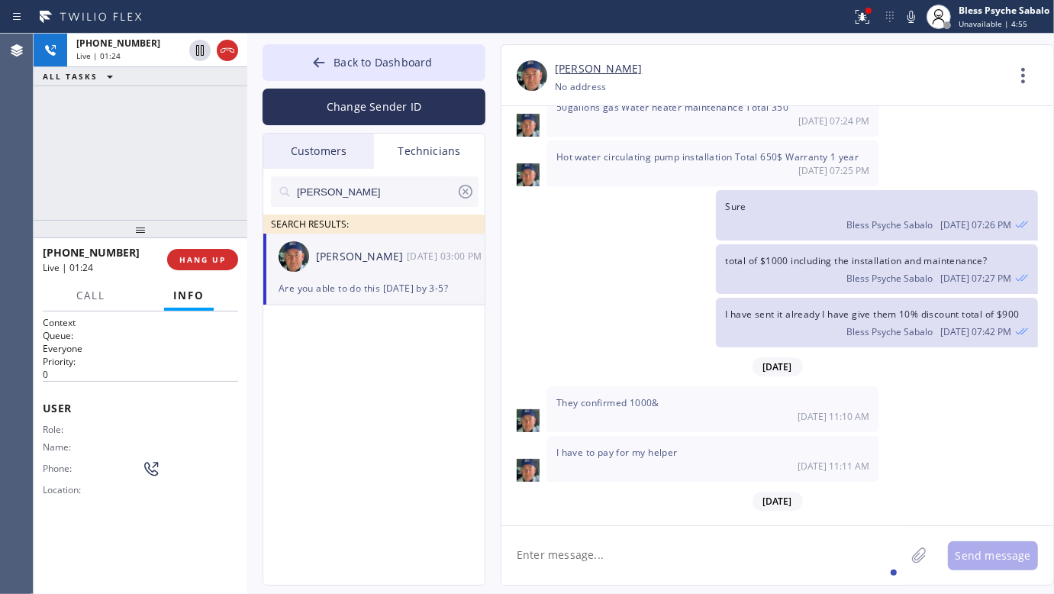
click at [608, 436] on div "I have to pay for my helper [DATE] 11:11 AM" at bounding box center [712, 459] width 331 height 46
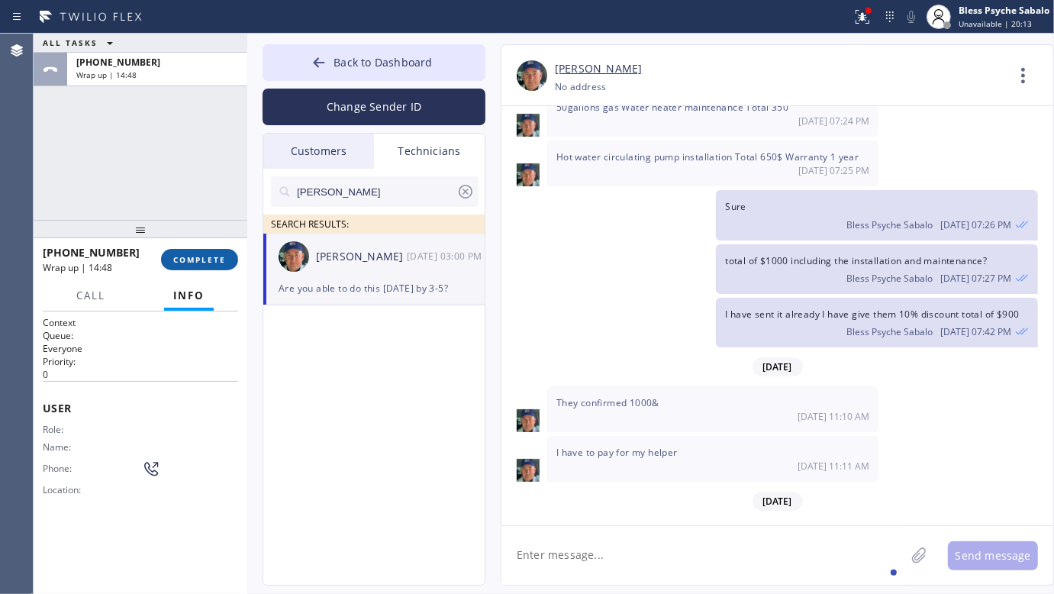
click at [184, 252] on button "COMPLETE" at bounding box center [199, 259] width 77 height 21
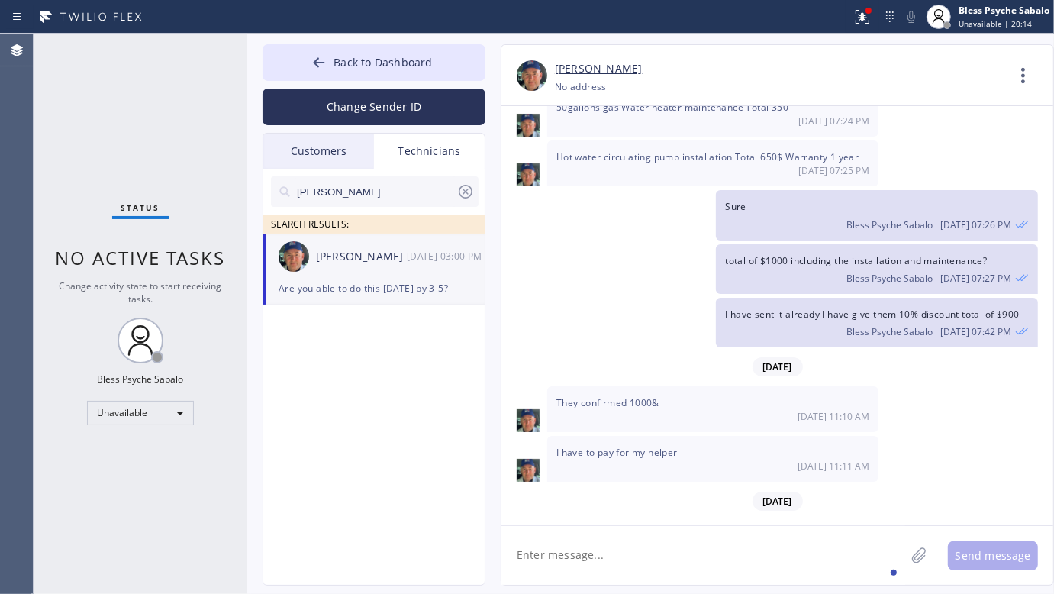
click at [660, 556] on textarea at bounding box center [703, 555] width 404 height 59
type textarea "H"
click at [772, 558] on textarea "Hello [PERSON_NAME], [PERSON_NAME] added you a job for [DATE] beytween" at bounding box center [716, 555] width 431 height 59
click at [827, 557] on textarea "Hello [PERSON_NAME], [PERSON_NAME] added you a job for [DATE] between" at bounding box center [716, 555] width 431 height 59
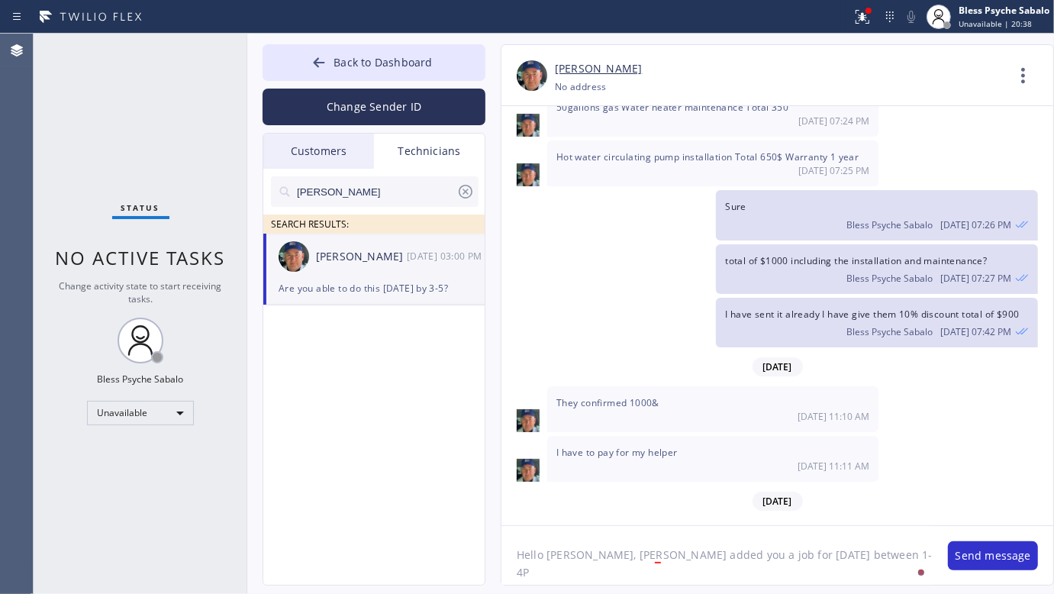
type textarea "Hello [PERSON_NAME], [PERSON_NAME] added you a job for [DATE] between 1-4PM"
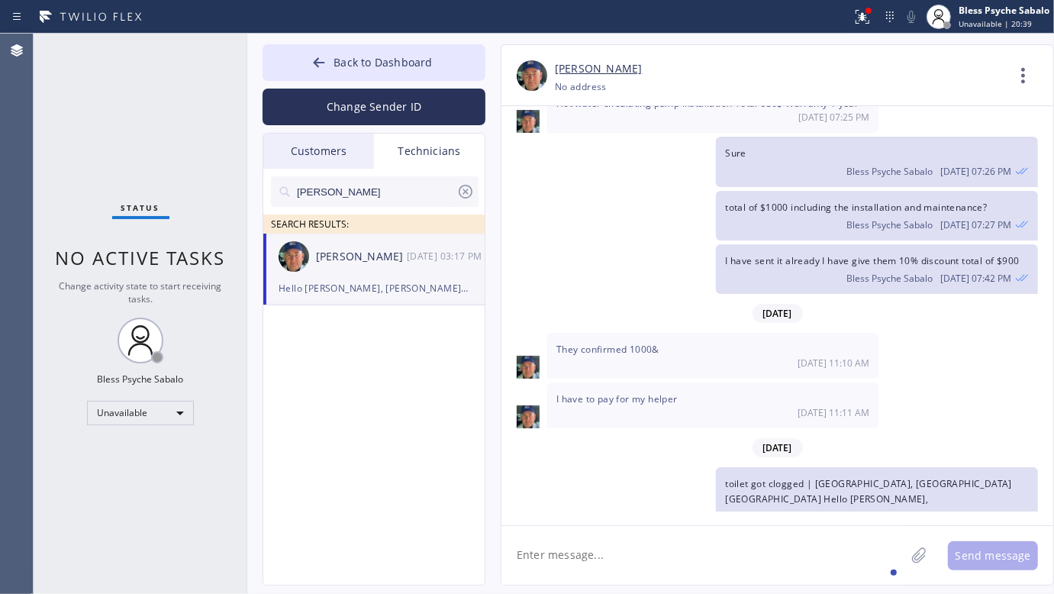
click at [866, 521] on div "[DATE] Hi Nik, Just a quick reminder that our training sessions are held every …" at bounding box center [777, 315] width 552 height 419
click at [767, 540] on textarea at bounding box center [703, 555] width 404 height 59
click at [743, 581] on textarea at bounding box center [703, 555] width 404 height 59
click at [750, 567] on textarea at bounding box center [703, 555] width 404 height 59
click at [582, 66] on link "[PERSON_NAME]" at bounding box center [598, 69] width 87 height 18
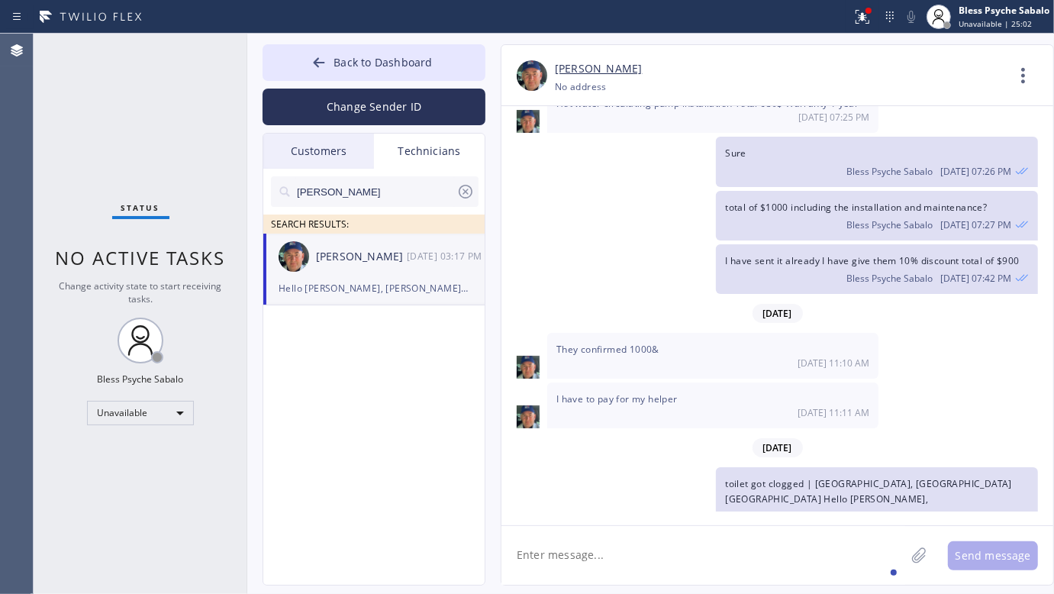
click at [733, 563] on textarea at bounding box center [703, 555] width 404 height 59
click at [711, 548] on textarea "Sorry [PERSON_NAME], costumer just canv" at bounding box center [716, 555] width 431 height 59
type textarea "Sorry [PERSON_NAME], costumer just cancelled"
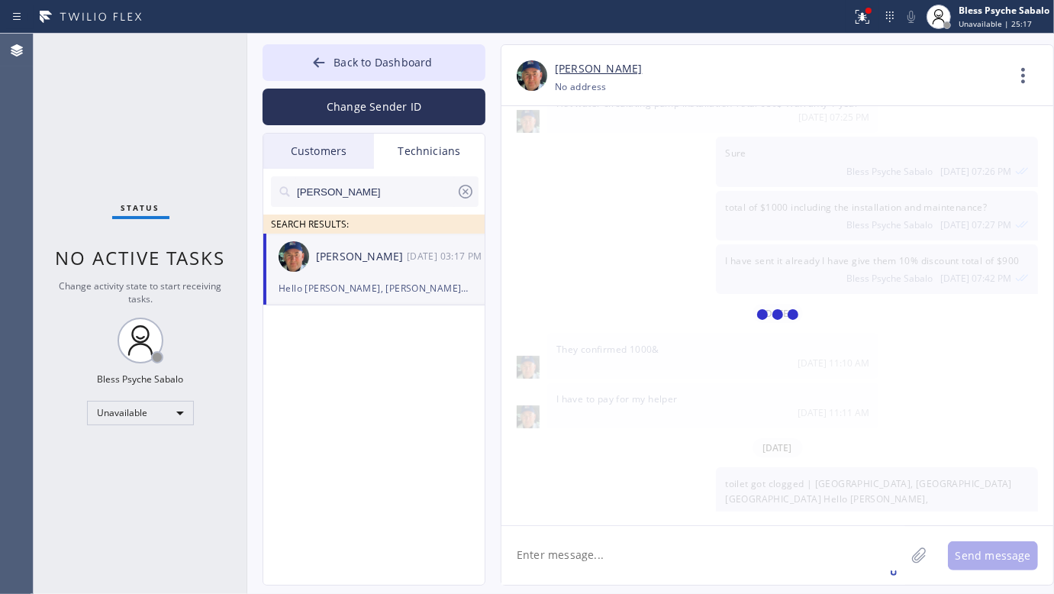
scroll to position [20926, 0]
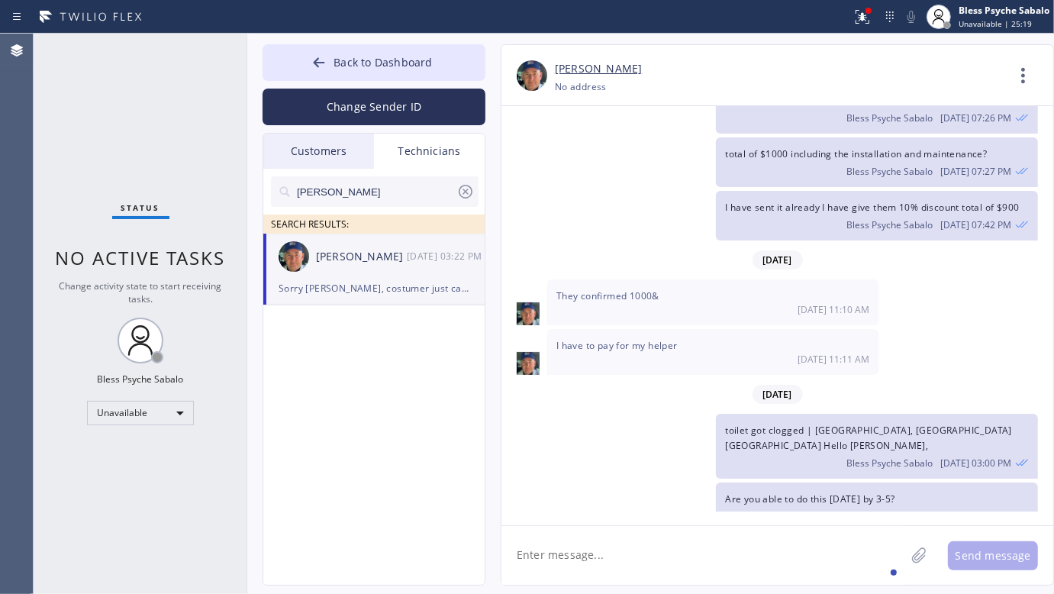
click at [775, 94] on div "[PHONE_NUMBER] Choose phone number No address" at bounding box center [780, 87] width 450 height 18
click at [663, 482] on div "Are you able to do this [DATE] by 3-5? Bless Psyche Sabalo [DATE] 03:00 PM" at bounding box center [769, 507] width 537 height 50
click at [466, 197] on icon at bounding box center [466, 192] width 14 height 14
click at [536, 482] on div "Are you able to do this [DATE] by 3-5? Bless Psyche Sabalo [DATE] 03:00 PM" at bounding box center [769, 507] width 537 height 50
click at [298, 143] on div "Customers" at bounding box center [318, 151] width 111 height 35
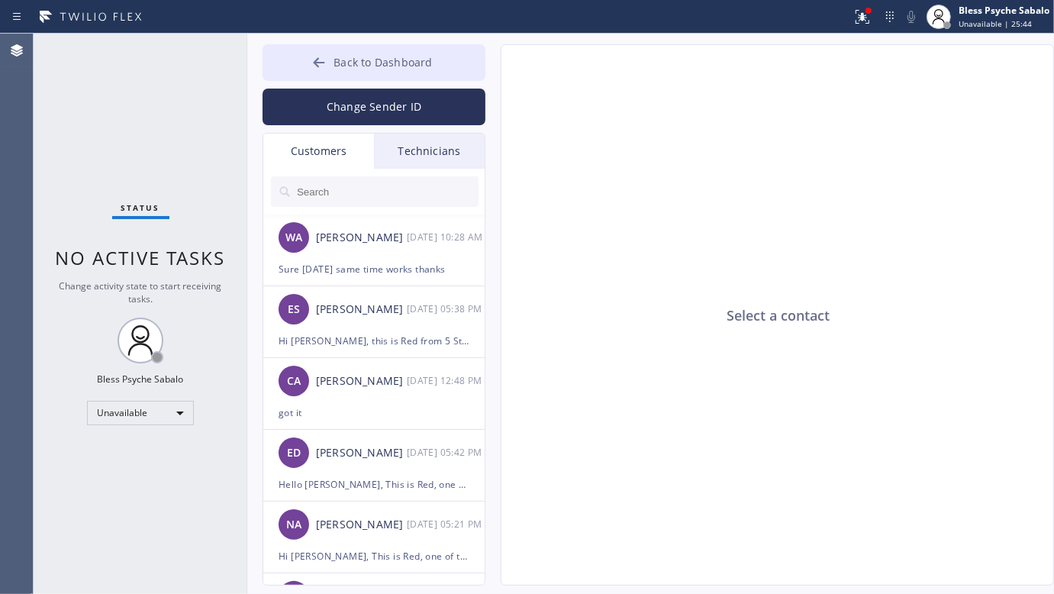
click at [353, 48] on button "Back to Dashboard" at bounding box center [374, 62] width 223 height 37
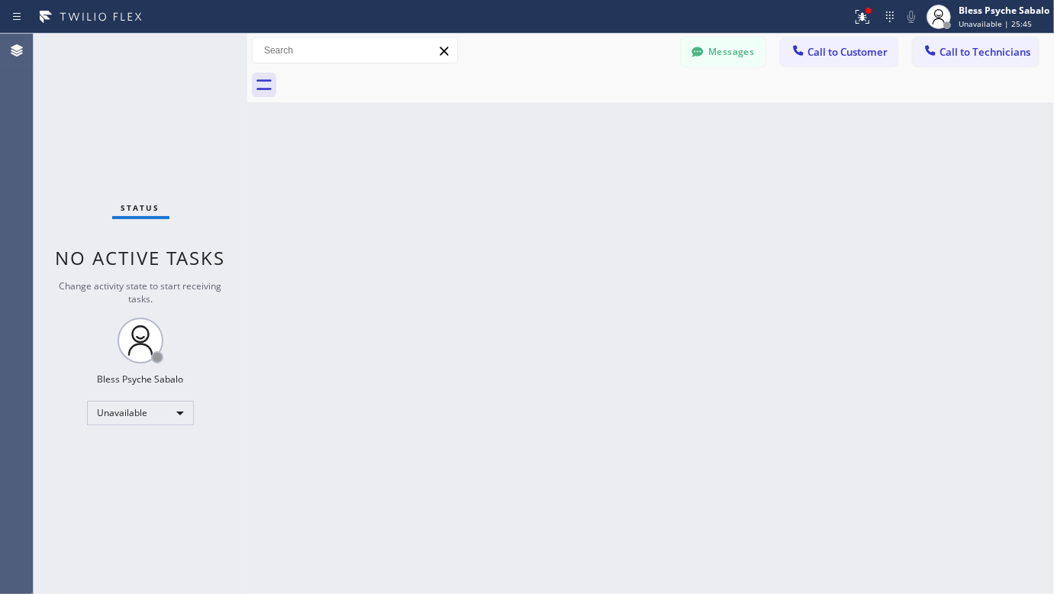
click at [165, 82] on div "Status No active tasks Change activity state to start receiving tasks. Bless Ps…" at bounding box center [141, 314] width 214 height 560
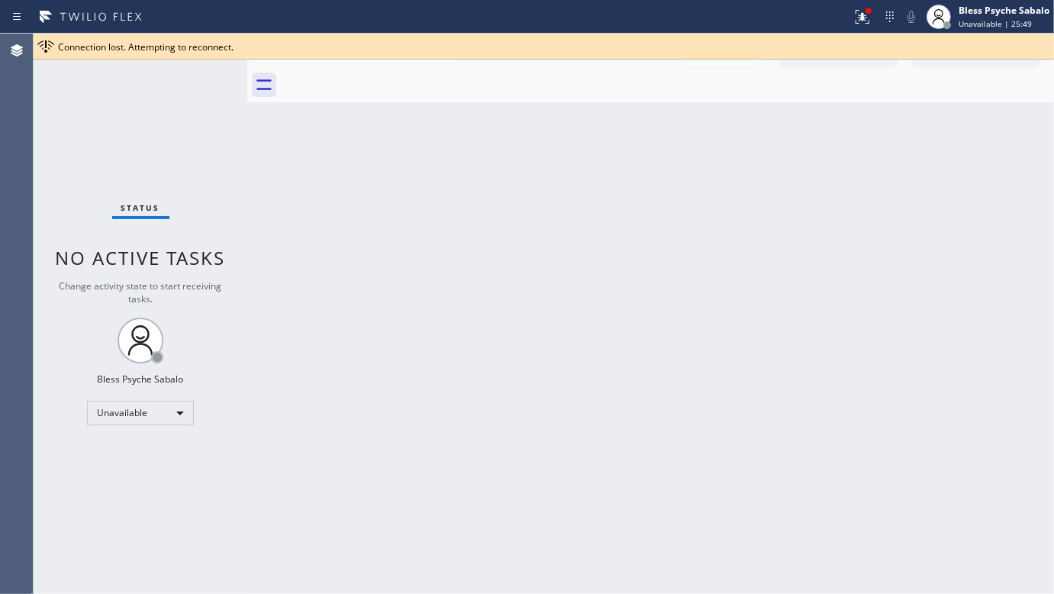
click at [802, 37] on div "Connection lost. Attempting to reconnect." at bounding box center [544, 47] width 1020 height 26
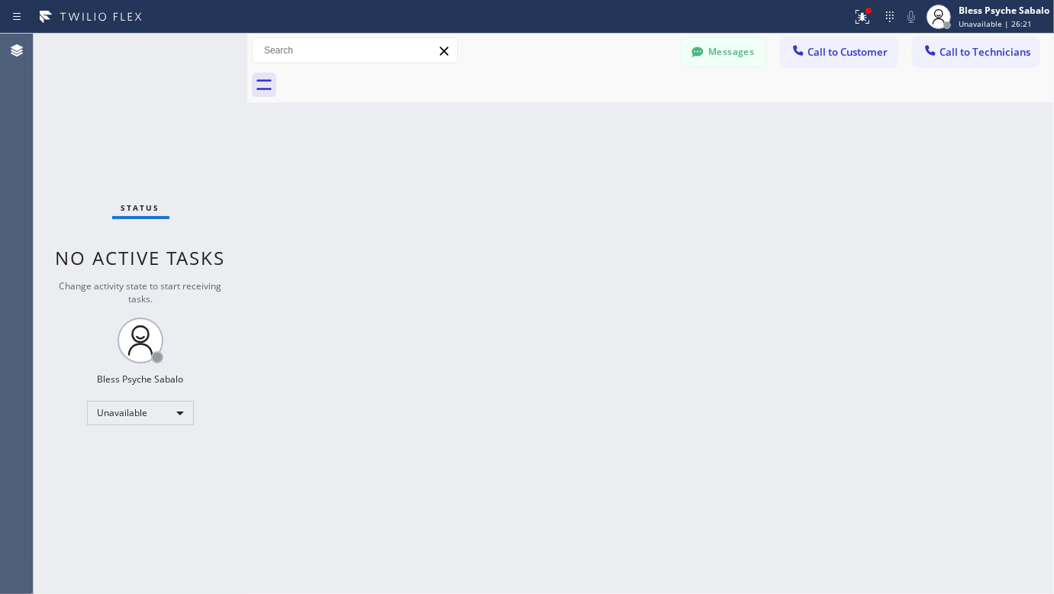
drag, startPoint x: 760, startPoint y: 143, endPoint x: 785, endPoint y: 80, distance: 67.9
click at [760, 143] on div "Back to Dashboard Change Sender ID Customers Technicians WA [PERSON_NAME] [DATE…" at bounding box center [650, 314] width 807 height 560
click at [857, 11] on icon at bounding box center [862, 17] width 18 height 18
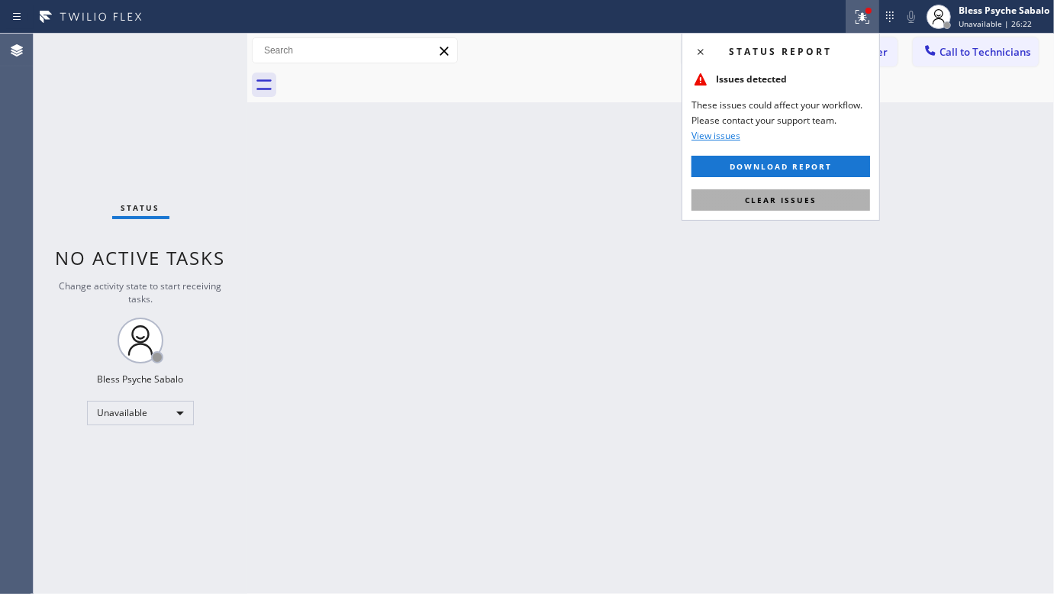
click at [782, 206] on button "Clear issues" at bounding box center [781, 199] width 179 height 21
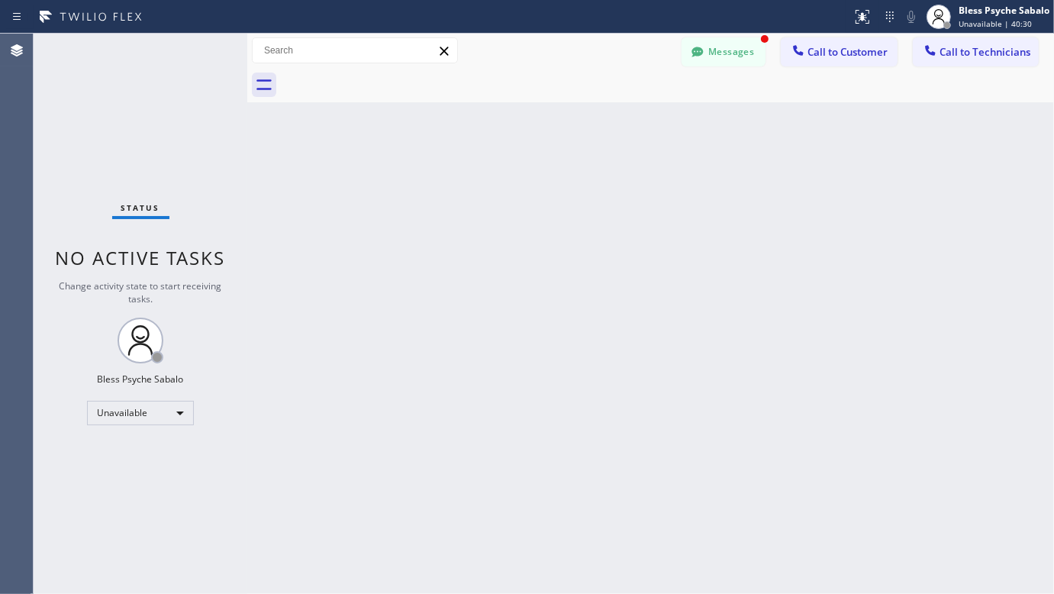
click at [649, 196] on div "Back to Dashboard Change Sender ID Customers Technicians WA [PERSON_NAME] [DATE…" at bounding box center [650, 314] width 807 height 560
click at [739, 48] on button "Messages" at bounding box center [724, 51] width 84 height 29
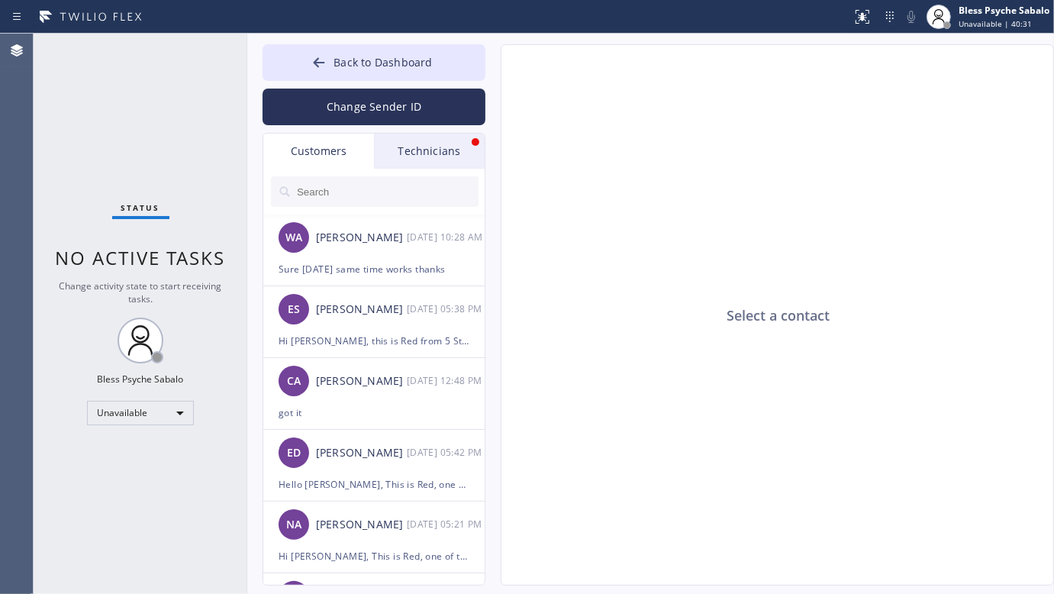
click at [433, 142] on div "Technicians" at bounding box center [429, 151] width 111 height 35
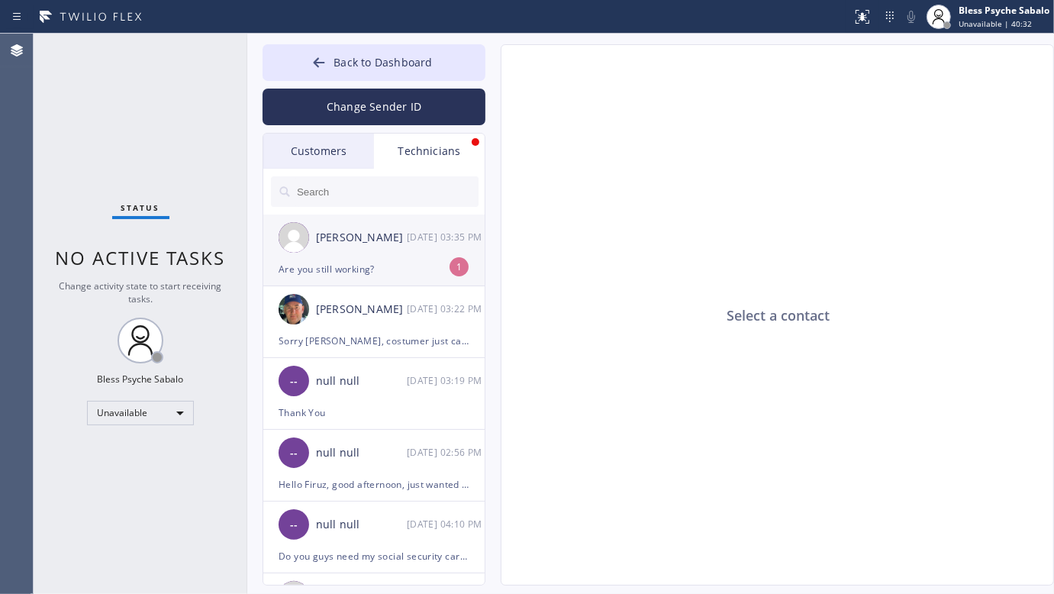
click at [386, 235] on div "[PERSON_NAME]" at bounding box center [361, 238] width 91 height 18
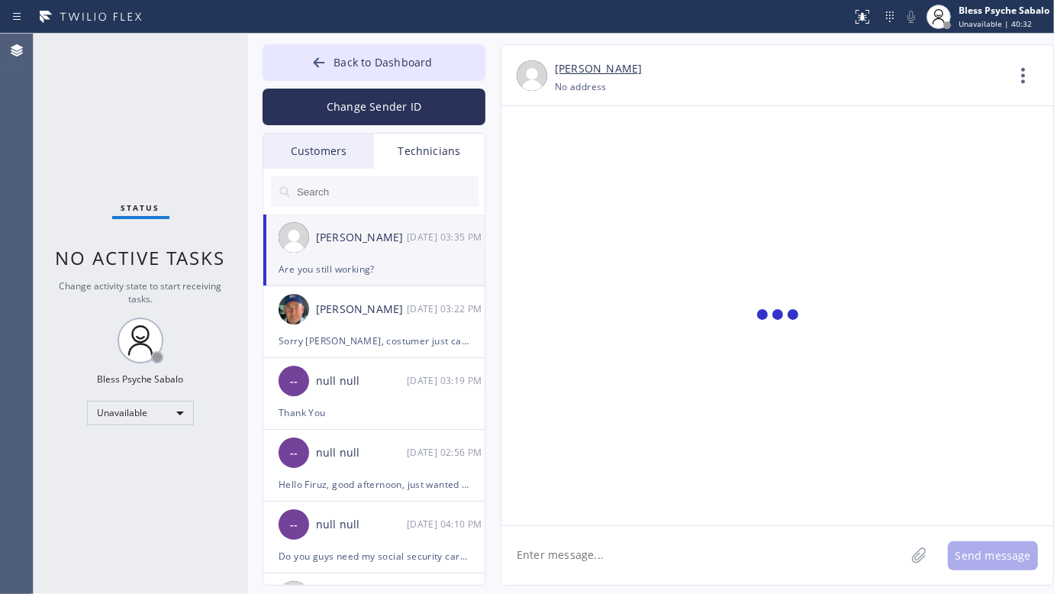
click at [569, 268] on div at bounding box center [777, 315] width 552 height 419
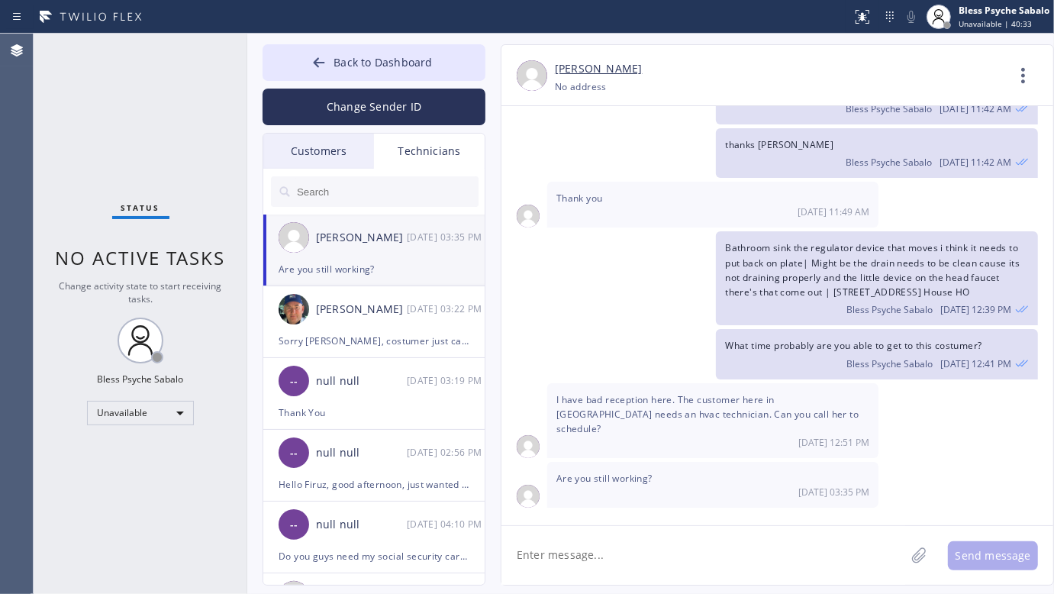
drag, startPoint x: 681, startPoint y: 556, endPoint x: 704, endPoint y: 508, distance: 52.9
click at [681, 554] on textarea at bounding box center [703, 555] width 404 height 59
click at [653, 214] on div "[DATE] 11:49 AM" at bounding box center [712, 211] width 313 height 13
click at [179, 397] on div "Status No active tasks Change activity state to start receiving tasks. Bless Ps…" at bounding box center [141, 314] width 214 height 560
click at [164, 437] on div "Status No active tasks Change activity state to start receiving tasks. Bless Ps…" at bounding box center [141, 314] width 214 height 560
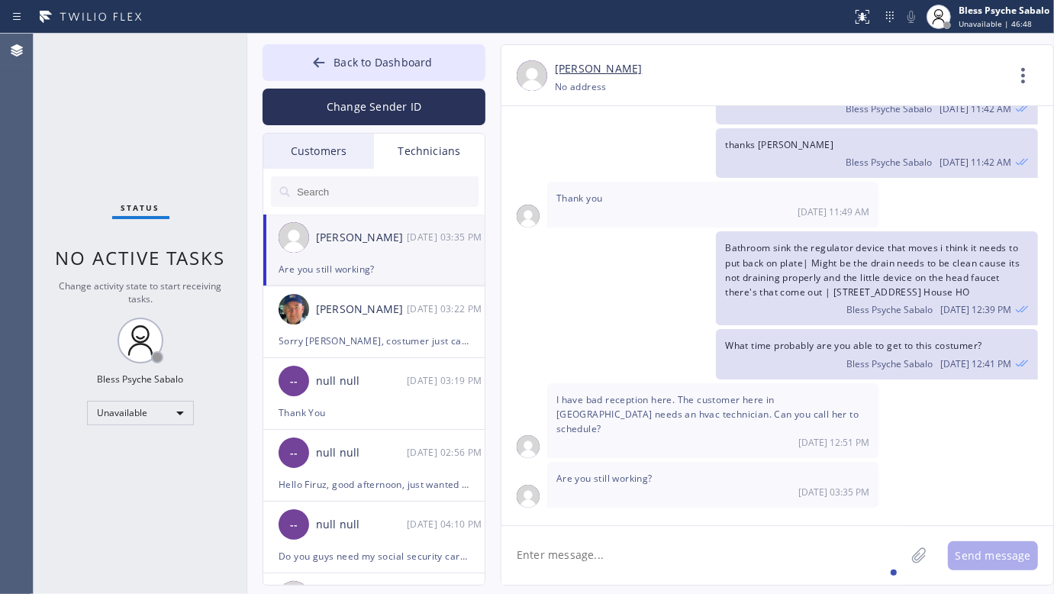
click at [159, 425] on div "Status No active tasks Change activity state to start receiving tasks. Bless Ps…" at bounding box center [141, 314] width 214 height 560
click at [168, 406] on div "Unavailable" at bounding box center [140, 413] width 107 height 24
click at [155, 448] on li "Available" at bounding box center [140, 453] width 104 height 18
click at [174, 310] on div "Status No active tasks Change activity state to start receiving tasks. Bless Ps…" at bounding box center [141, 314] width 214 height 560
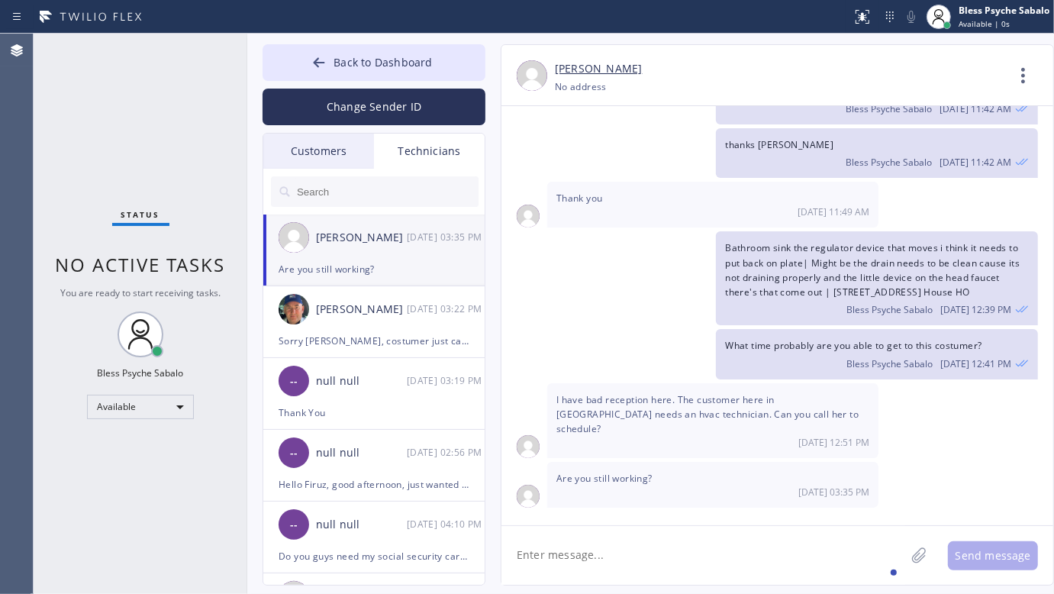
click at [176, 299] on div "Status No active tasks You are ready to start receiving tasks. Bless Psyche Sab…" at bounding box center [141, 314] width 214 height 560
click at [604, 325] on div "Bathroom sink the regulator device that moves i think it needs to put back on p…" at bounding box center [769, 278] width 537 height 94
click at [1035, 78] on icon at bounding box center [1023, 75] width 37 height 37
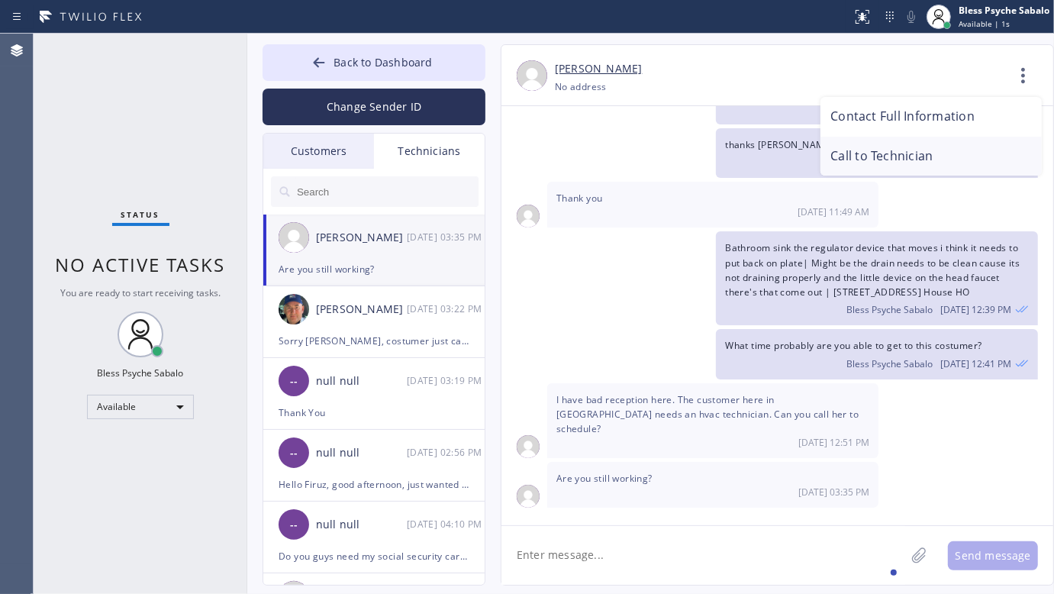
click at [879, 154] on li "Call to Technician" at bounding box center [930, 157] width 221 height 40
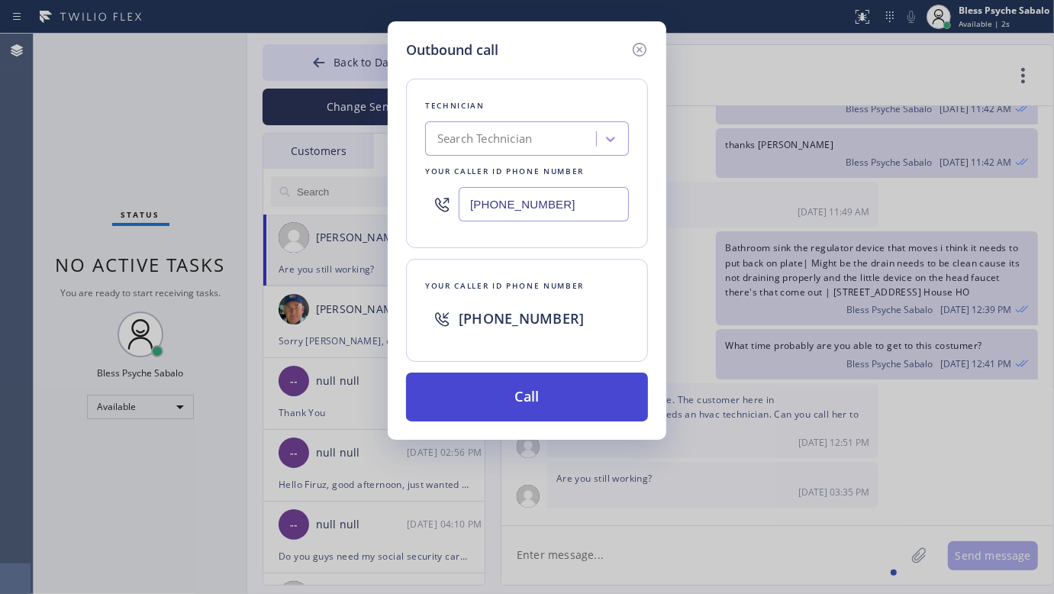
click at [520, 408] on button "Call" at bounding box center [527, 396] width 242 height 49
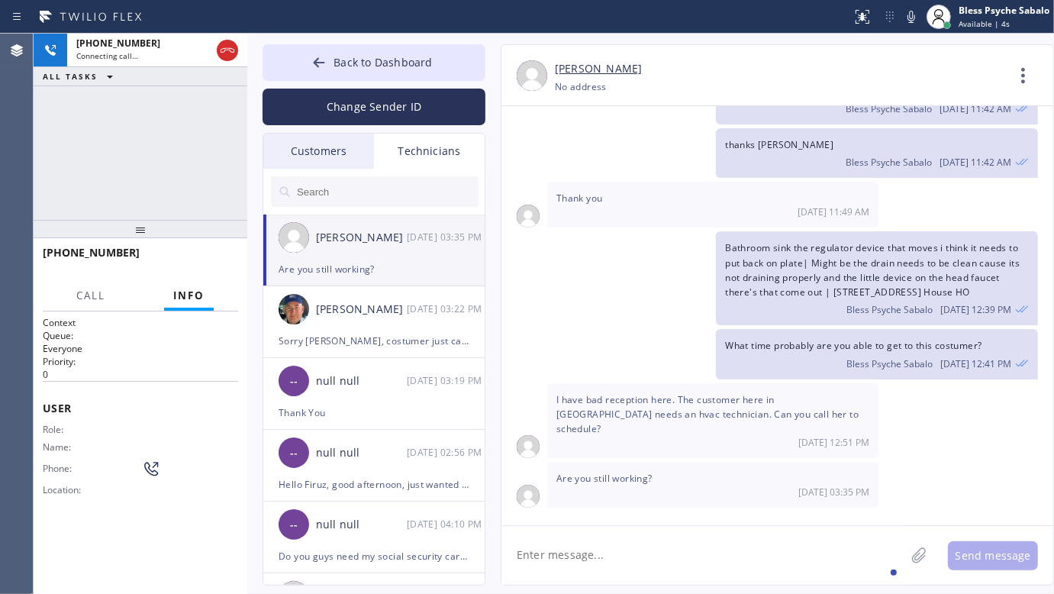
click at [182, 150] on div "[PHONE_NUMBER] Connecting call… ALL TASKS ALL TASKS ACTIVE TASKS TASKS IN WRAP …" at bounding box center [141, 127] width 214 height 186
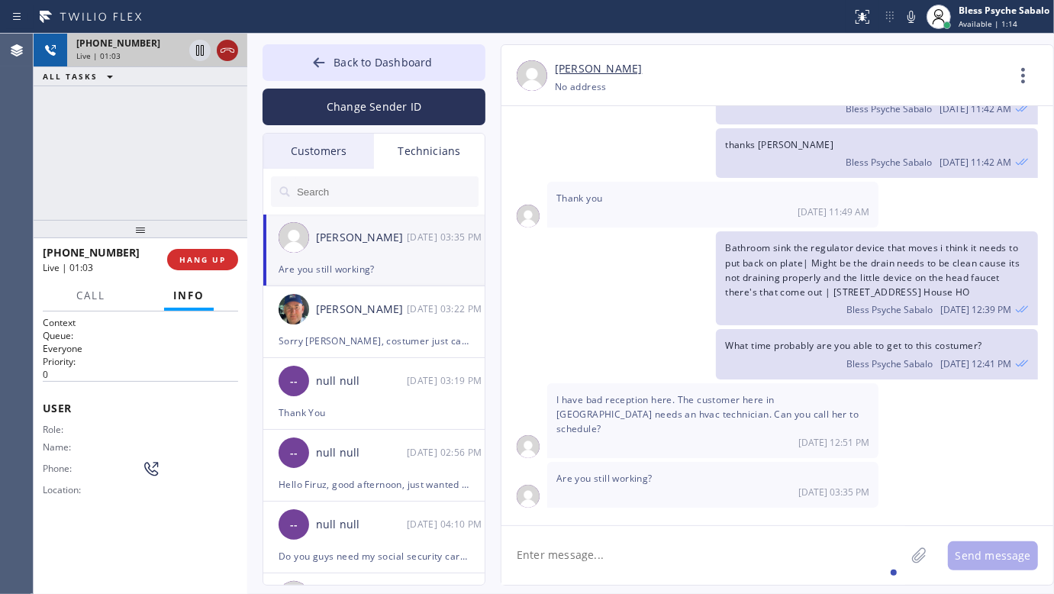
click at [229, 51] on icon at bounding box center [227, 50] width 18 height 18
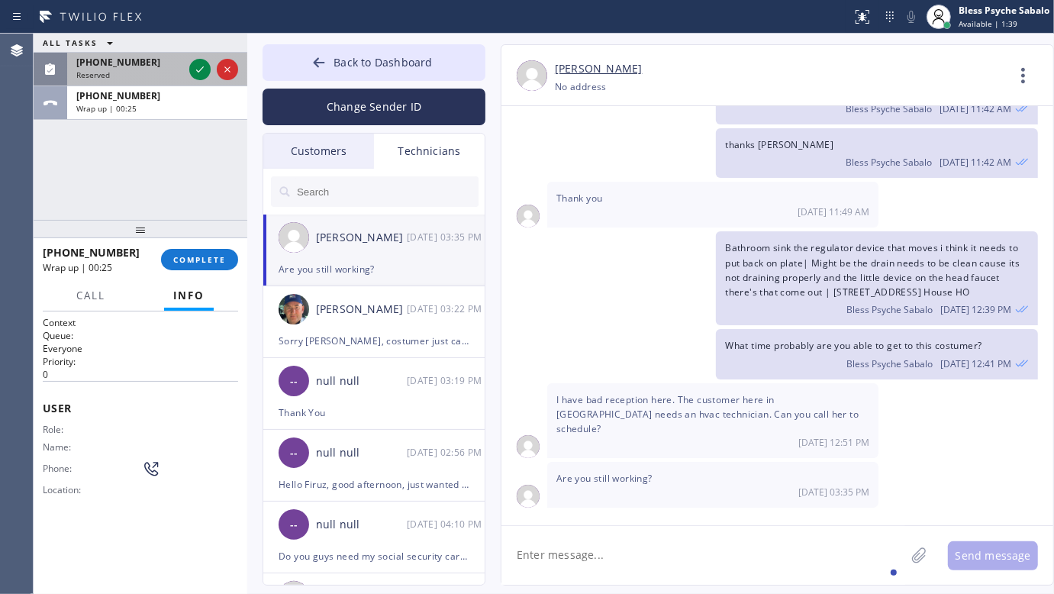
click at [141, 63] on div "[PHONE_NUMBER]" at bounding box center [129, 62] width 107 height 13
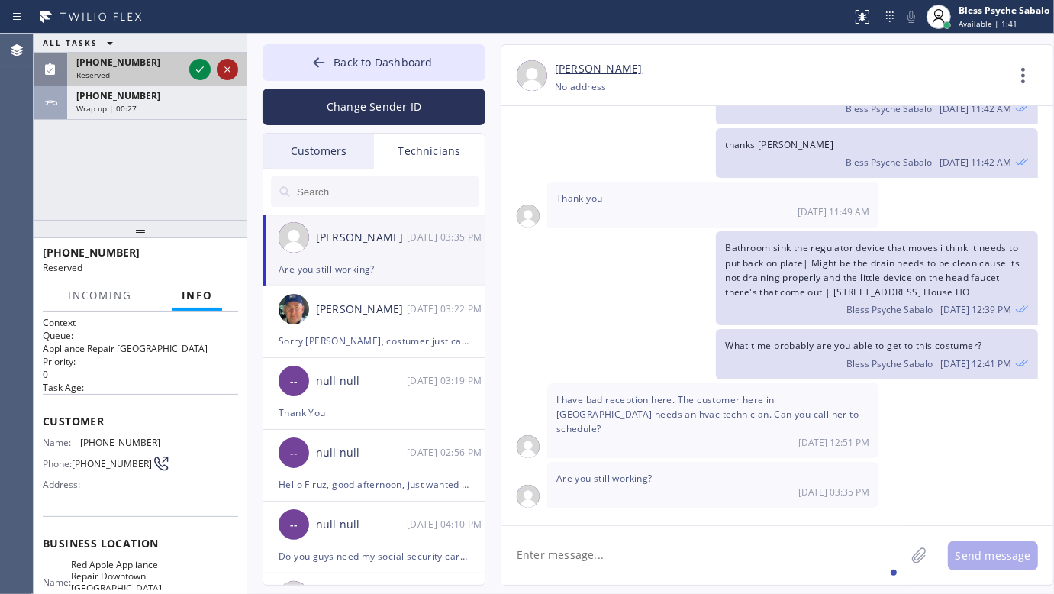
click at [235, 70] on icon at bounding box center [227, 69] width 18 height 18
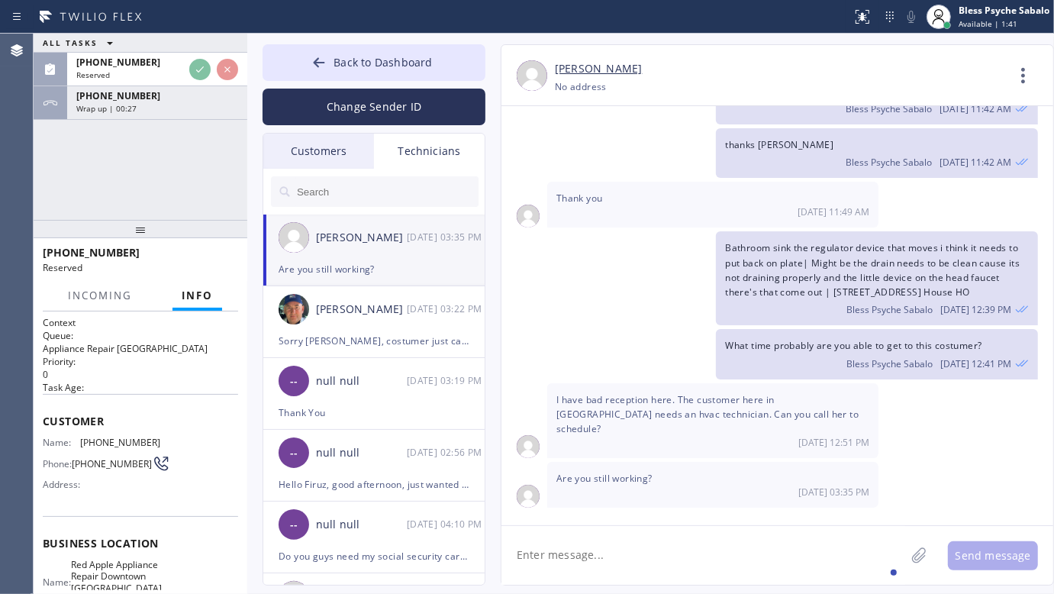
click at [176, 220] on div at bounding box center [141, 229] width 214 height 18
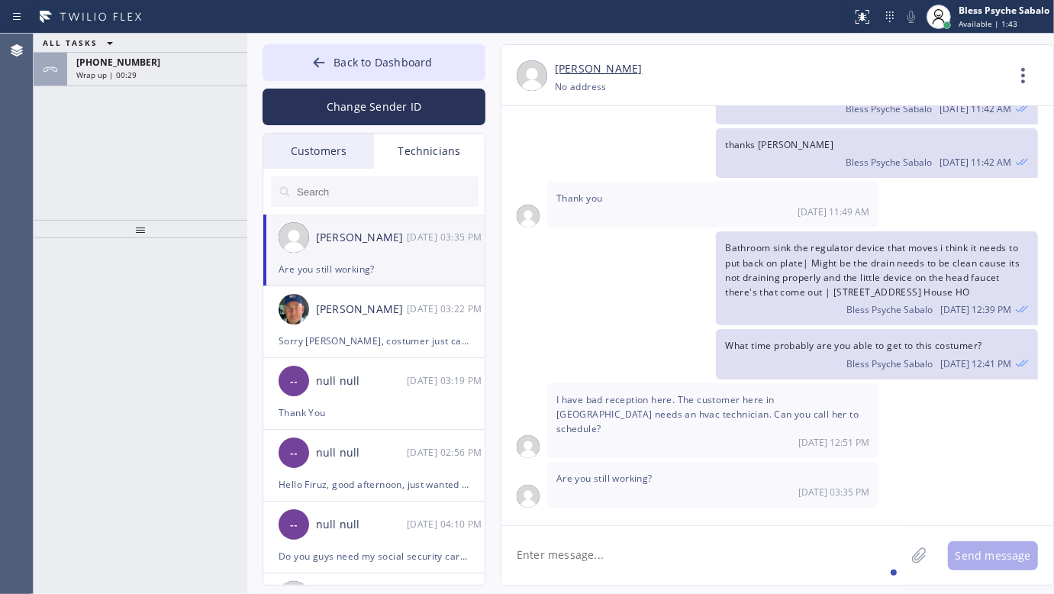
click at [665, 551] on textarea at bounding box center [703, 555] width 404 height 59
type textarea "How much on [PERSON_NAME]?"
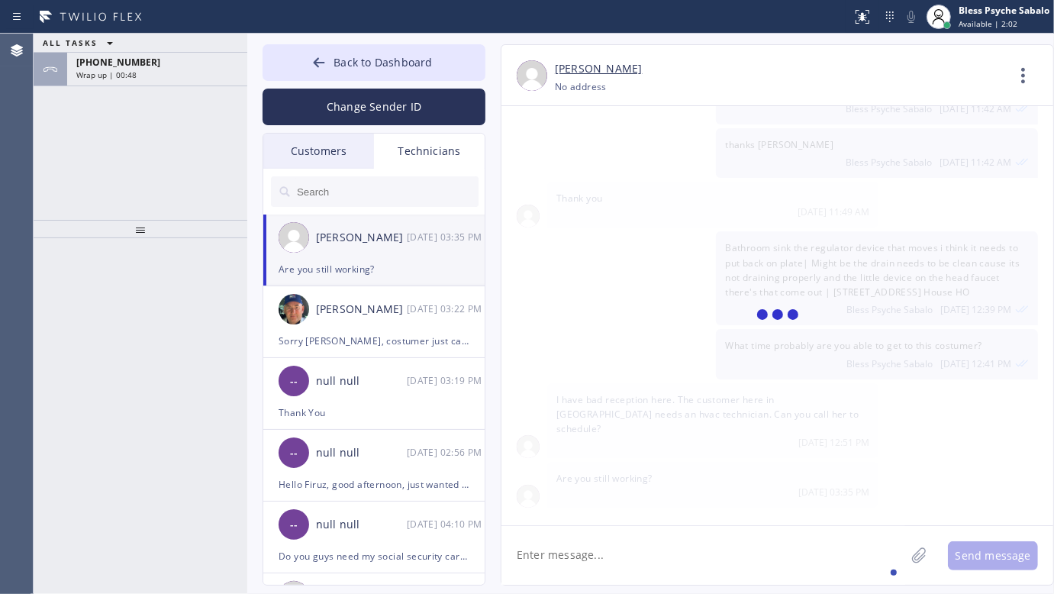
scroll to position [10004, 0]
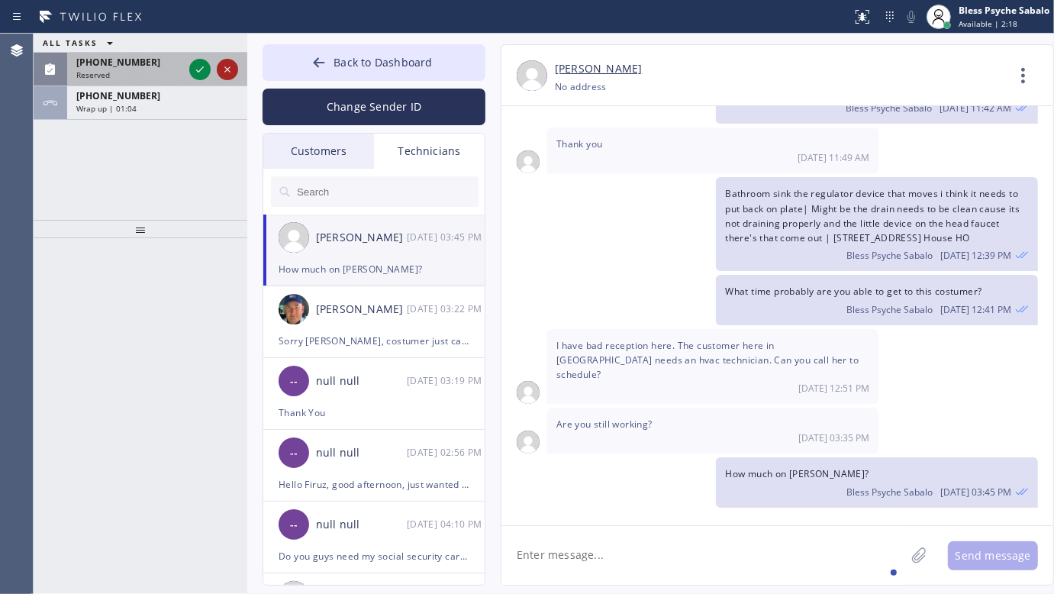
click at [220, 70] on icon at bounding box center [227, 69] width 18 height 18
click at [192, 71] on div "Wrap up | 01:06" at bounding box center [157, 74] width 162 height 11
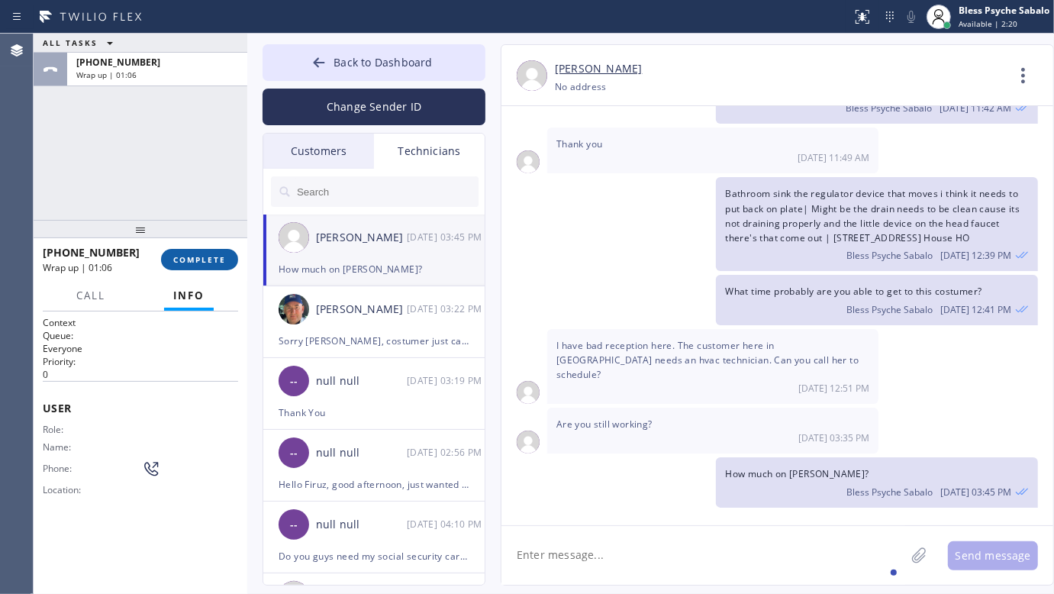
click at [218, 258] on span "COMPLETE" at bounding box center [199, 259] width 53 height 11
click at [212, 155] on div "ALL TASKS ALL TASKS ACTIVE TASKS TASKS IN WRAP UP [PHONE_NUMBER] Wrap up | 01:07" at bounding box center [141, 127] width 214 height 186
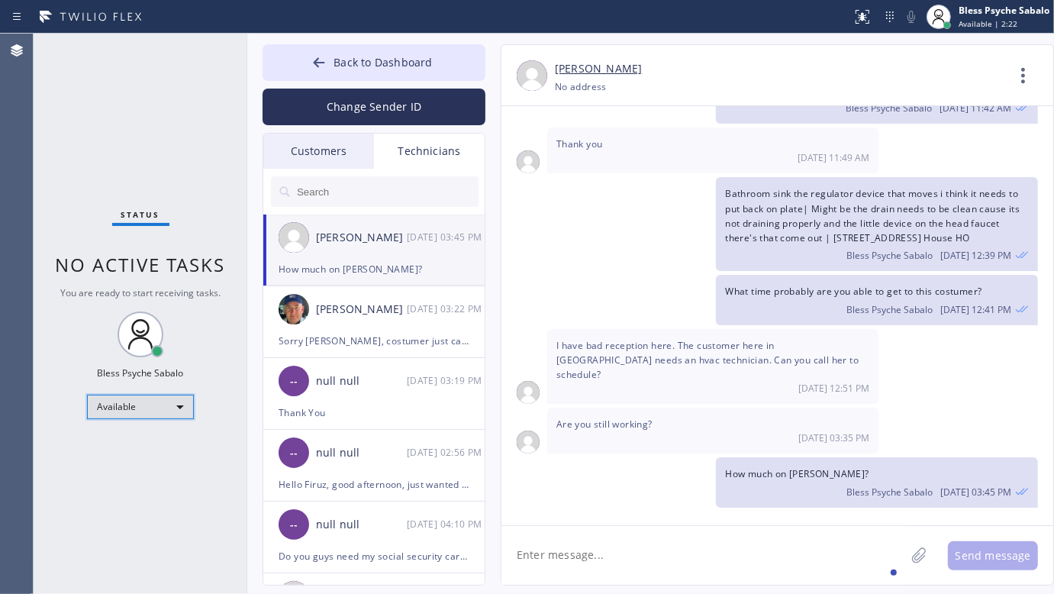
click at [154, 413] on div "Available" at bounding box center [140, 407] width 107 height 24
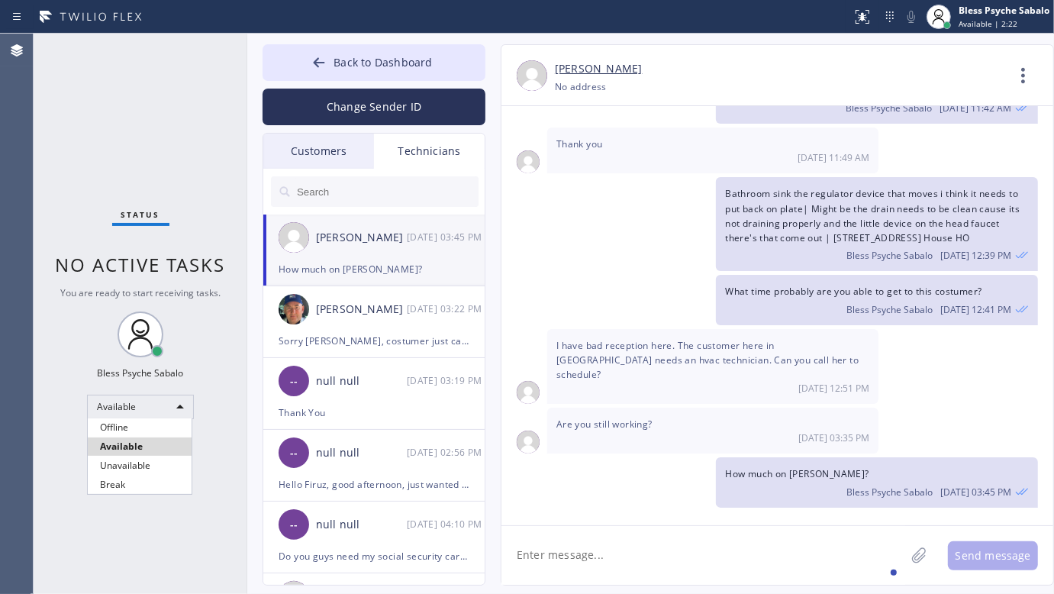
drag, startPoint x: 149, startPoint y: 462, endPoint x: 157, endPoint y: 424, distance: 38.3
click at [149, 460] on li "Unavailable" at bounding box center [140, 465] width 104 height 18
click at [208, 200] on div "Status No active tasks You are ready to start receiving tasks. Bless Psyche Sab…" at bounding box center [141, 314] width 214 height 560
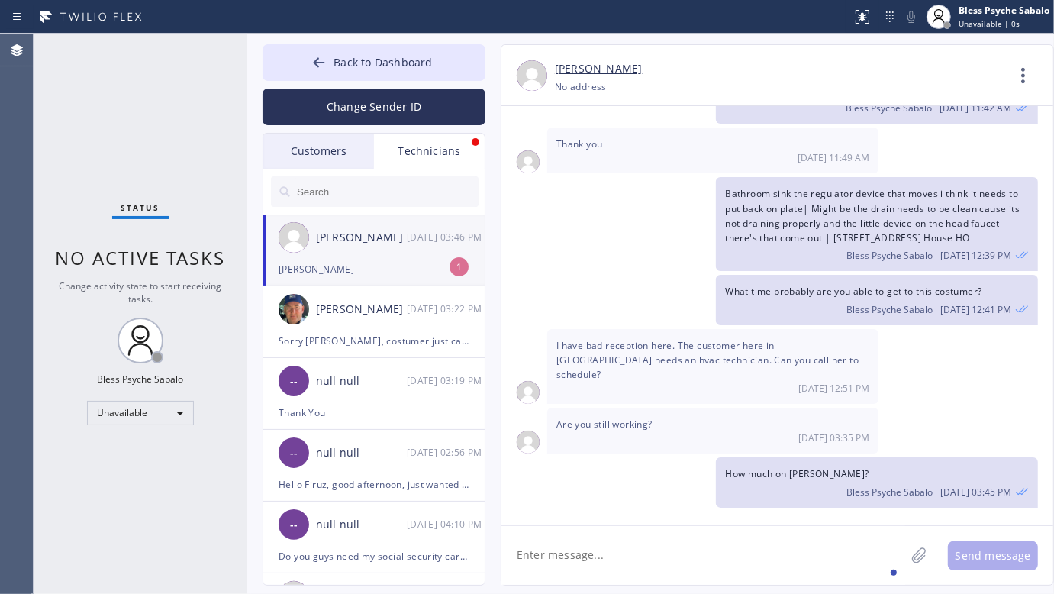
scroll to position [10054, 0]
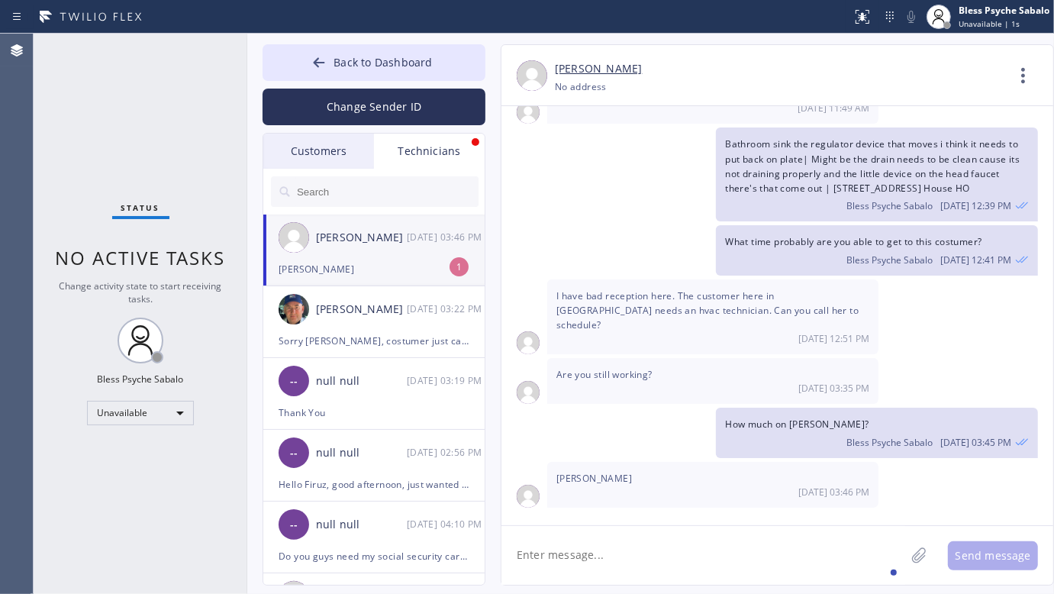
click at [398, 240] on div "[PERSON_NAME]" at bounding box center [361, 238] width 91 height 18
click at [660, 557] on textarea at bounding box center [703, 555] width 404 height 59
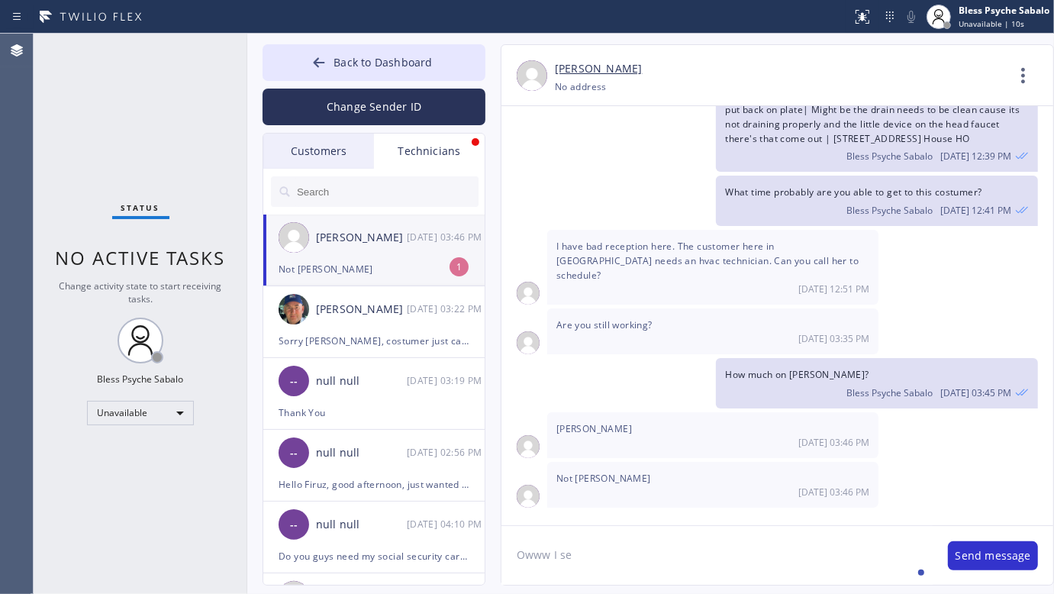
type textarea "Owww I see"
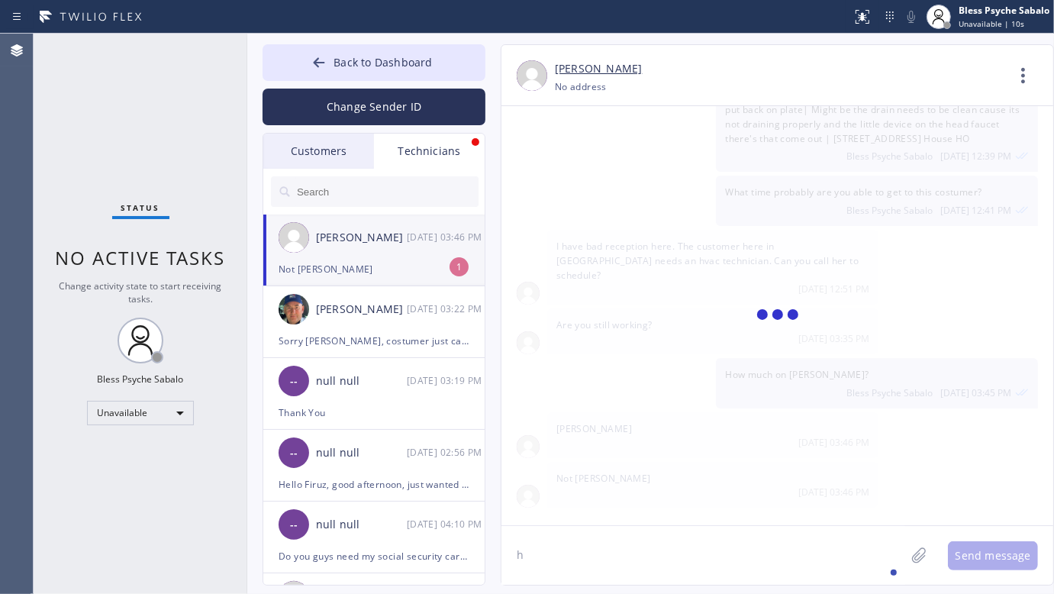
scroll to position [10156, 0]
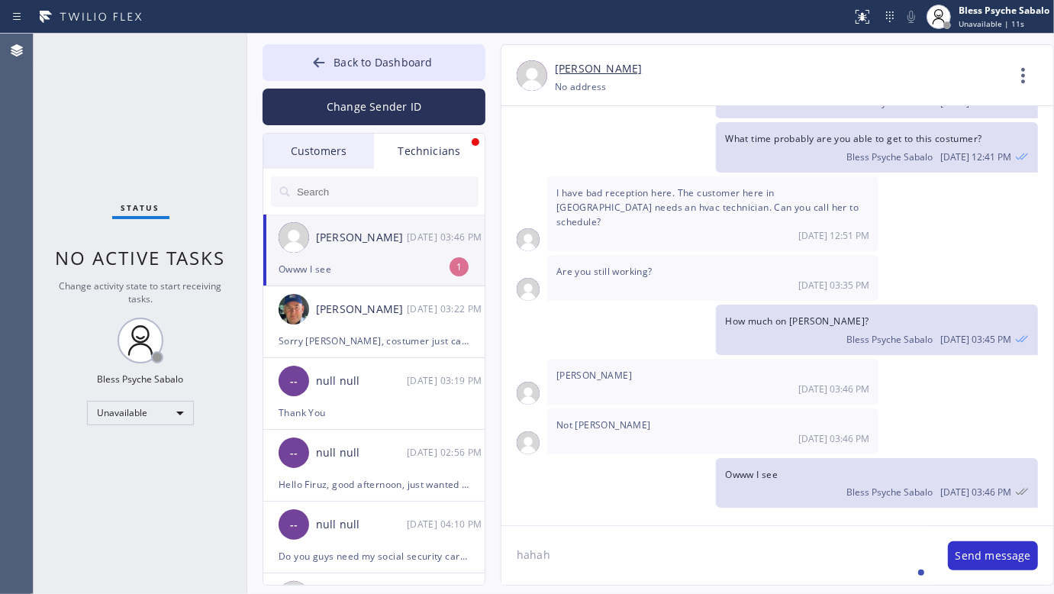
type textarea "hahaha"
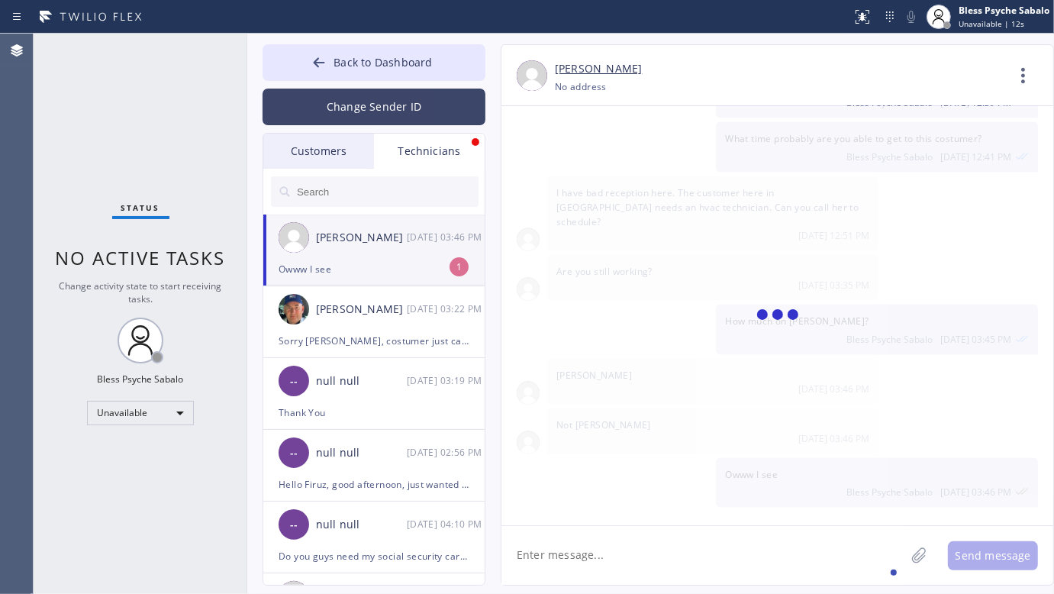
scroll to position [10209, 0]
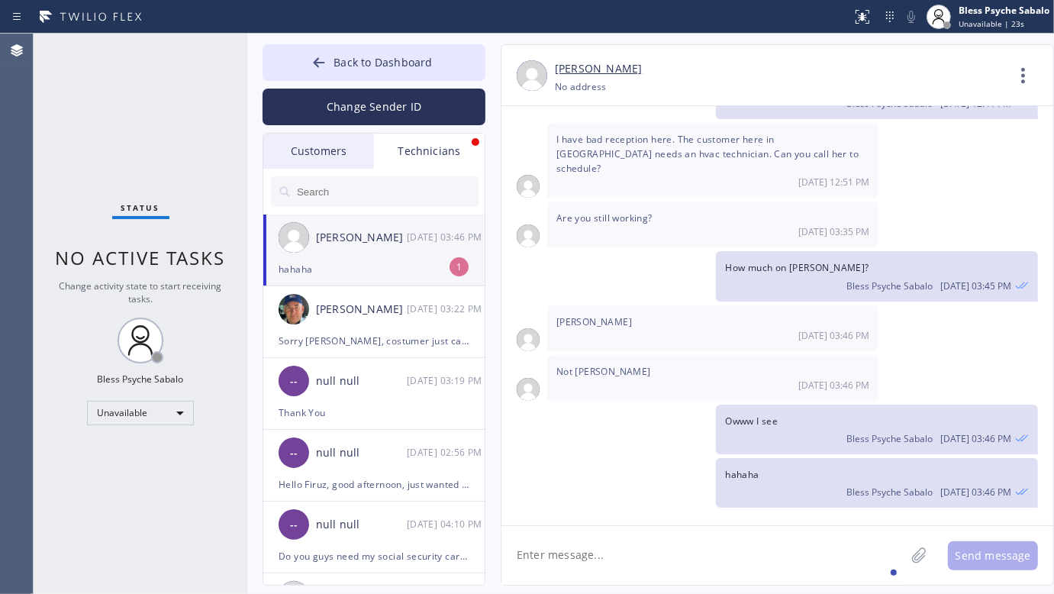
click at [680, 559] on textarea at bounding box center [703, 555] width 404 height 59
type textarea "875?"
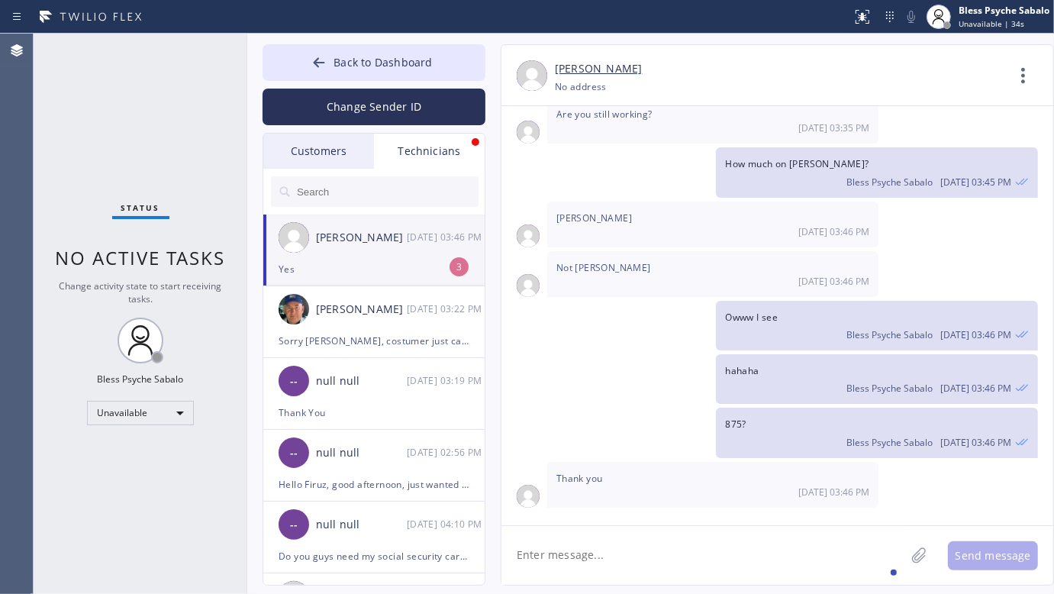
scroll to position [10361, 0]
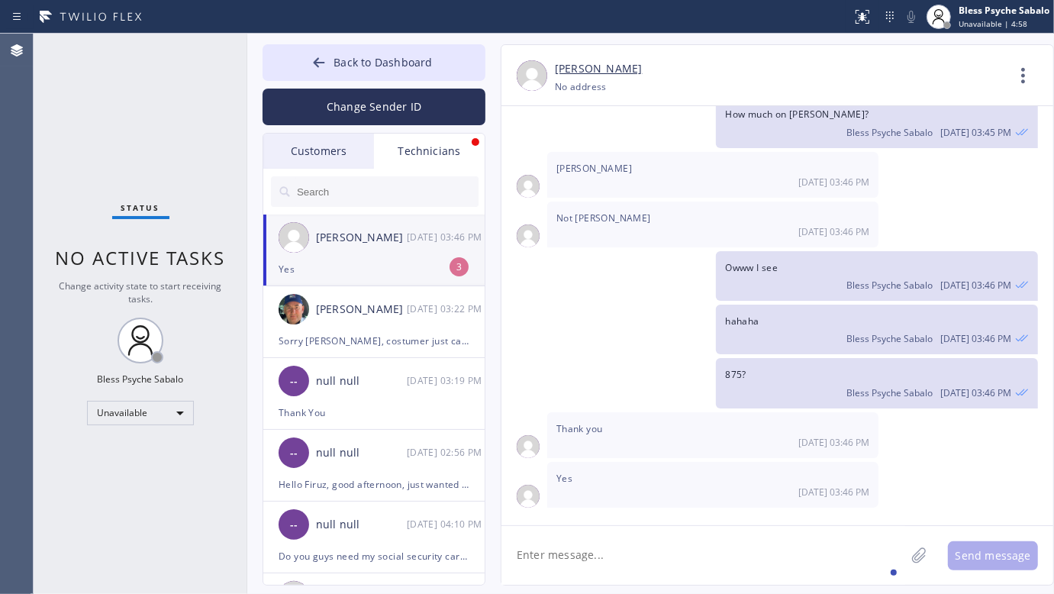
click at [302, 256] on div "[PERSON_NAME] [DATE] 03:46 PM" at bounding box center [374, 237] width 223 height 46
drag, startPoint x: 570, startPoint y: 418, endPoint x: 421, endPoint y: 46, distance: 401.1
click at [571, 417] on div "Thank you [DATE] 03:46 PM" at bounding box center [712, 435] width 331 height 46
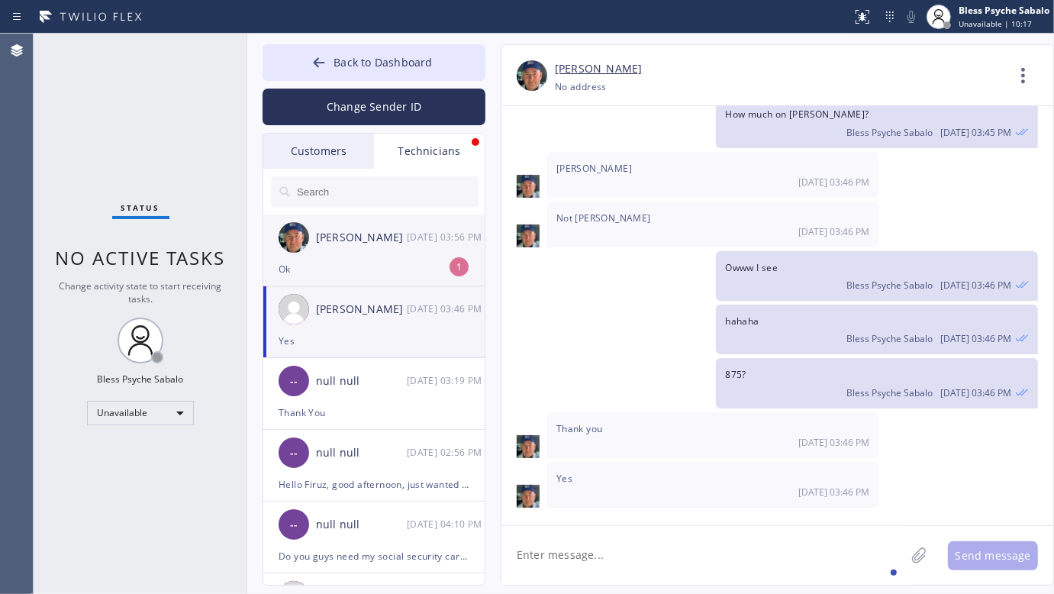
drag, startPoint x: 374, startPoint y: 252, endPoint x: 382, endPoint y: 256, distance: 9.6
click at [374, 252] on div "[PERSON_NAME] [DATE] 03:56 PM" at bounding box center [374, 237] width 223 height 46
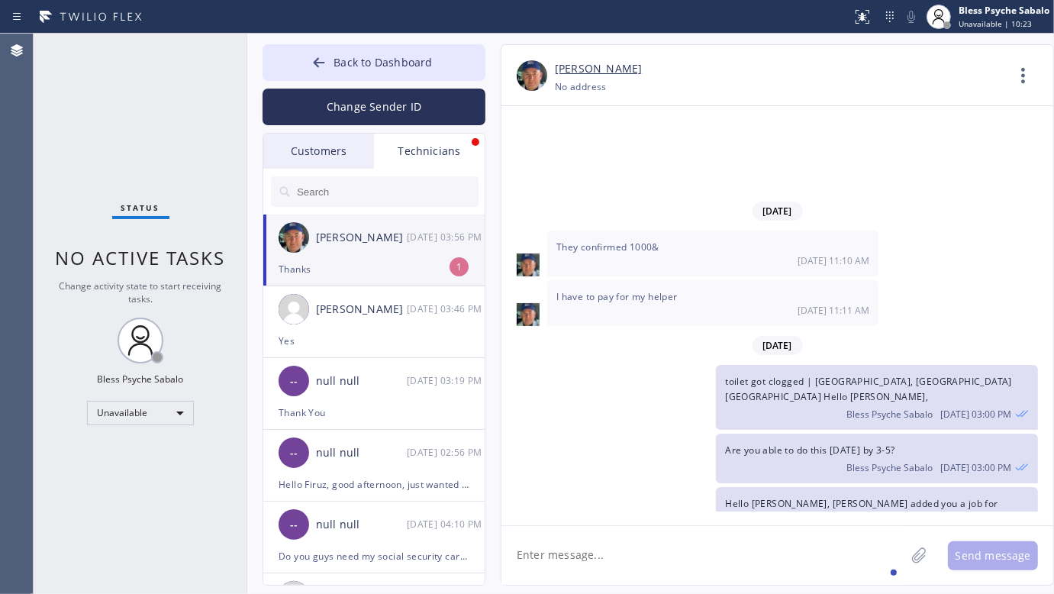
scroll to position [21025, 0]
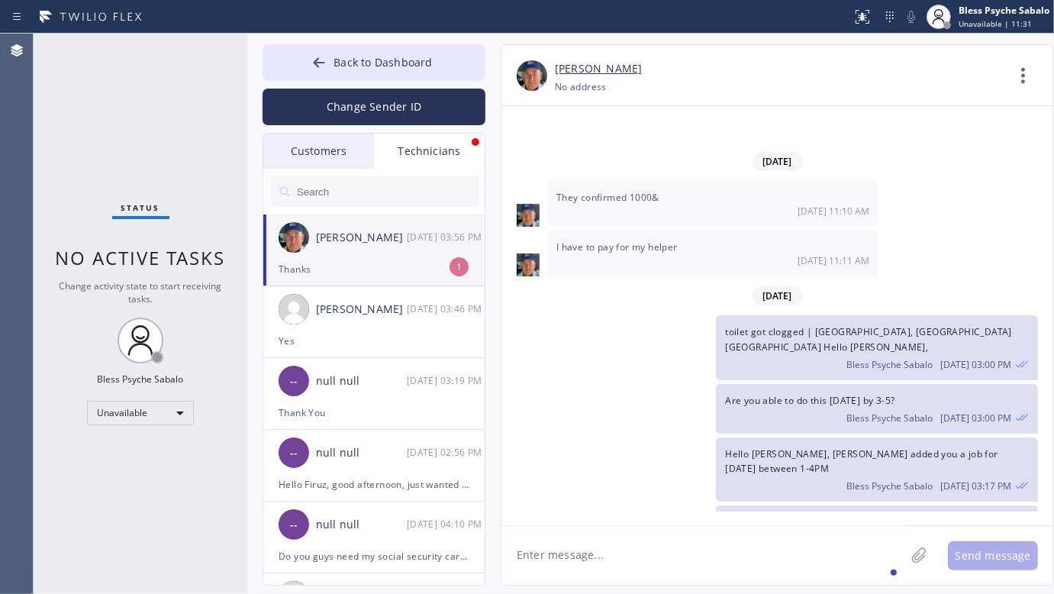
click at [388, 265] on div "Thanks" at bounding box center [374, 269] width 191 height 18
click at [120, 145] on div "Status No active tasks Change activity state to start receiving tasks. Bless Ps…" at bounding box center [141, 314] width 214 height 560
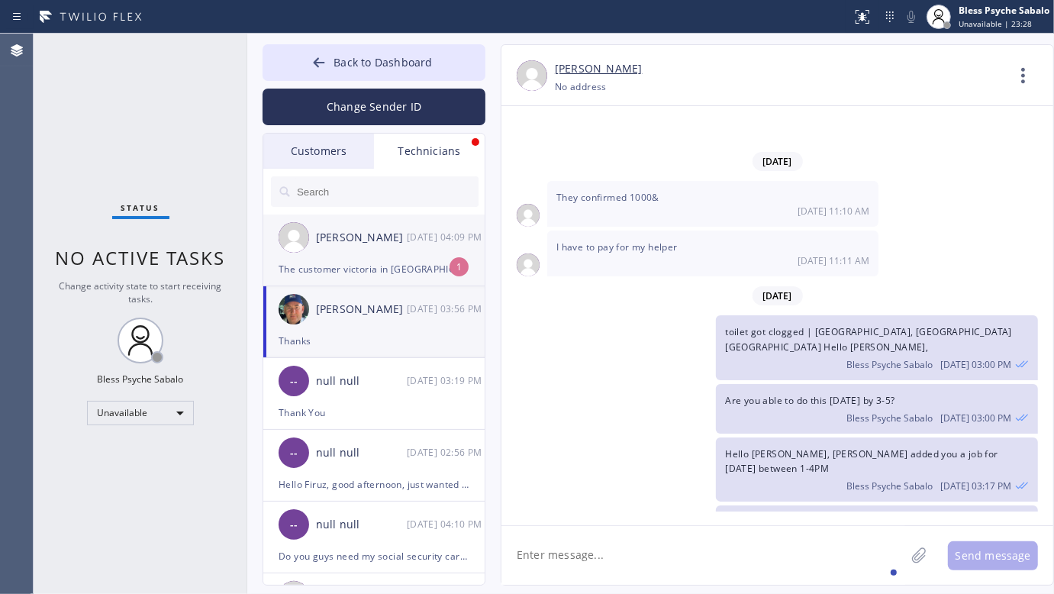
click at [337, 244] on div "[PERSON_NAME]" at bounding box center [361, 238] width 91 height 18
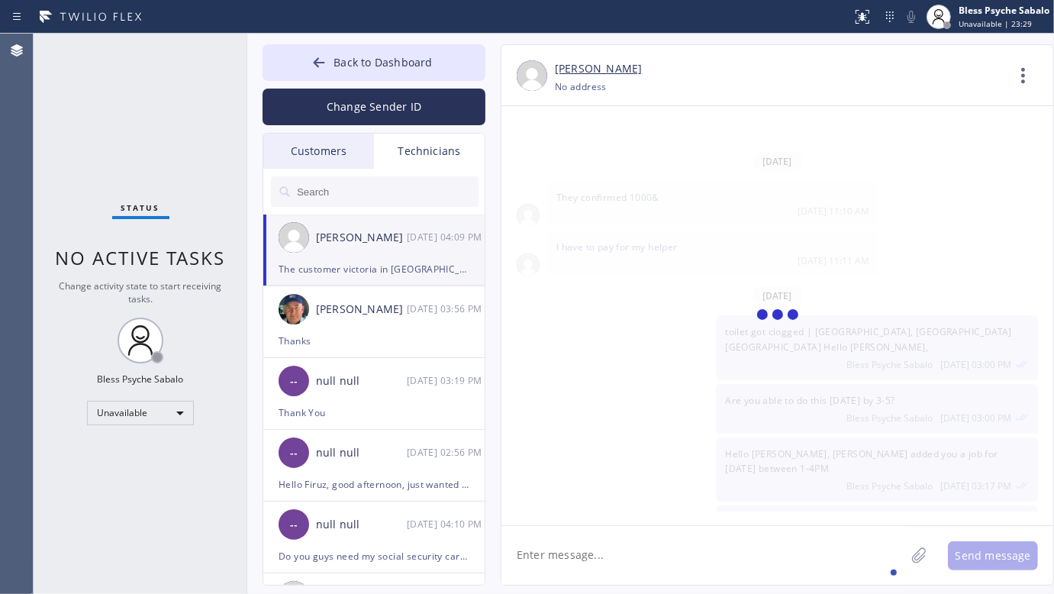
scroll to position [10411, 0]
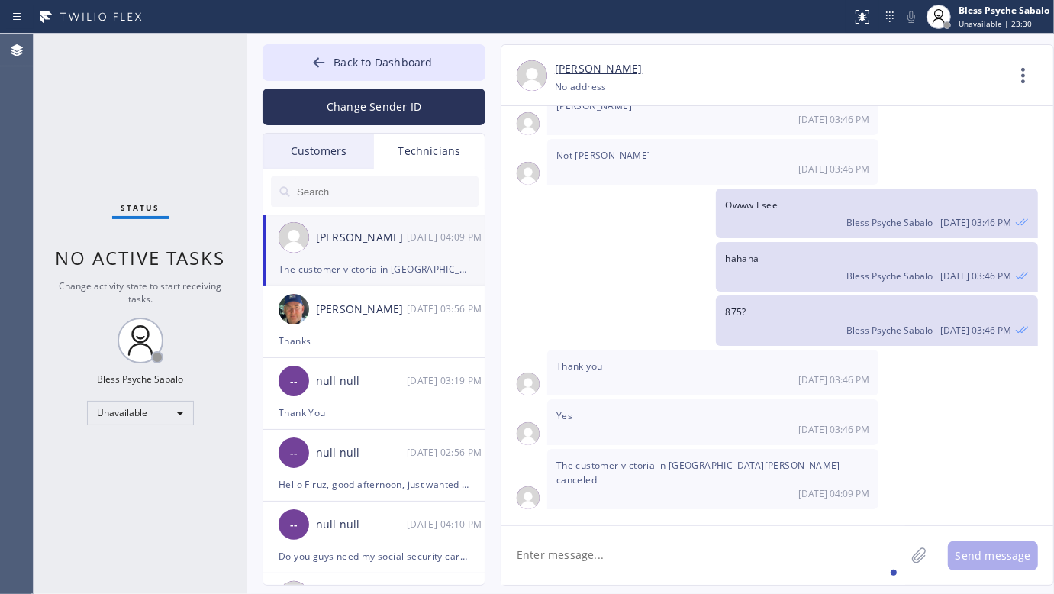
click at [622, 546] on textarea at bounding box center [703, 555] width 404 height 59
click at [643, 546] on textarea at bounding box center [703, 555] width 404 height 59
click at [108, 489] on div "Status No active tasks Change activity state to start receiving tasks. Bless Ps…" at bounding box center [141, 314] width 214 height 560
click at [642, 550] on textarea at bounding box center [703, 555] width 404 height 59
click at [588, 238] on div "Owww I see Bless Psyche Sabalo [DATE] 03:46 PM" at bounding box center [769, 214] width 537 height 50
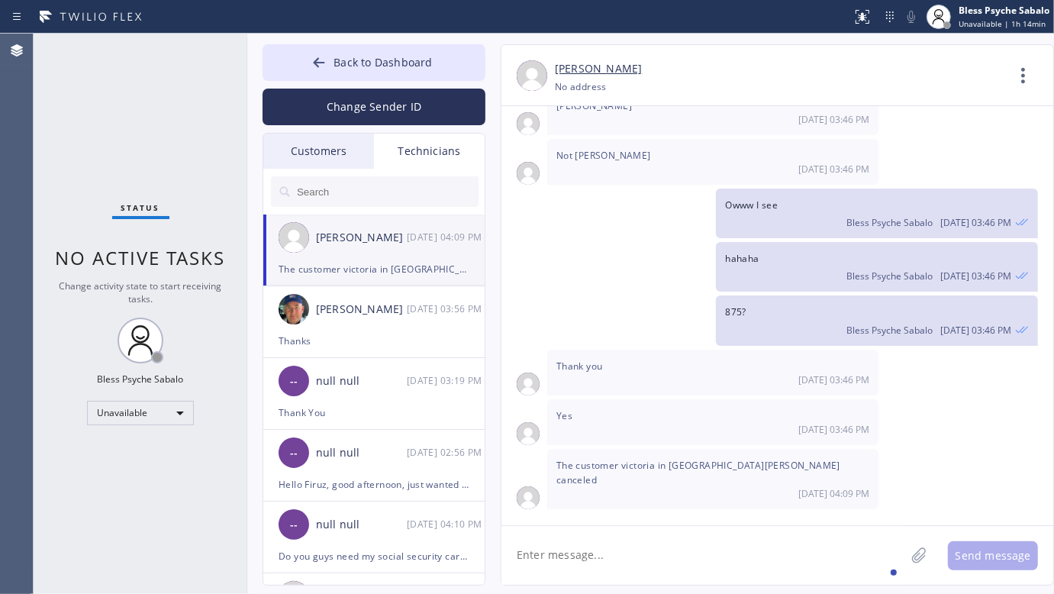
click at [573, 534] on textarea at bounding box center [703, 555] width 404 height 59
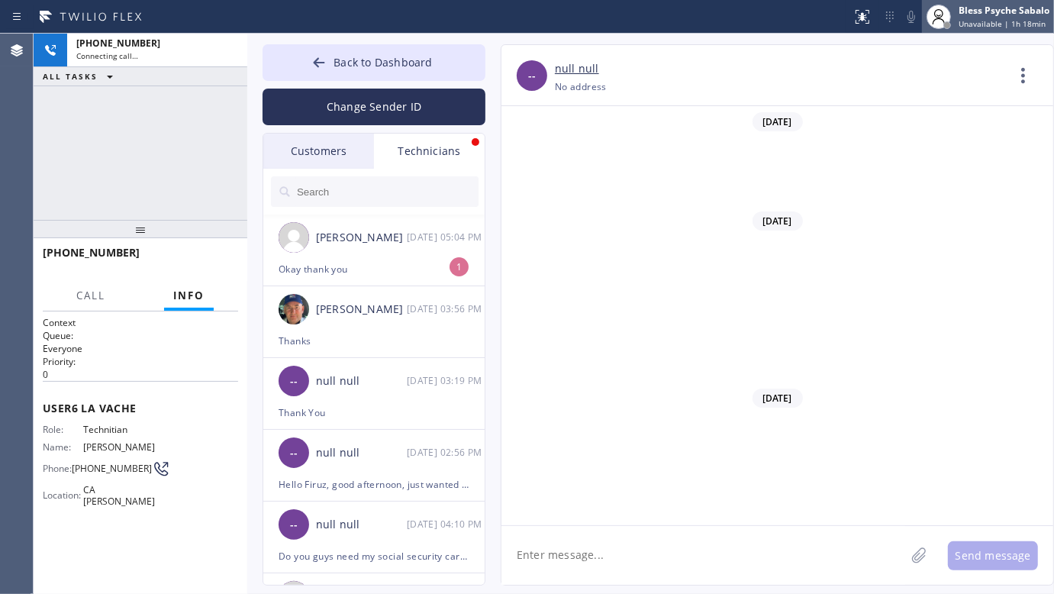
scroll to position [18342, 0]
